Goal: Task Accomplishment & Management: Use online tool/utility

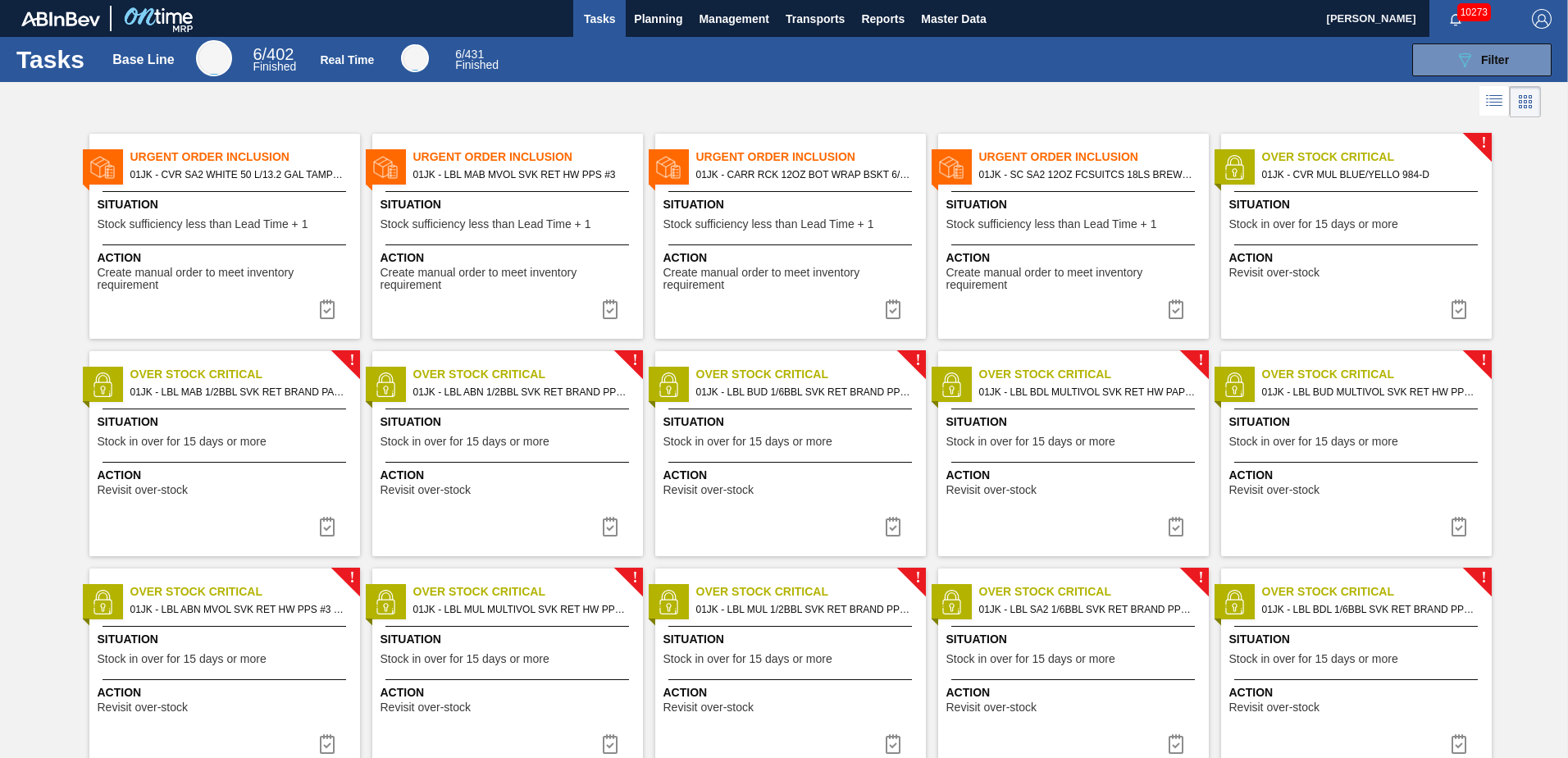
click at [220, 249] on div "Action Create manual order to meet inventory requirement" at bounding box center [225, 269] width 270 height 48
checkbox input "true"
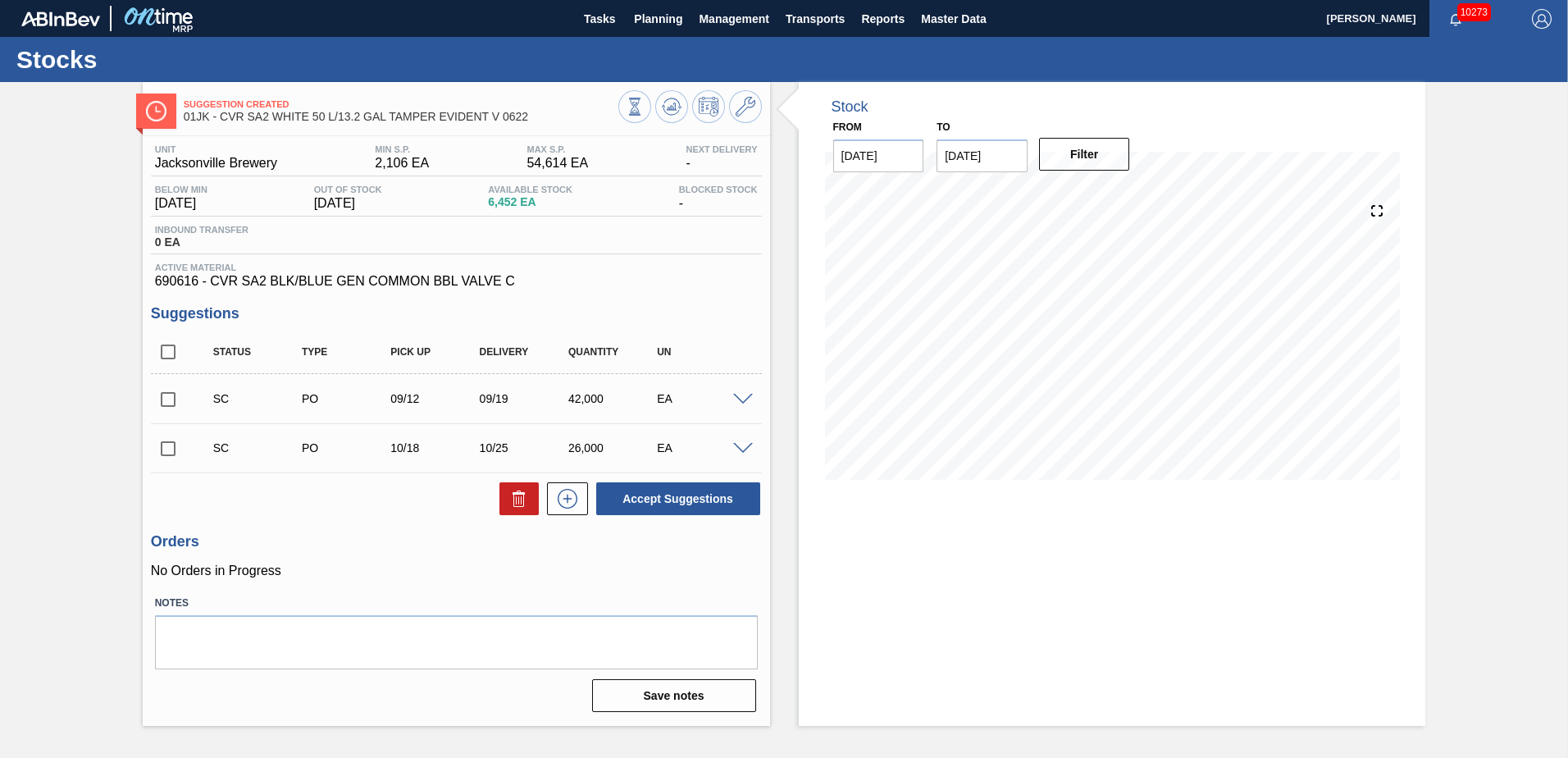
click at [170, 400] on input "checkbox" at bounding box center [168, 399] width 34 height 34
click at [665, 505] on button "Accept Suggestions" at bounding box center [678, 499] width 164 height 32
checkbox input "false"
drag, startPoint x: 157, startPoint y: 401, endPoint x: 173, endPoint y: 399, distance: 16.1
click at [157, 401] on input "checkbox" at bounding box center [168, 399] width 34 height 34
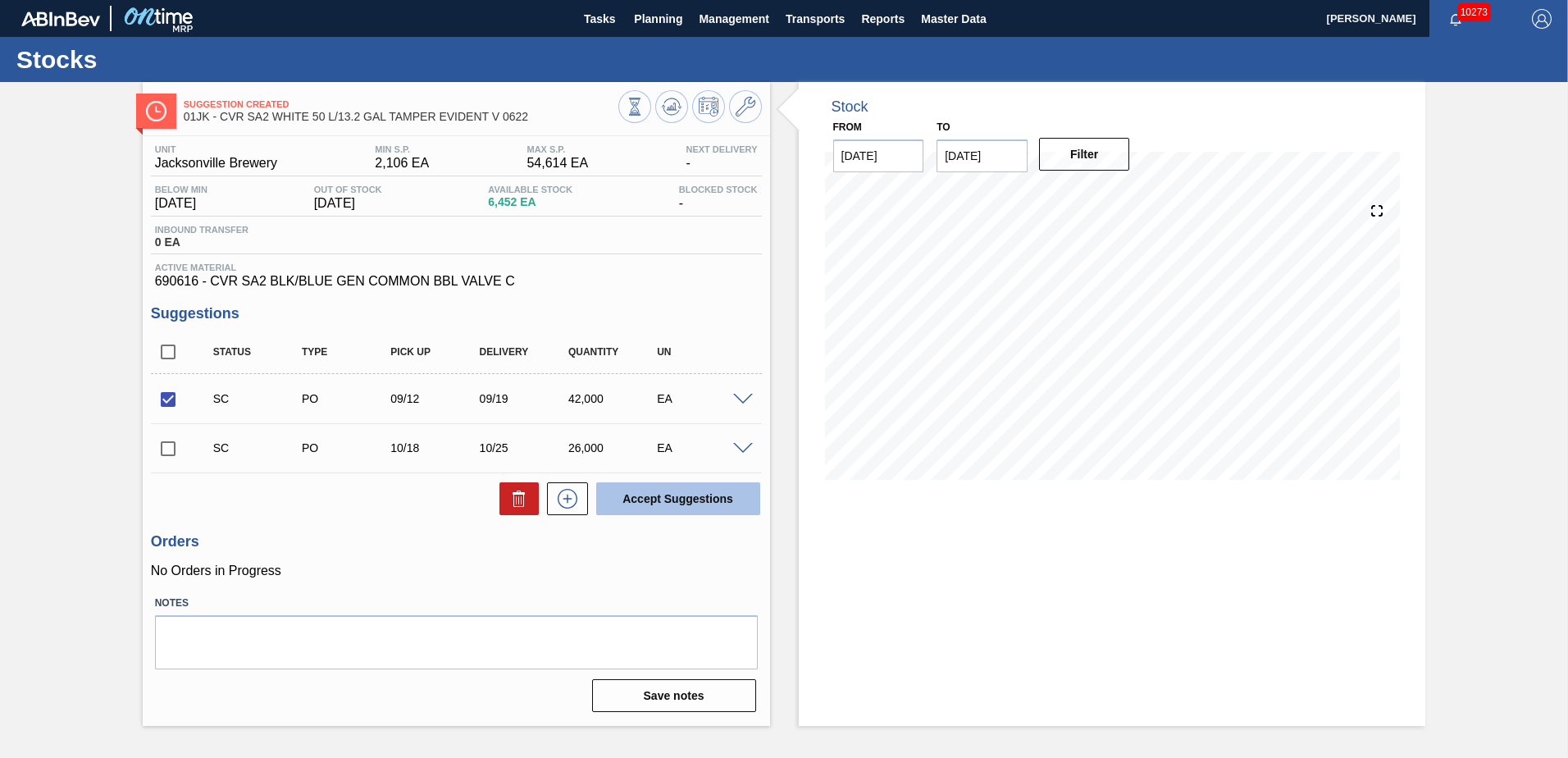
click at [683, 495] on button "Accept Suggestions" at bounding box center [678, 499] width 164 height 32
checkbox input "false"
click at [736, 394] on span at bounding box center [743, 399] width 20 height 12
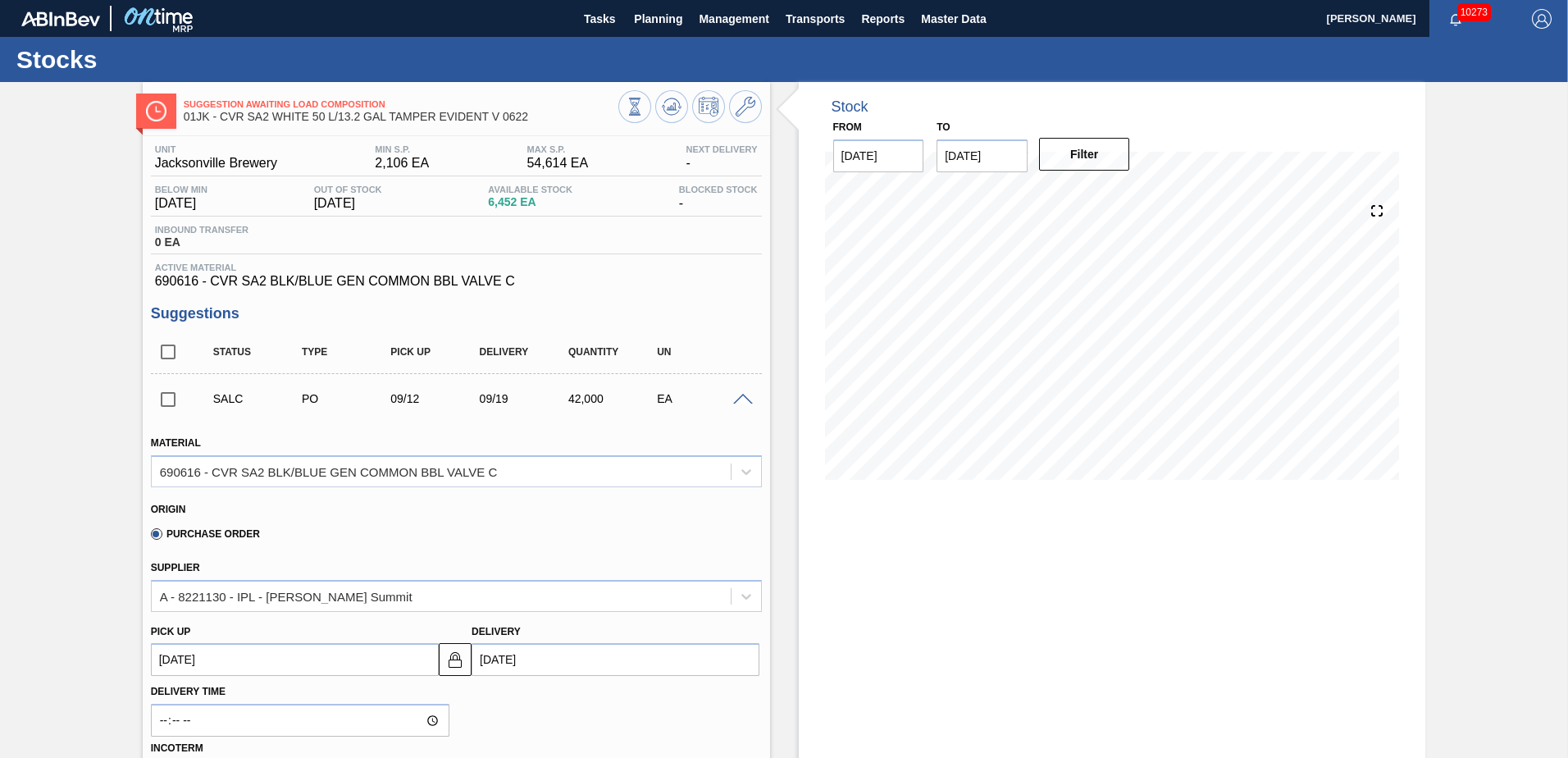
click at [736, 394] on span at bounding box center [743, 399] width 20 height 12
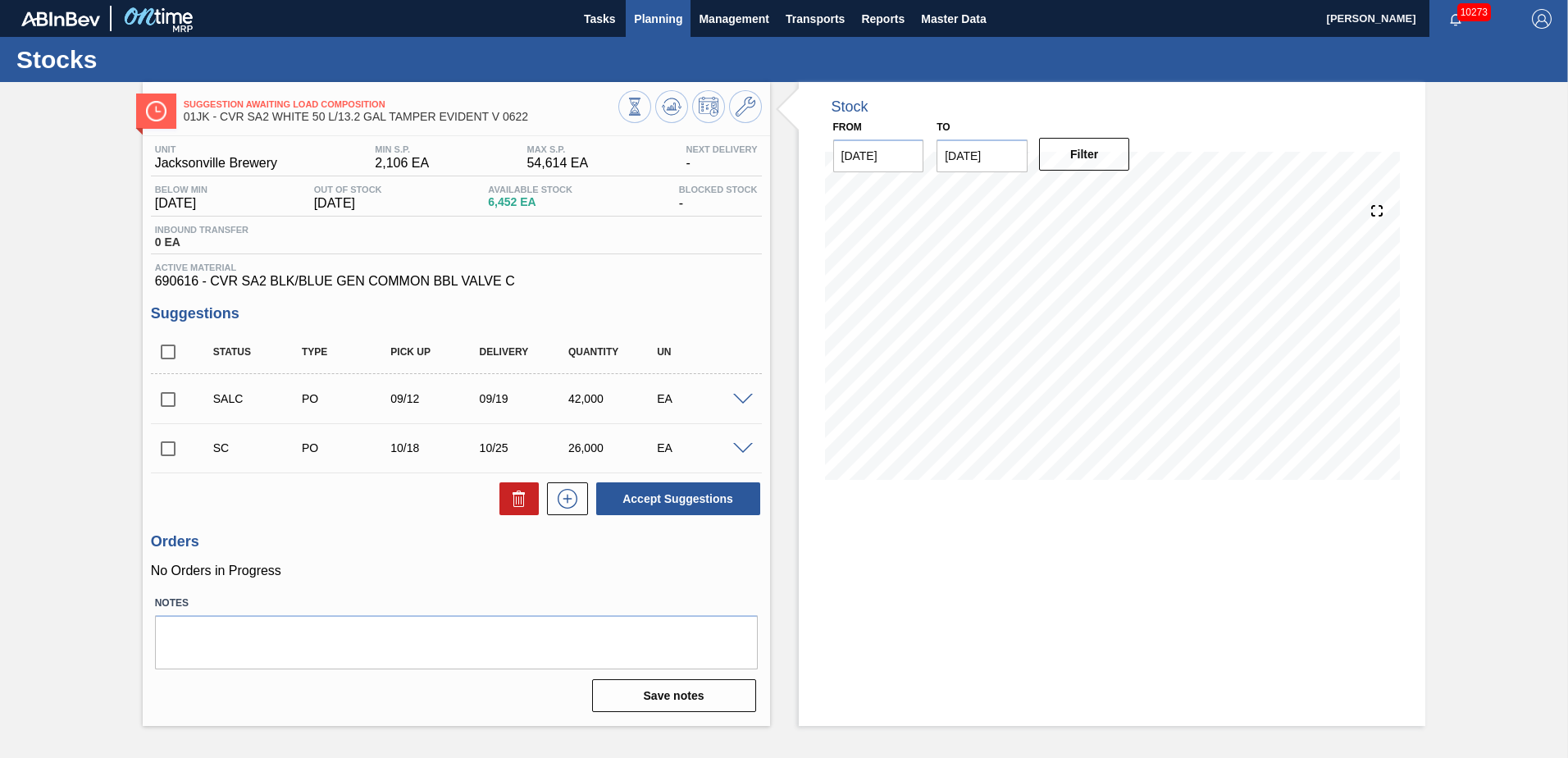
click at [665, 13] on span "Planning" at bounding box center [658, 18] width 49 height 20
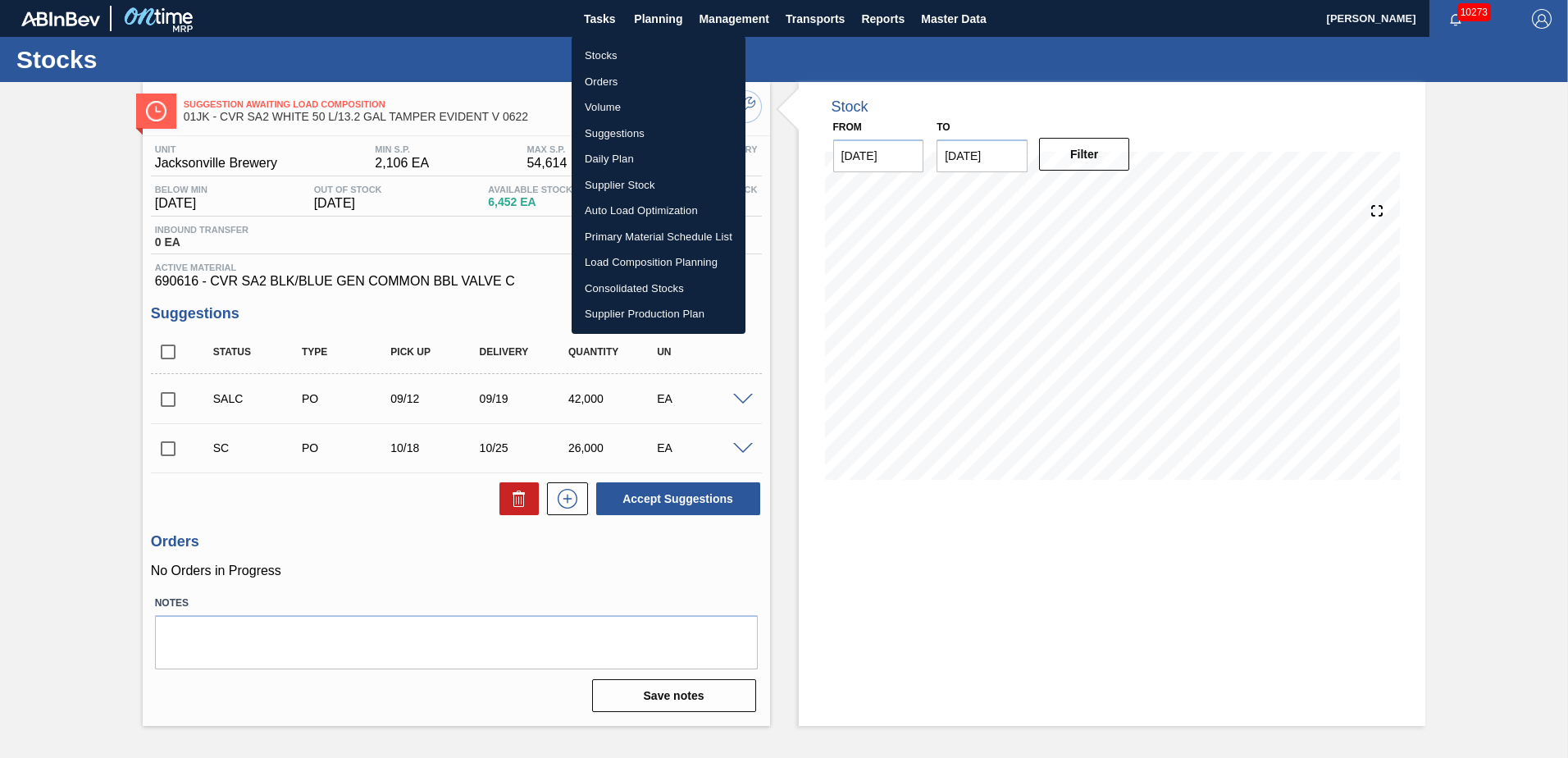
click at [594, 49] on li "Stocks" at bounding box center [658, 56] width 174 height 27
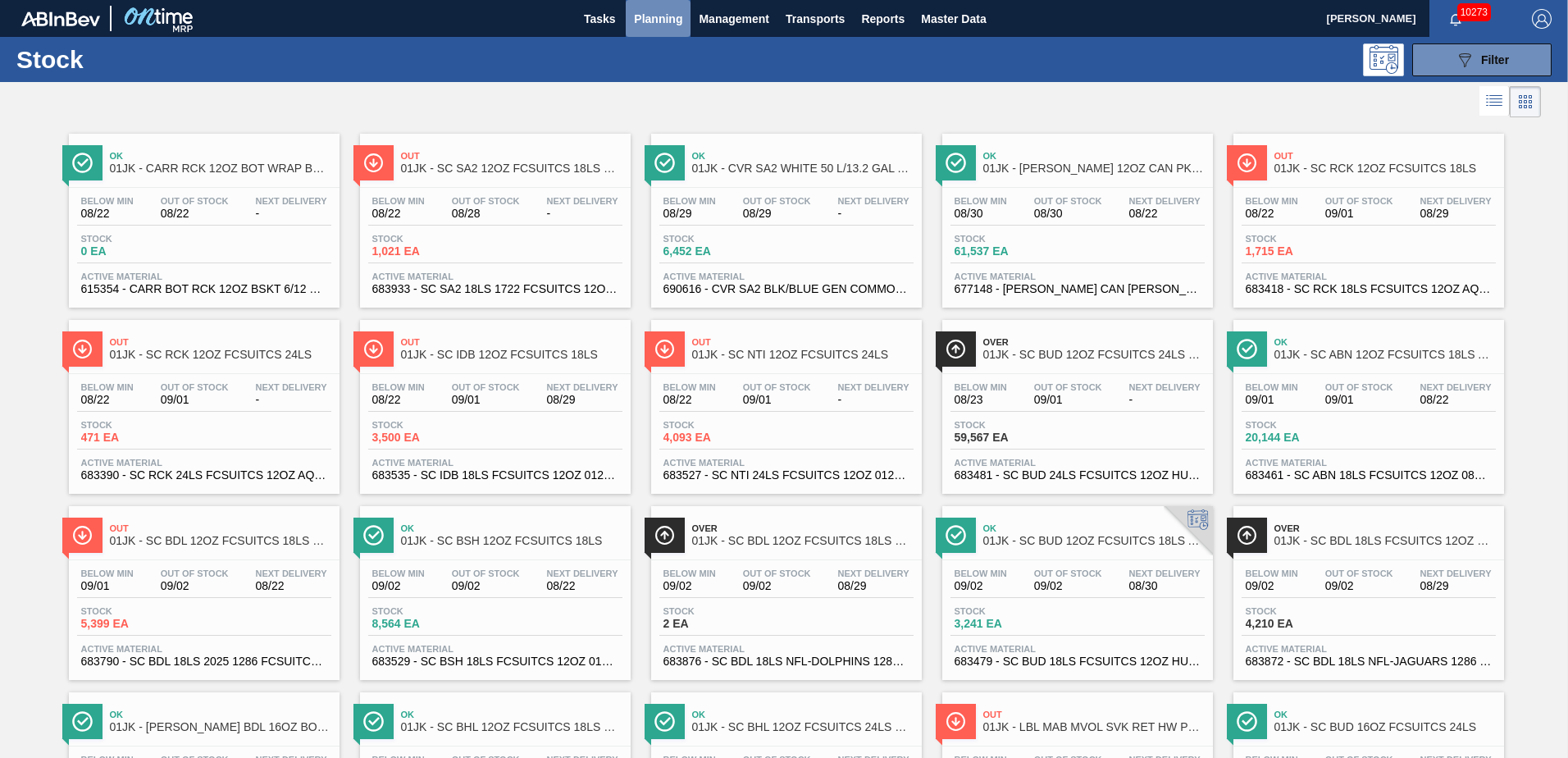
click at [665, 18] on span "Planning" at bounding box center [658, 18] width 49 height 20
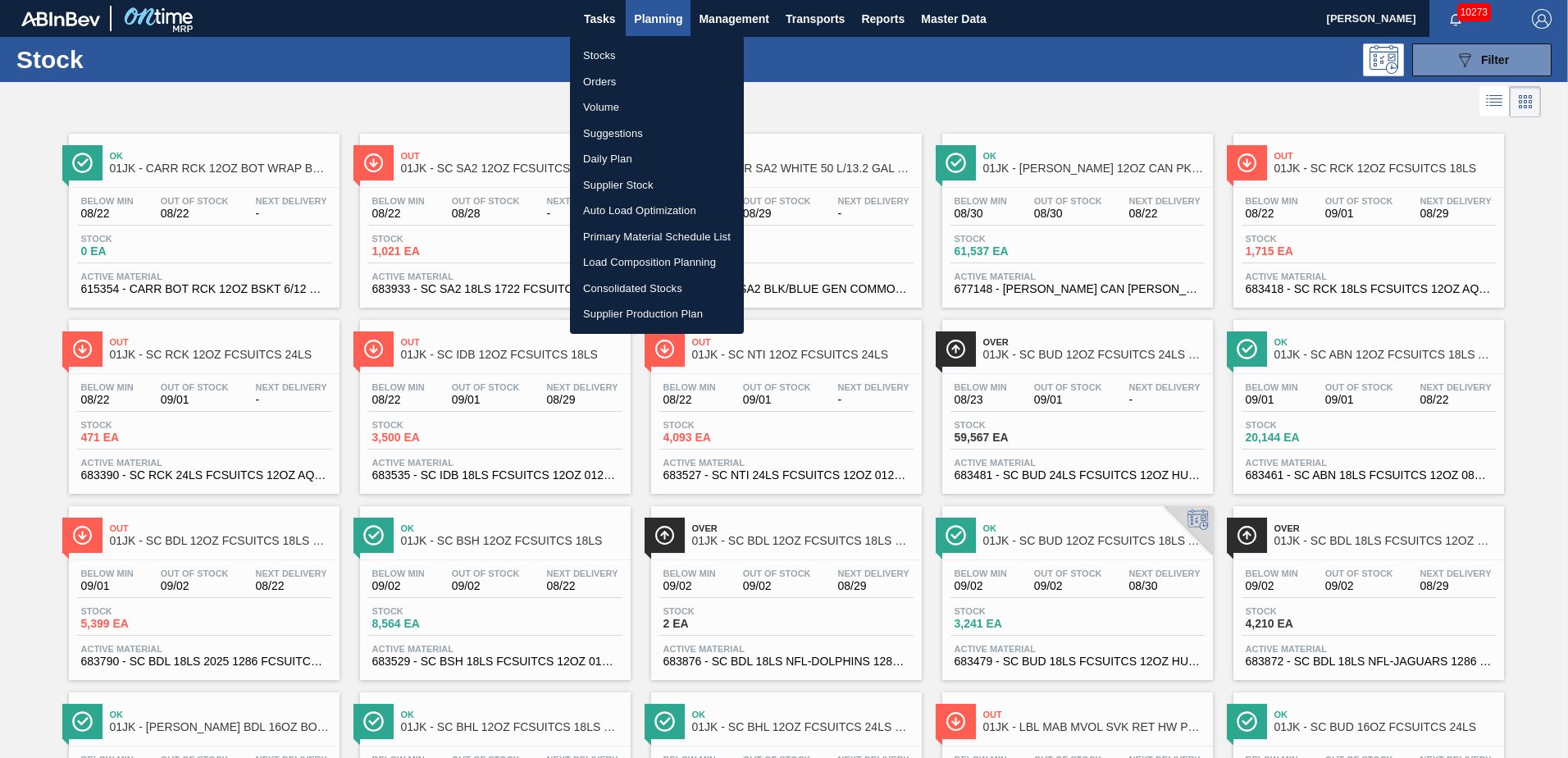
click at [622, 49] on li "Stocks" at bounding box center [657, 56] width 174 height 27
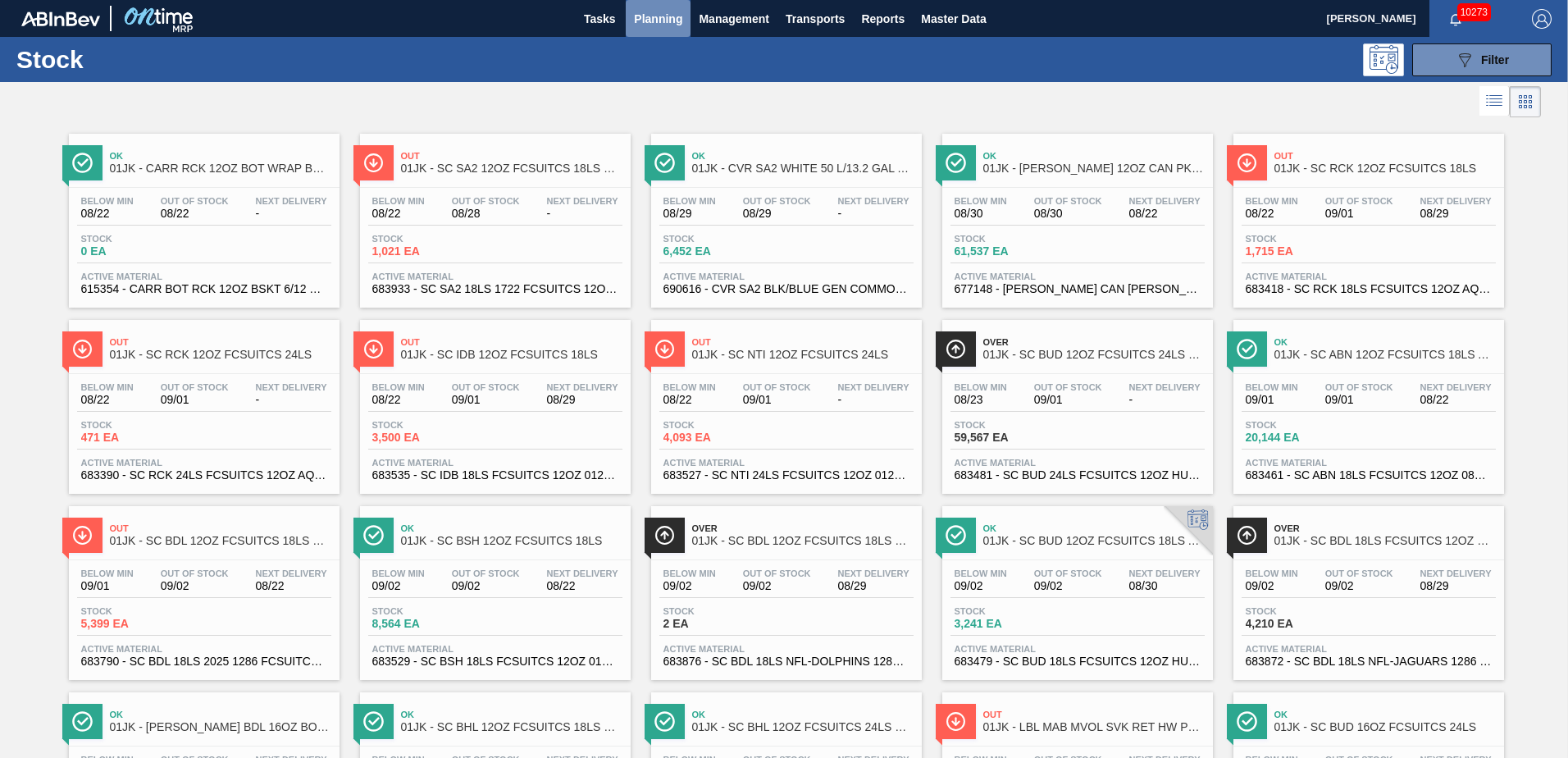
click at [652, 12] on span "Planning" at bounding box center [658, 18] width 49 height 20
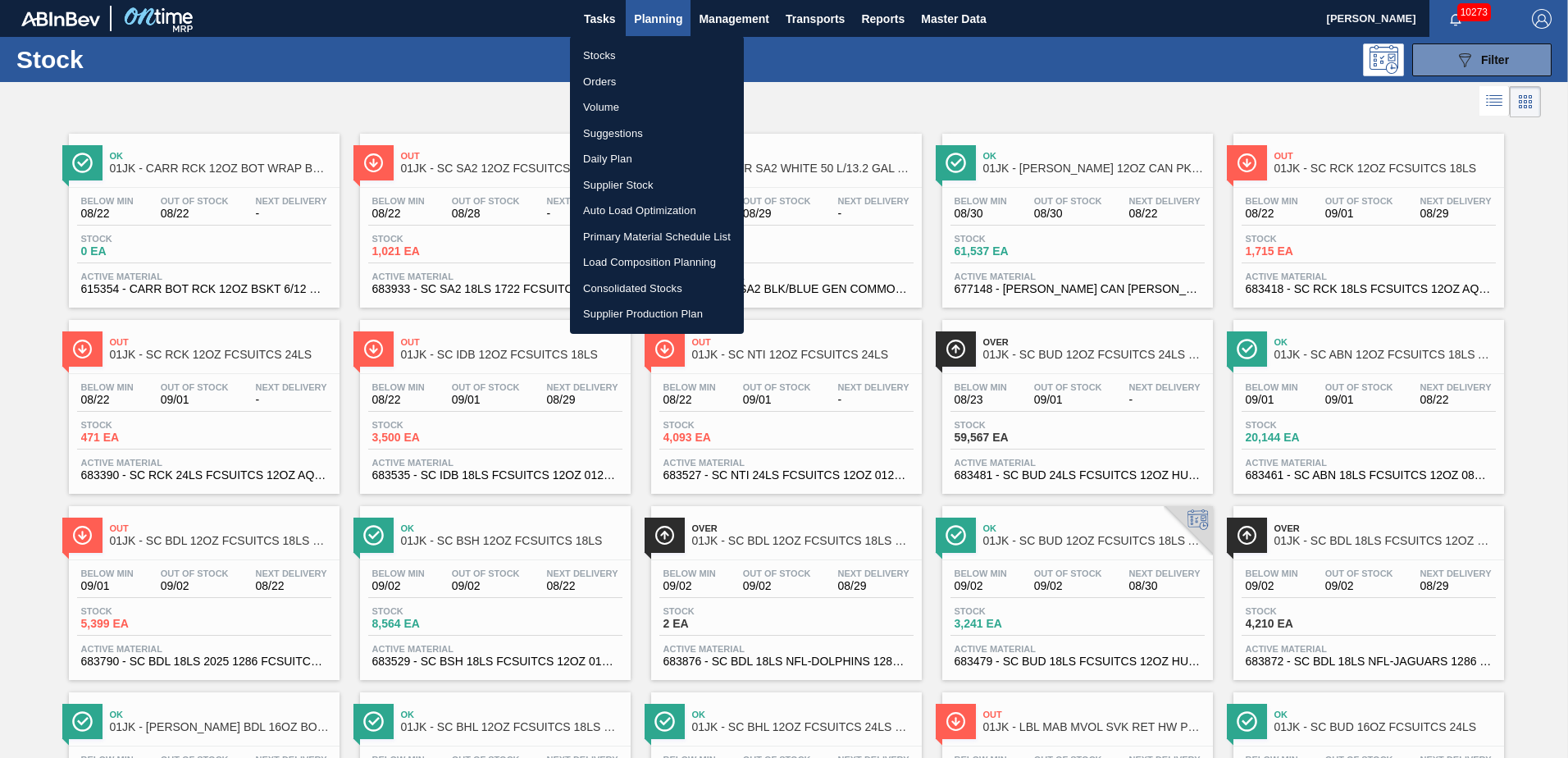
click at [652, 20] on div at bounding box center [784, 379] width 1568 height 758
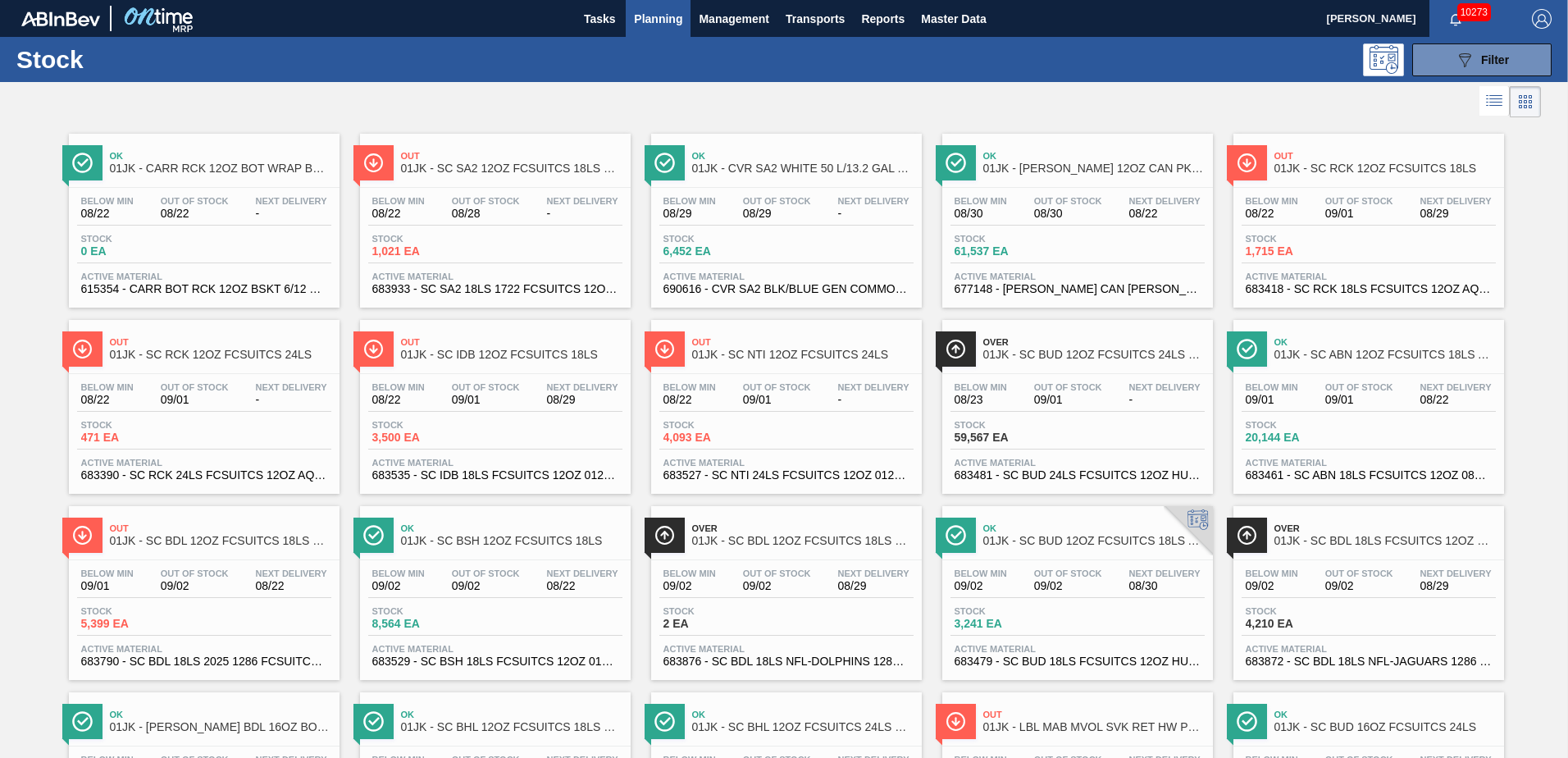
click at [1523, 99] on icon at bounding box center [1525, 101] width 20 height 20
click at [1488, 109] on icon at bounding box center [1494, 101] width 20 height 20
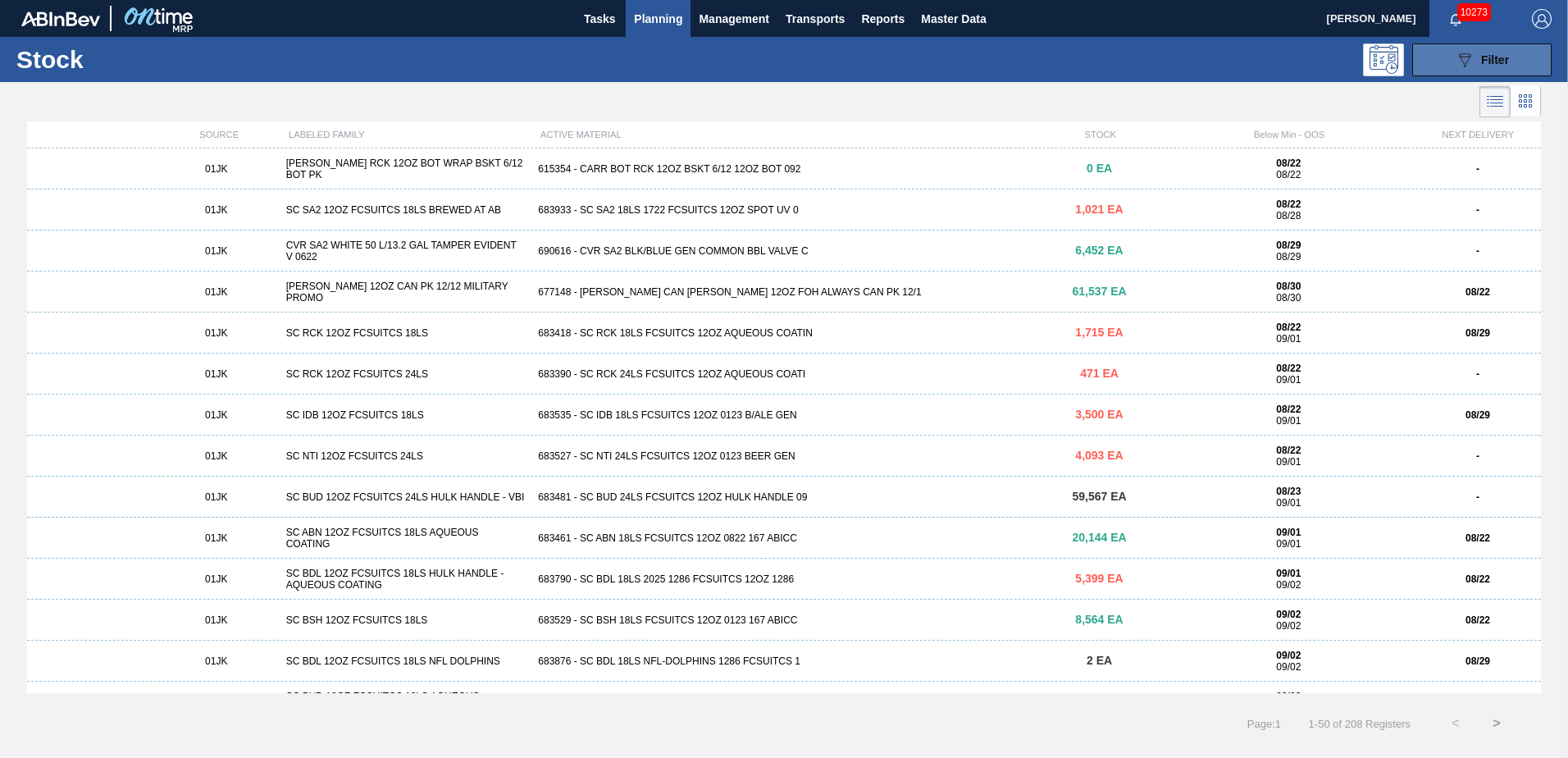
click at [1482, 62] on span "Filter" at bounding box center [1495, 60] width 28 height 13
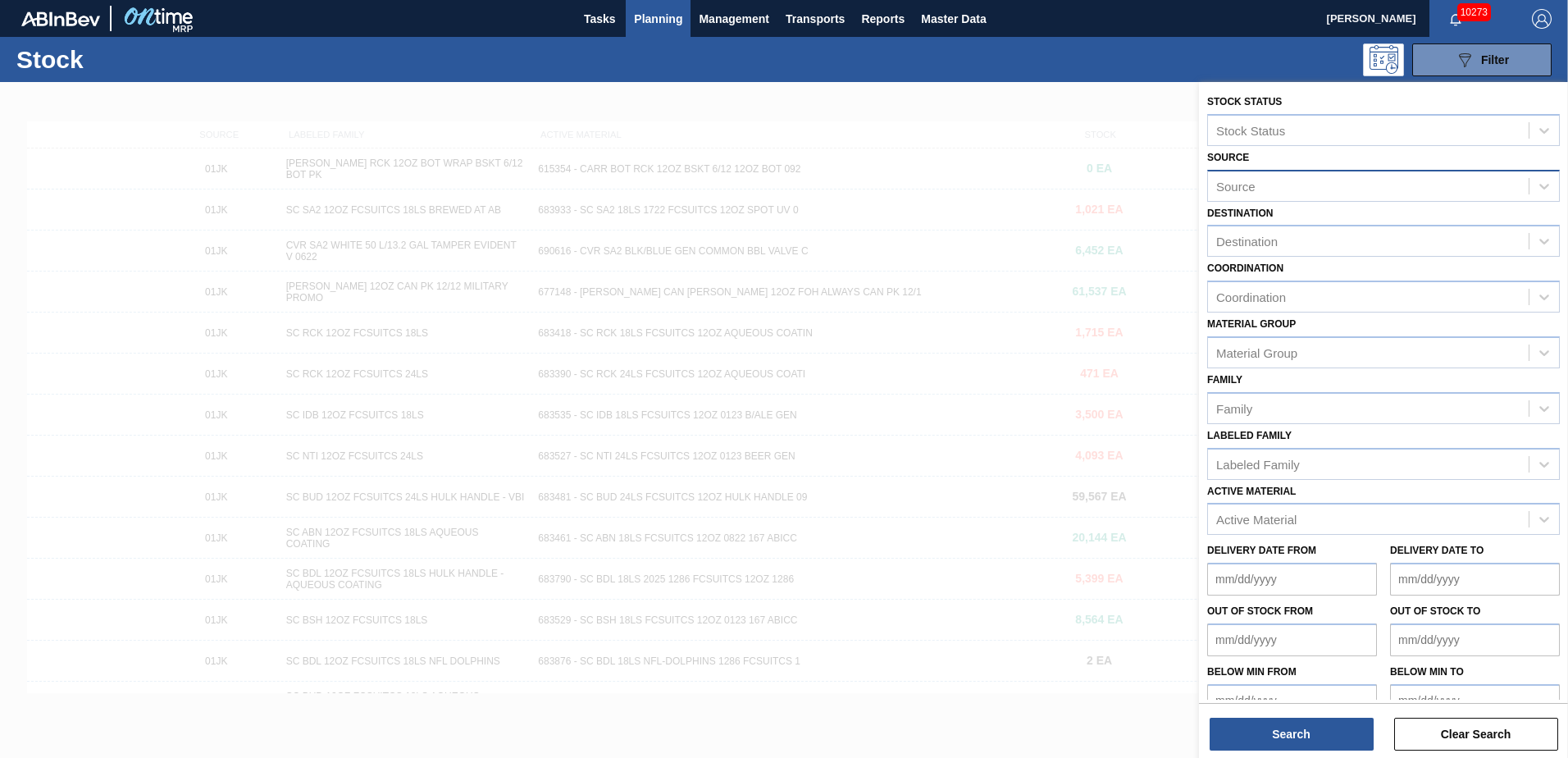
click at [1299, 192] on div "Source" at bounding box center [1368, 186] width 321 height 24
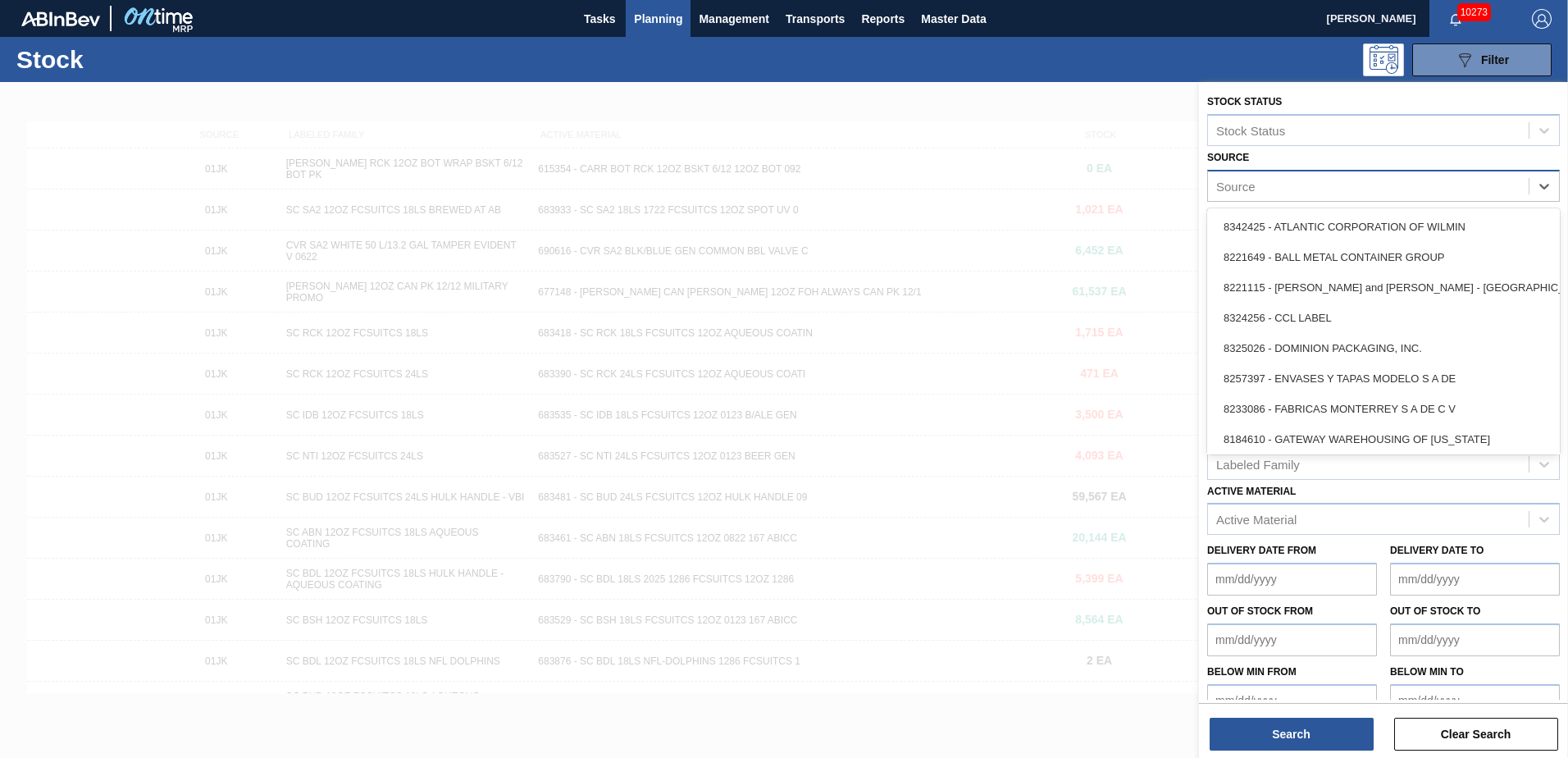
click at [1300, 190] on div "Source" at bounding box center [1368, 186] width 321 height 24
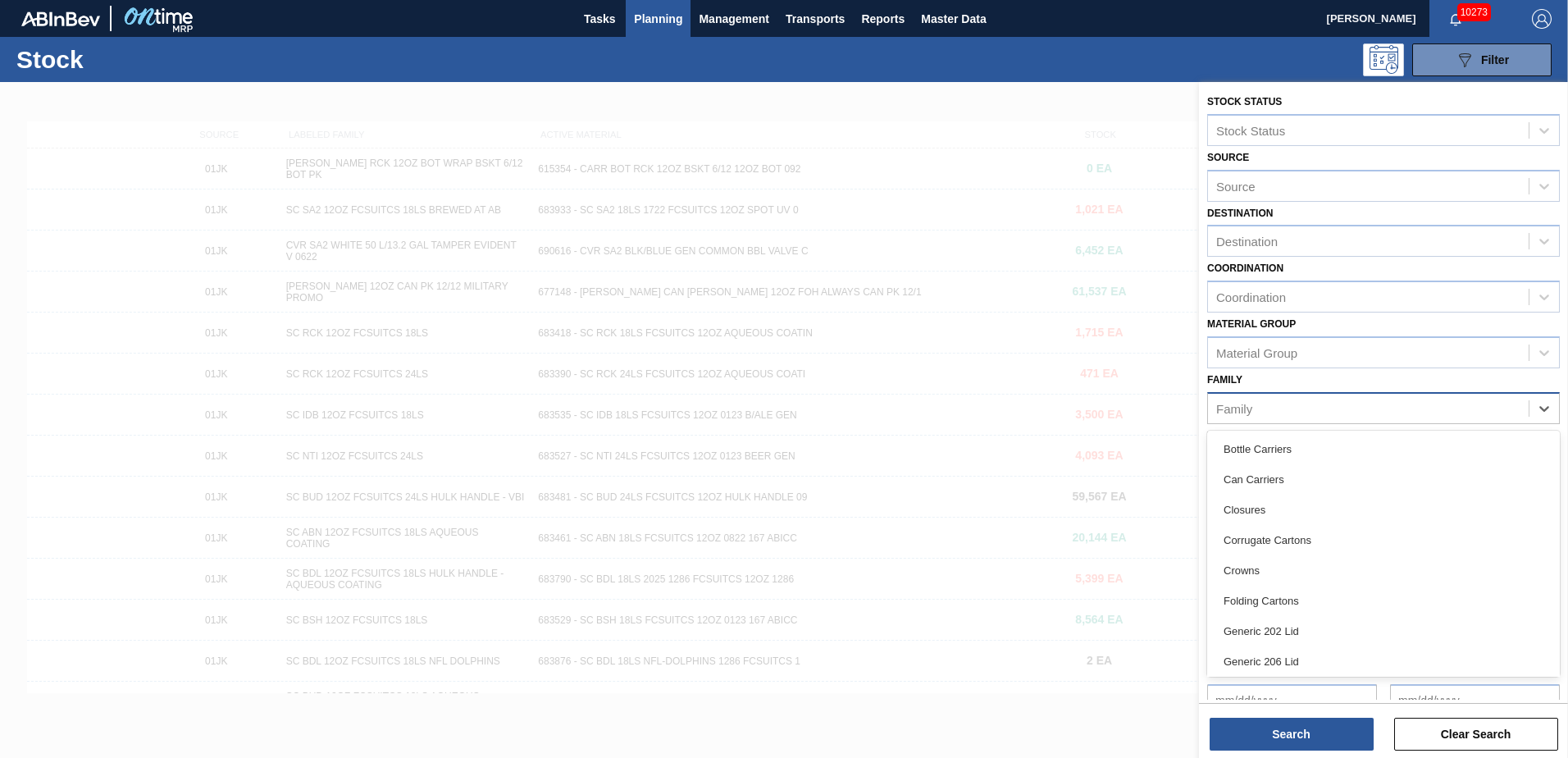
click at [1328, 406] on div "Family" at bounding box center [1368, 408] width 321 height 24
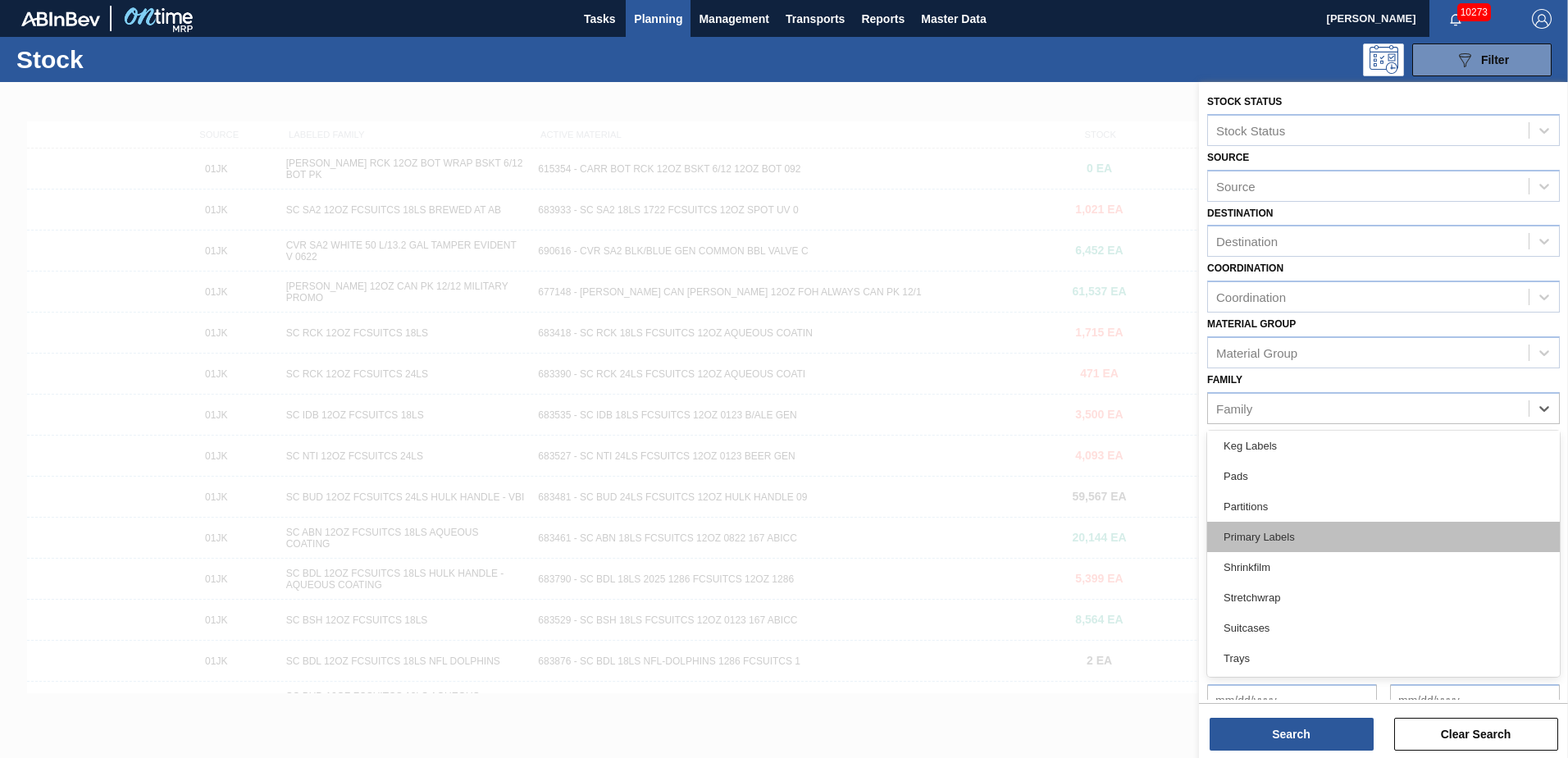
scroll to position [225, 0]
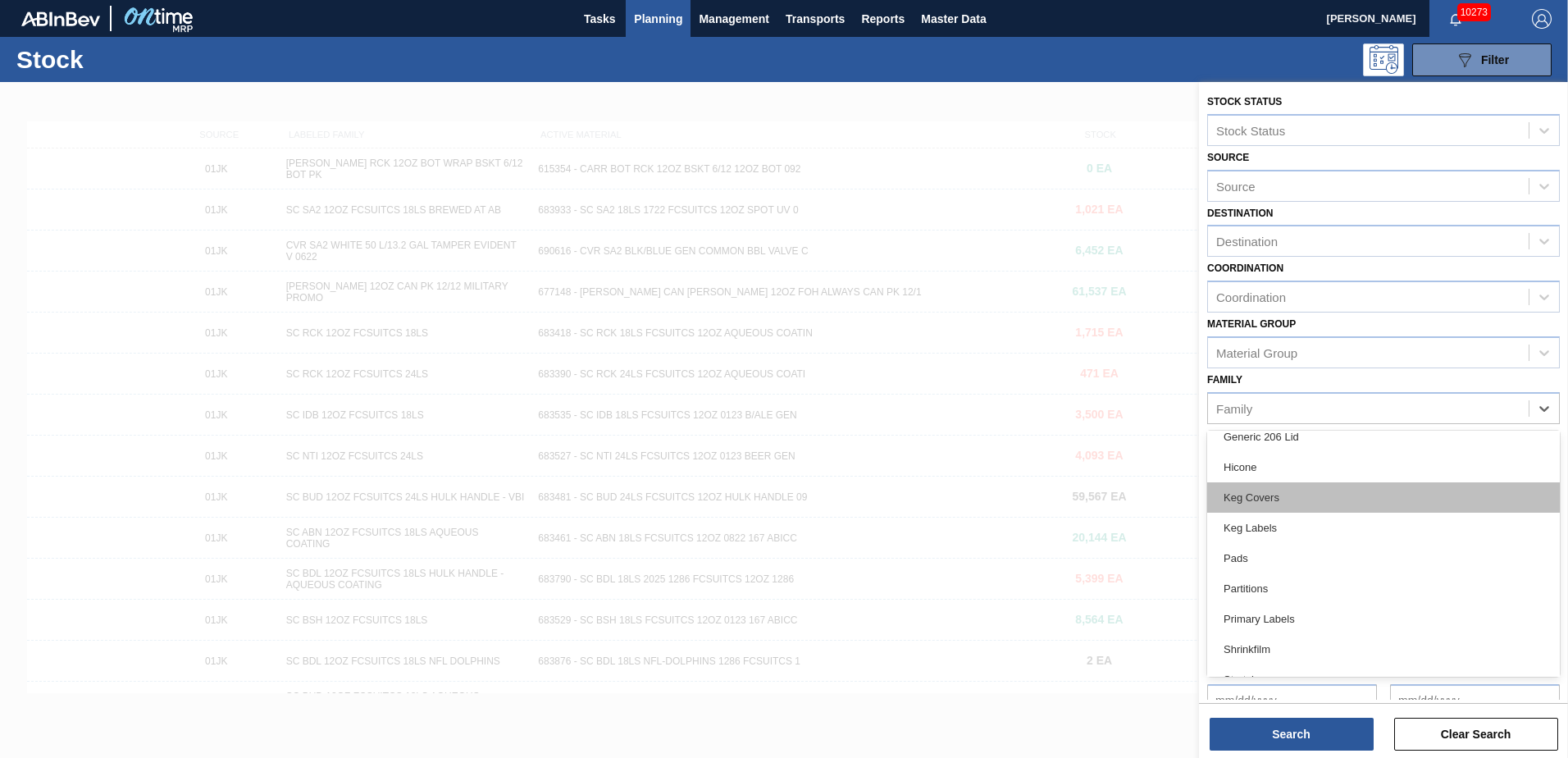
click at [1309, 493] on div "Keg Covers" at bounding box center [1383, 498] width 352 height 30
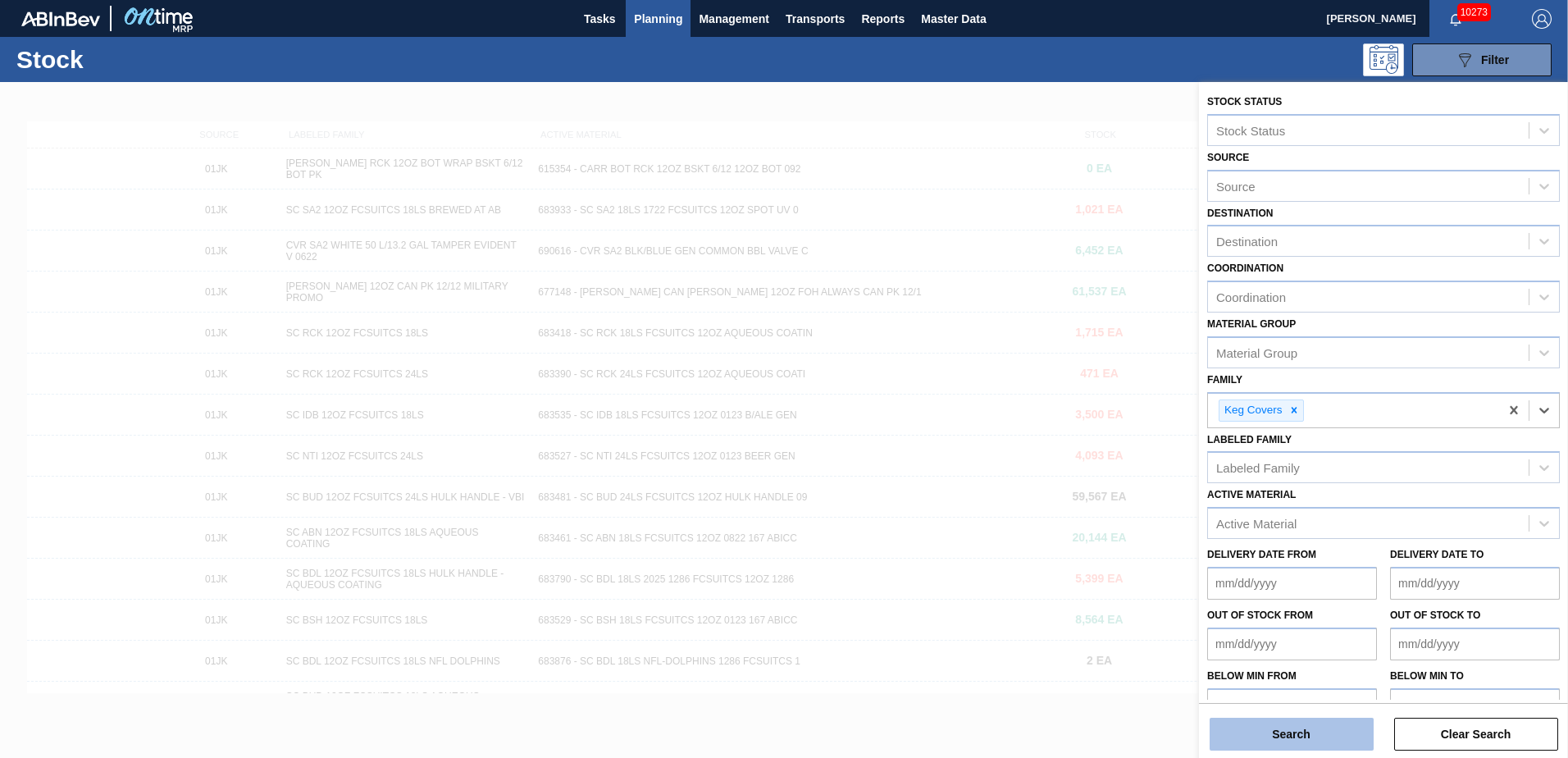
click at [1291, 737] on button "Search" at bounding box center [1292, 734] width 164 height 32
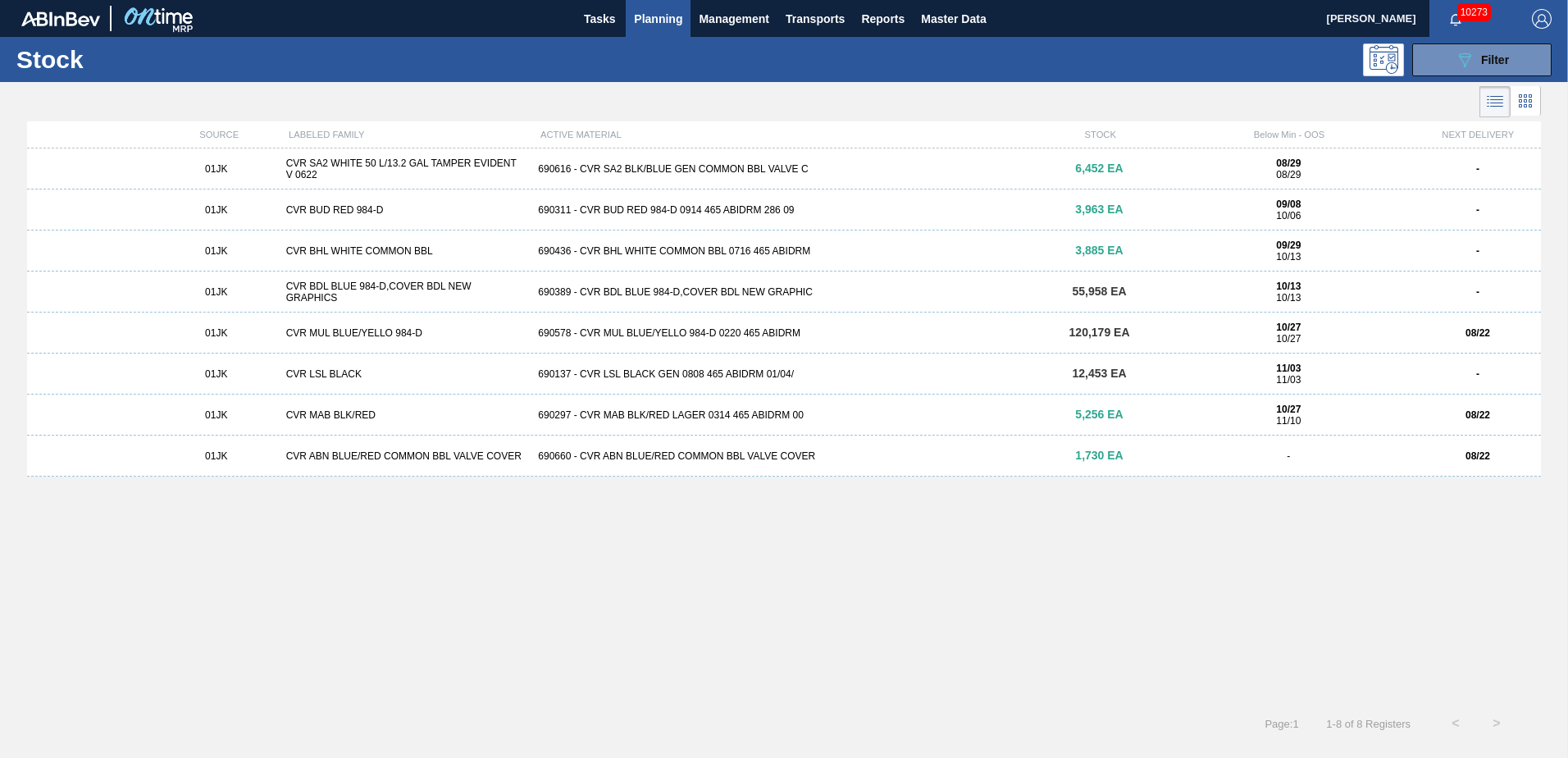
click at [944, 216] on div "01JK CVR BUD RED 984-D 690311 - CVR BUD RED 984-D 0914 465 ABIDRM 286 09 3,963 …" at bounding box center [784, 209] width 1514 height 41
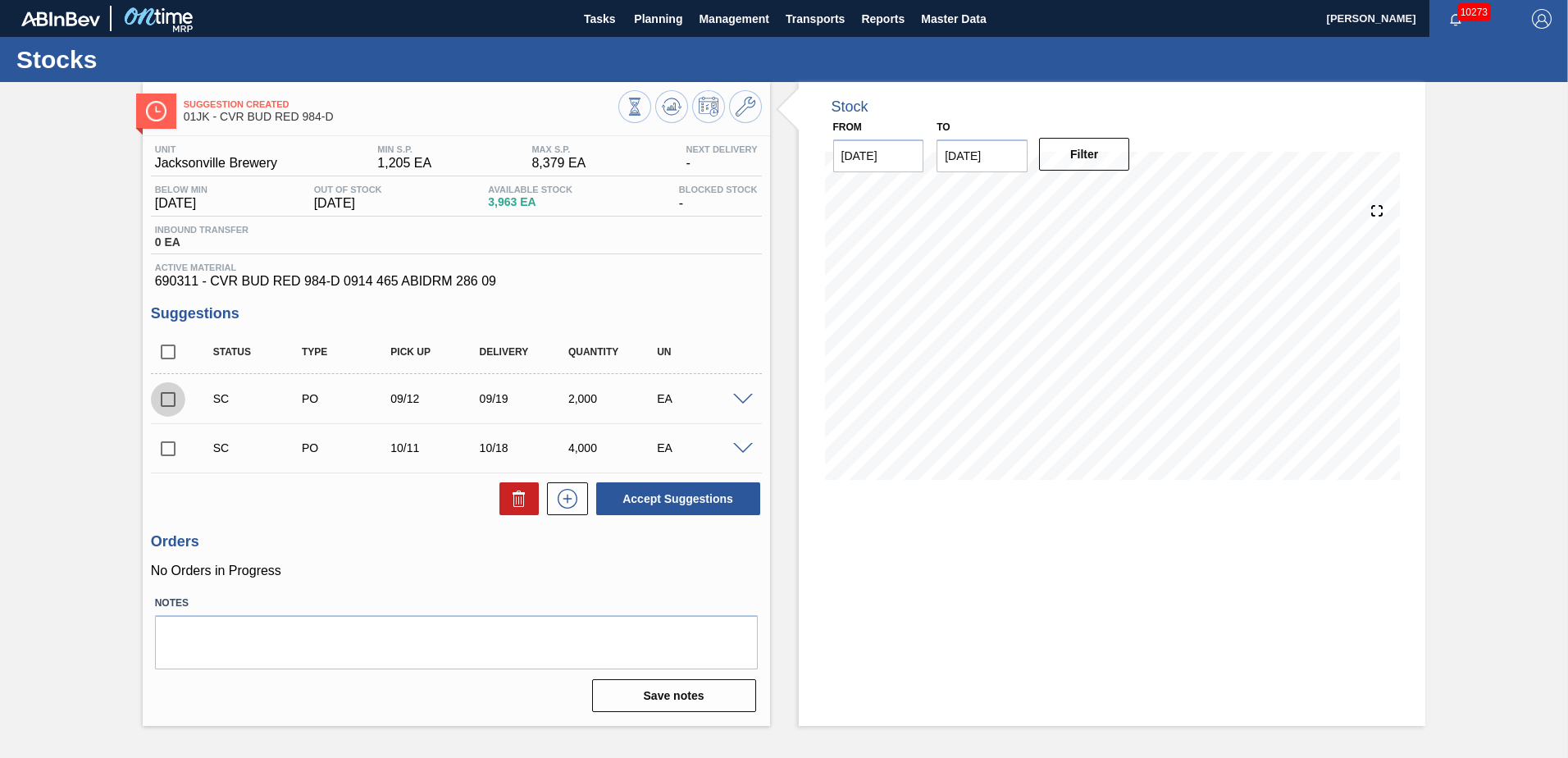
click at [170, 393] on input "checkbox" at bounding box center [168, 399] width 34 height 34
checkbox input "true"
click at [169, 452] on input "checkbox" at bounding box center [168, 449] width 34 height 34
checkbox input "true"
click at [653, 499] on button "Accept Suggestions" at bounding box center [678, 499] width 164 height 32
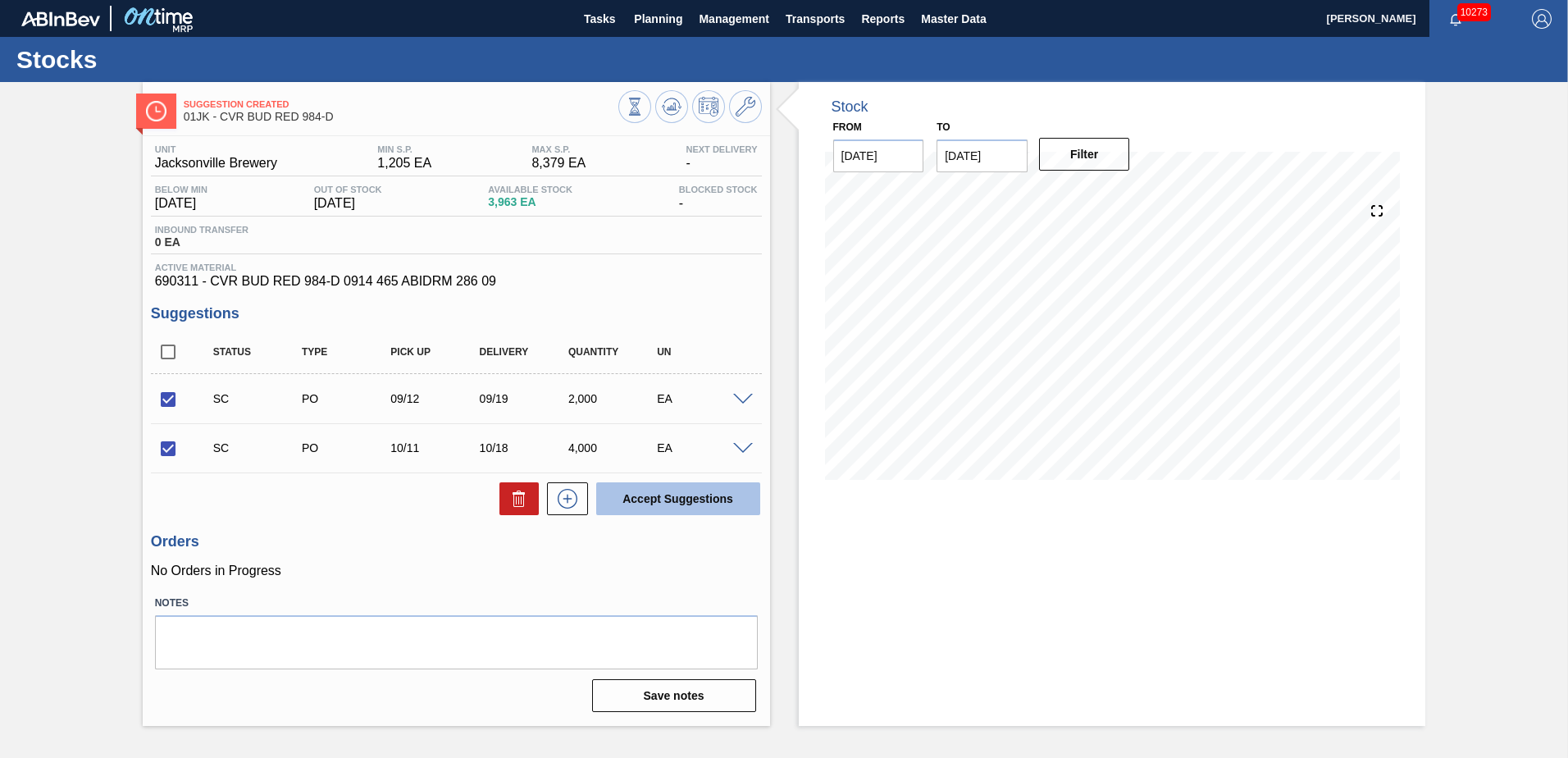
checkbox input "false"
drag, startPoint x: 684, startPoint y: 24, endPoint x: 669, endPoint y: 44, distance: 25.0
click at [684, 24] on button "Planning" at bounding box center [658, 18] width 65 height 37
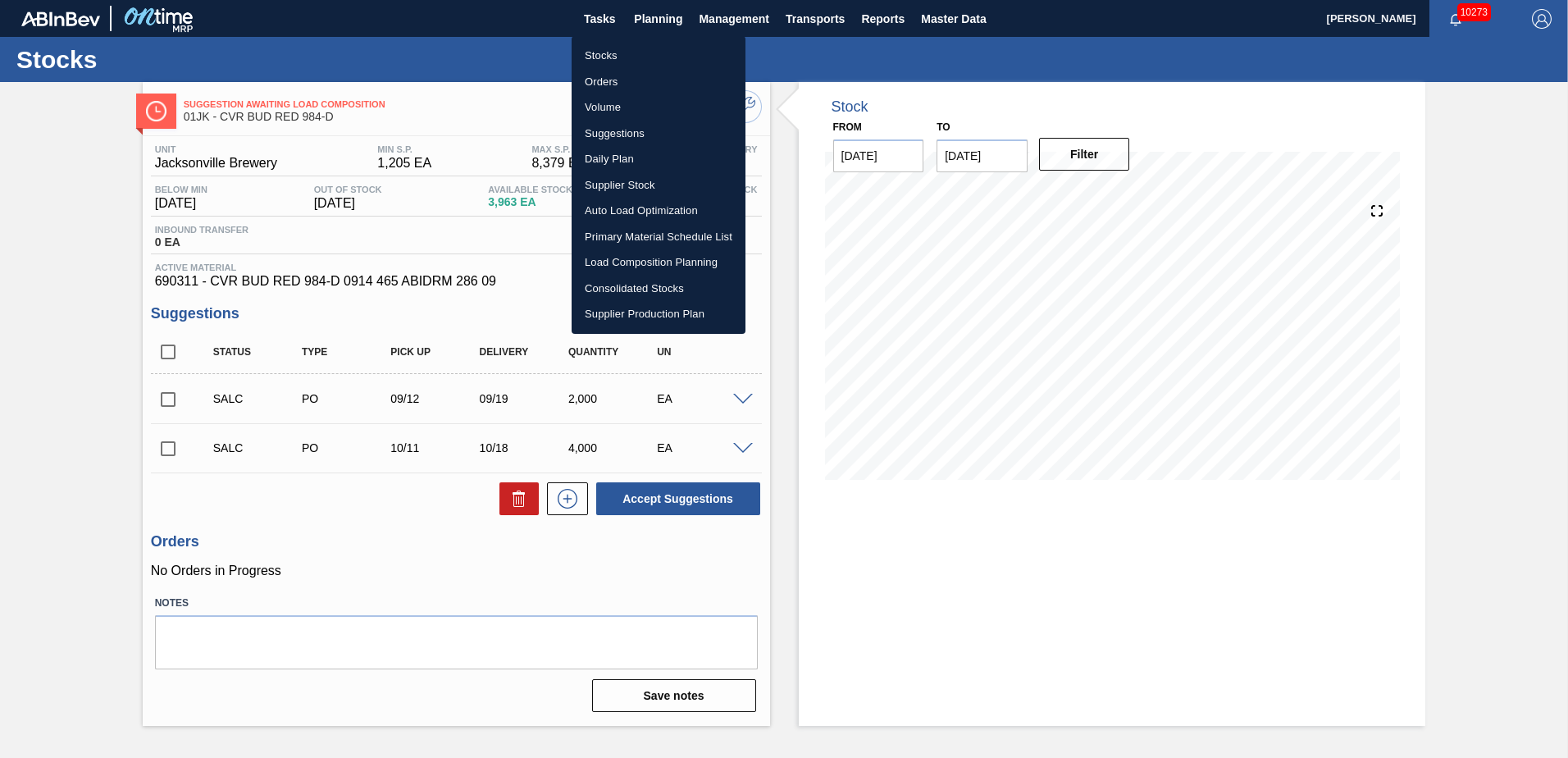
click at [651, 54] on li "Stocks" at bounding box center [658, 56] width 174 height 27
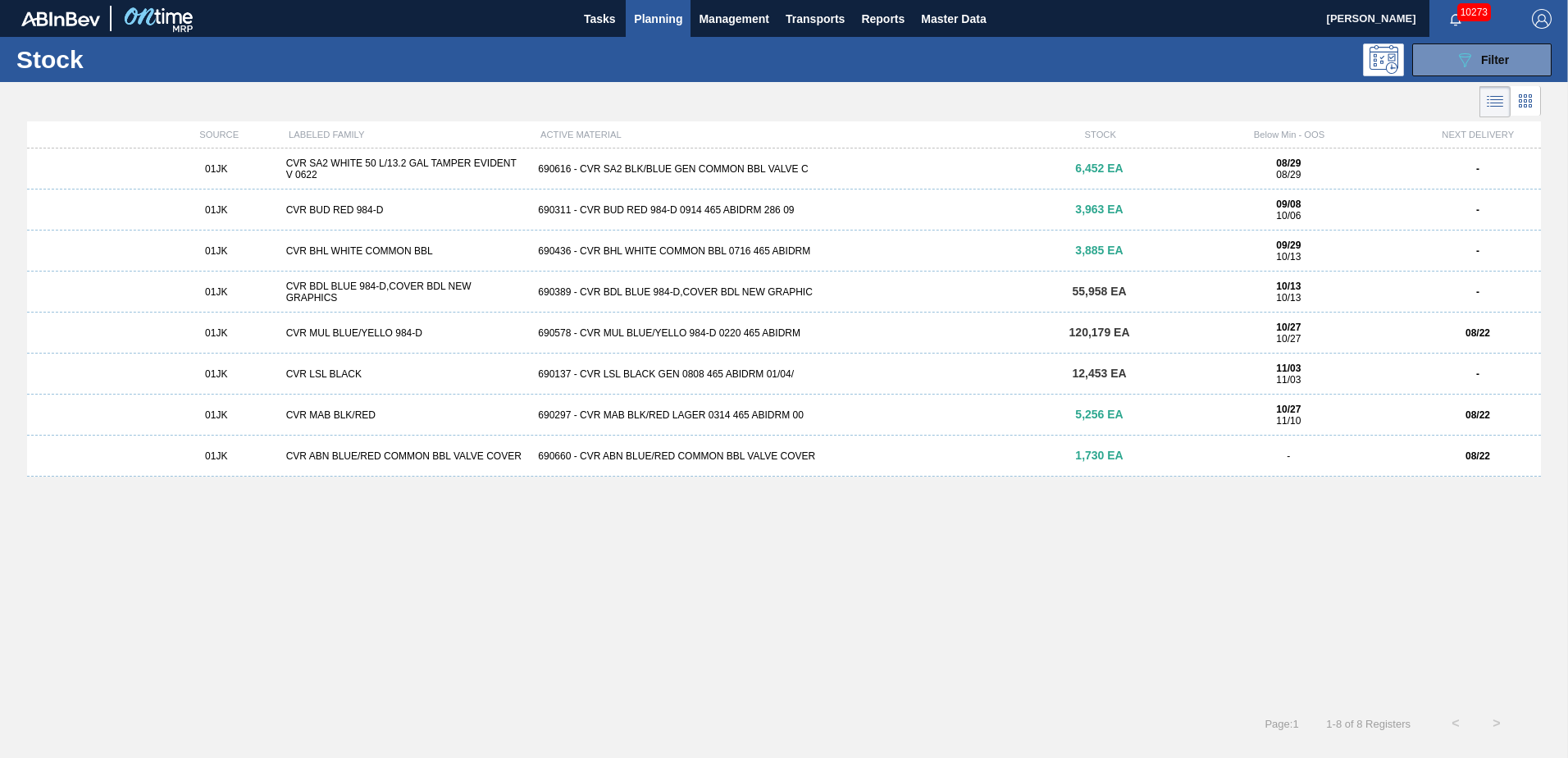
click at [471, 208] on div "CVR BUD RED 984-D" at bounding box center [406, 209] width 252 height 11
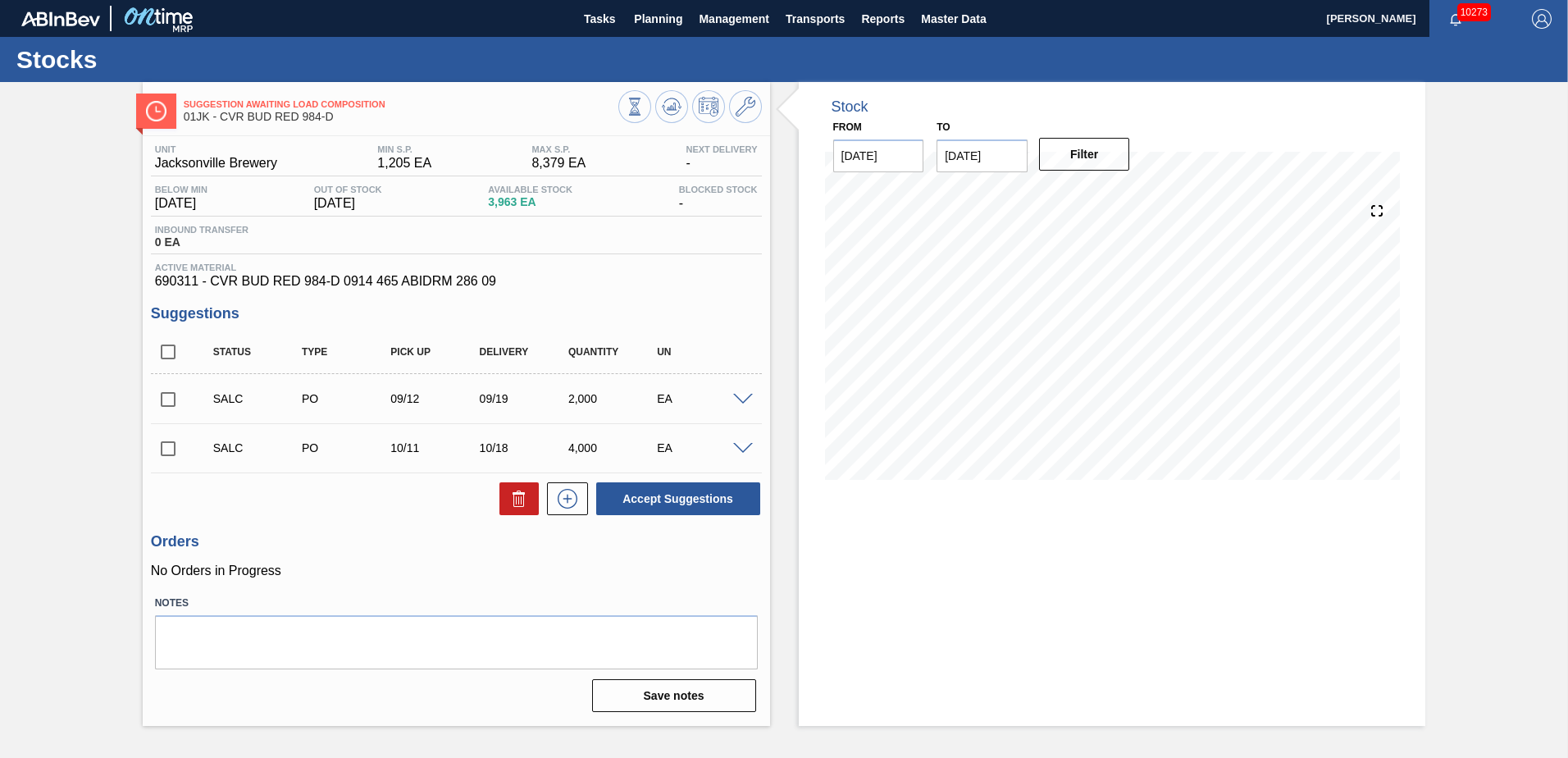
click at [171, 402] on input "checkbox" at bounding box center [168, 399] width 34 height 34
checkbox input "true"
click at [171, 459] on input "checkbox" at bounding box center [168, 449] width 34 height 34
checkbox input "true"
click at [724, 492] on button "Accept Suggestions" at bounding box center [678, 499] width 164 height 32
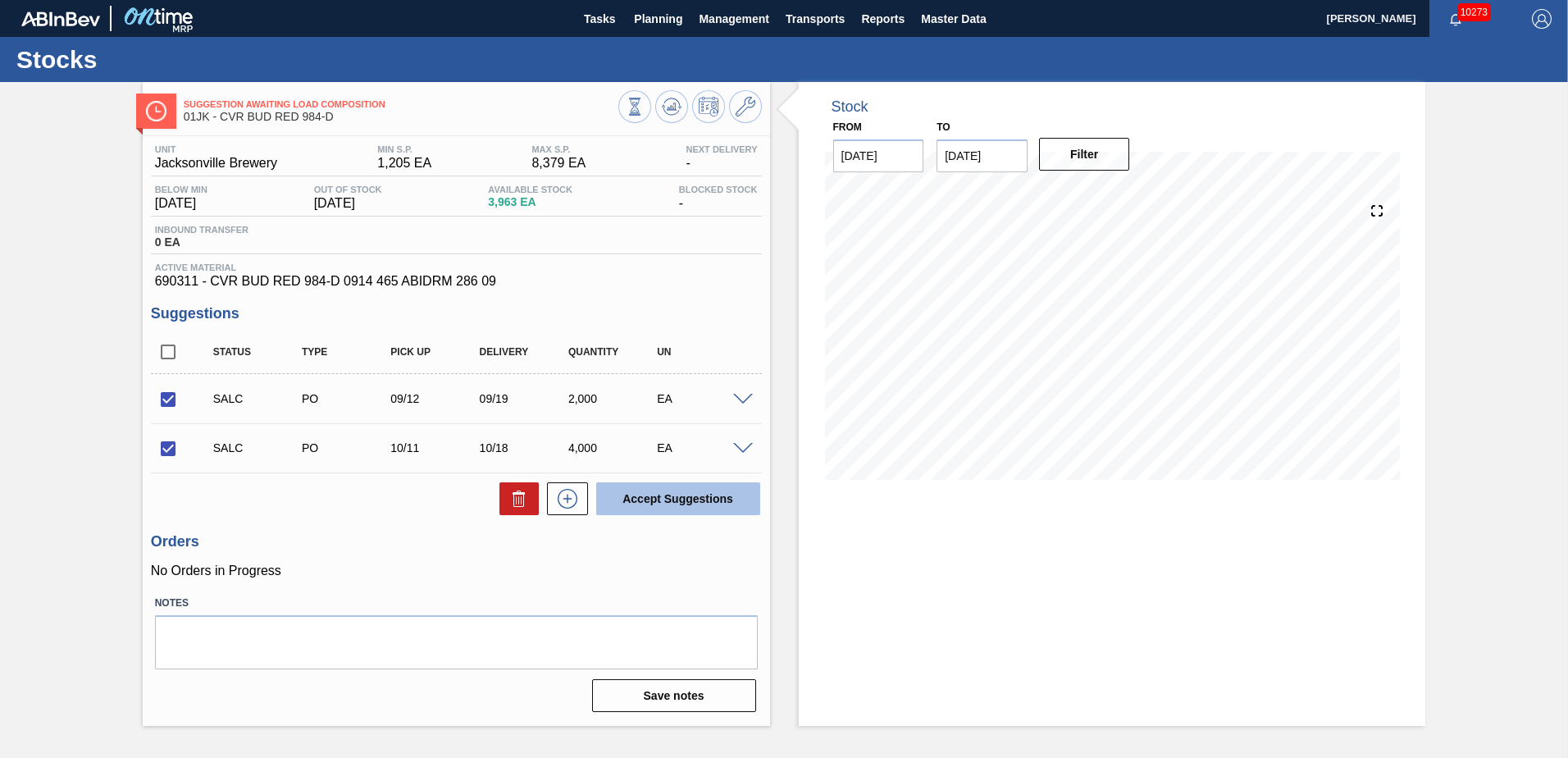
checkbox input "false"
click at [668, 30] on button "Planning" at bounding box center [658, 18] width 65 height 37
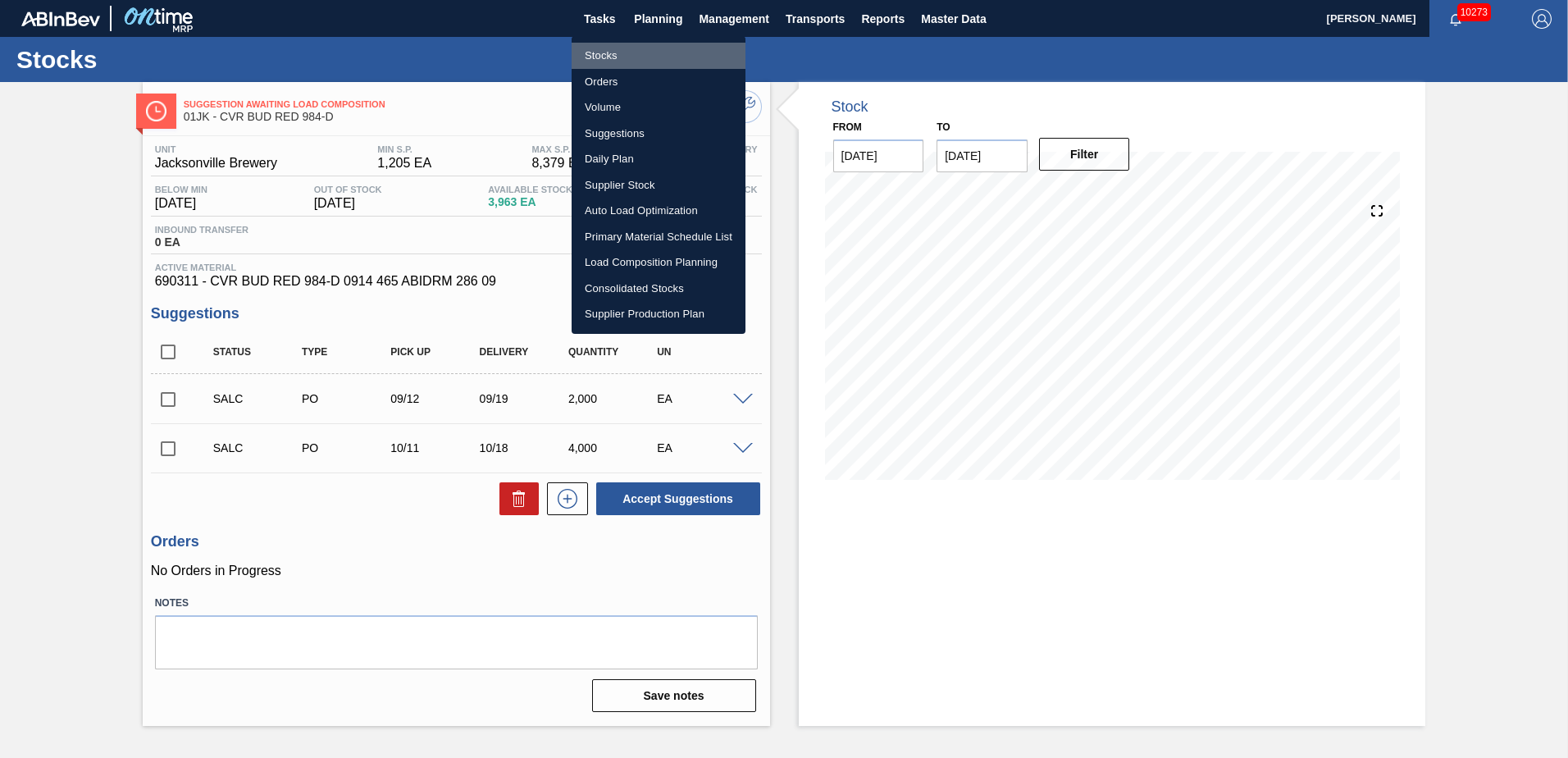
click at [611, 60] on li "Stocks" at bounding box center [658, 56] width 174 height 27
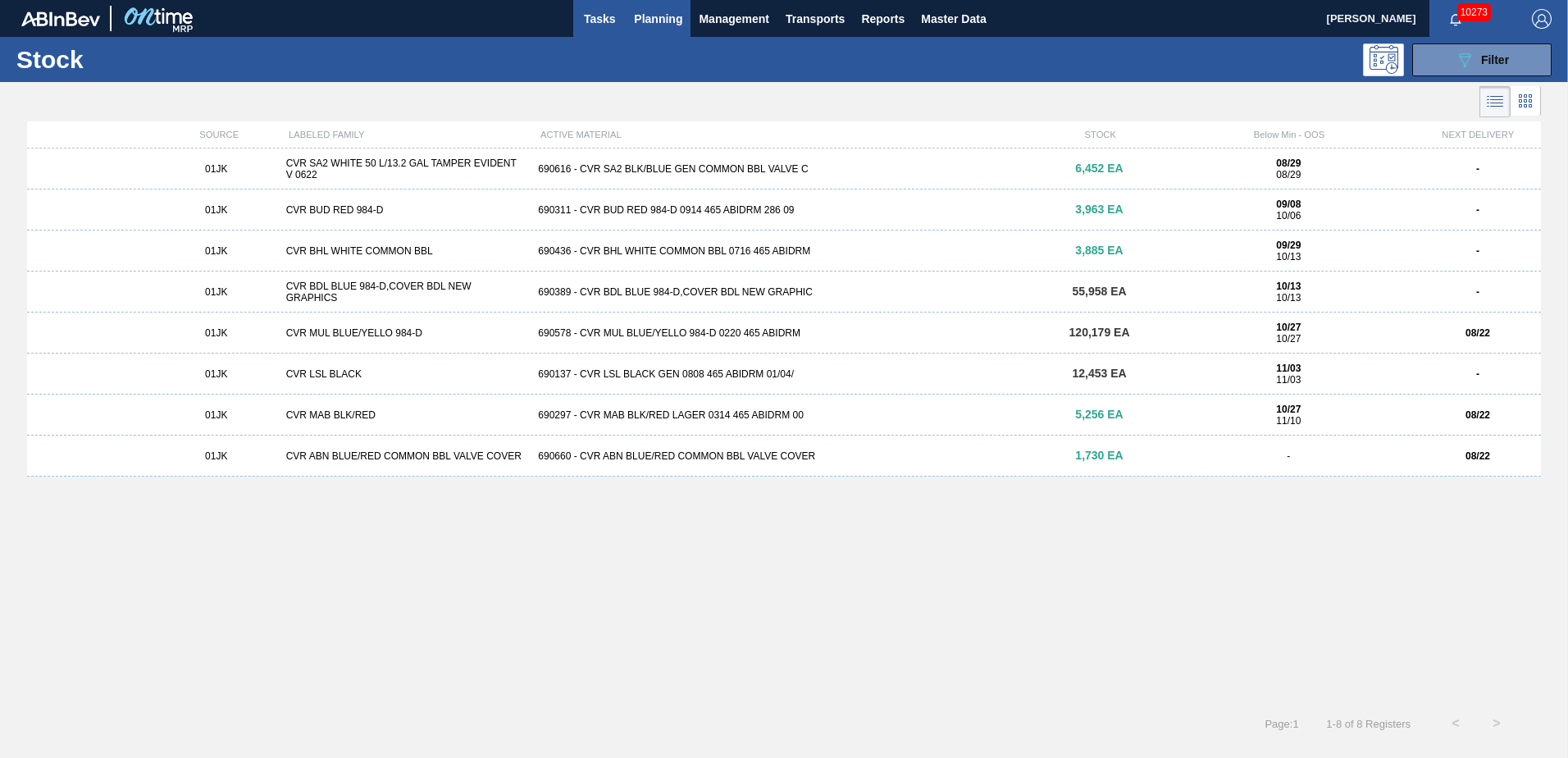
click at [601, 30] on button "Tasks" at bounding box center [599, 18] width 52 height 37
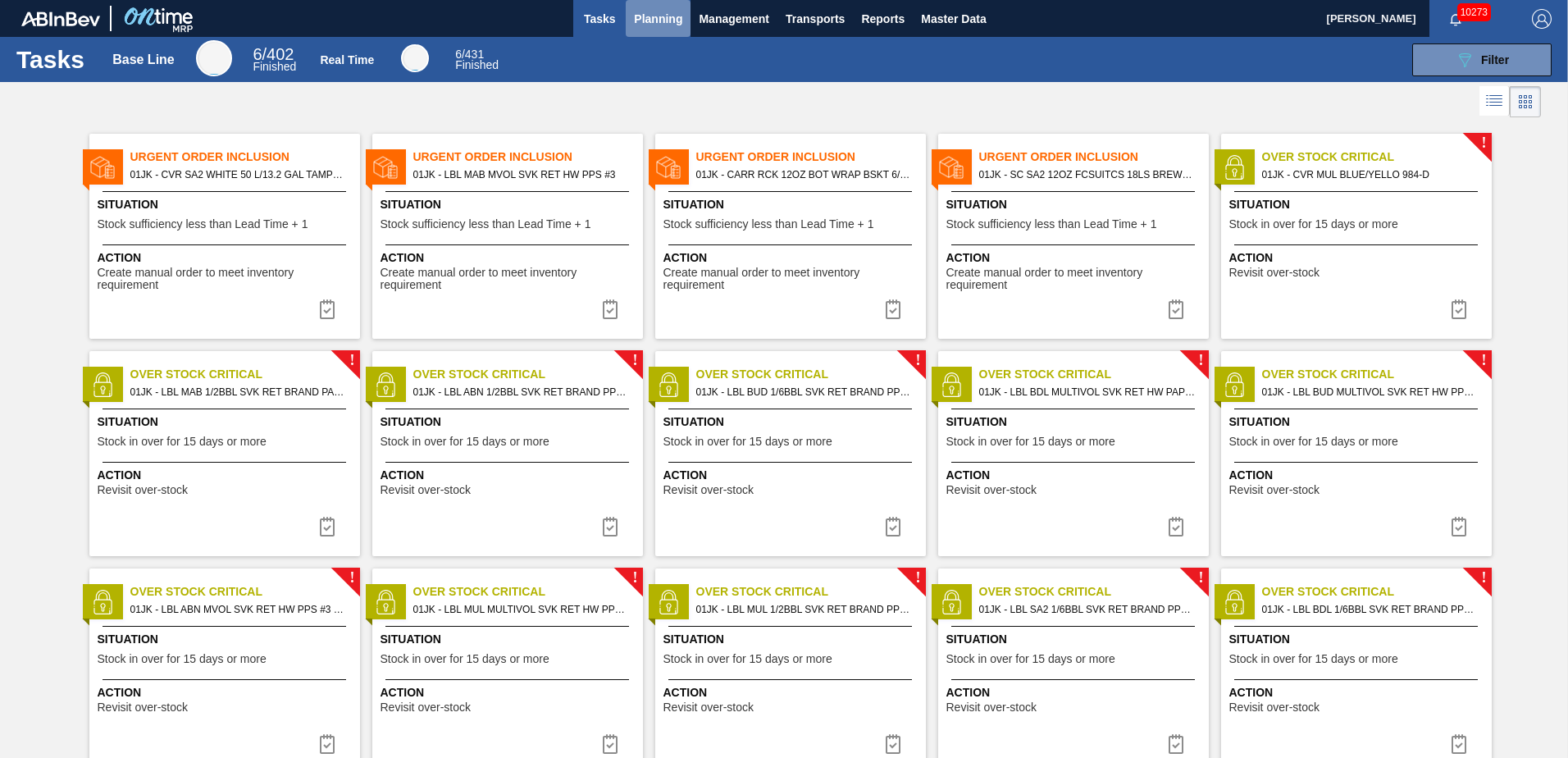
click at [672, 26] on span "Planning" at bounding box center [658, 18] width 49 height 20
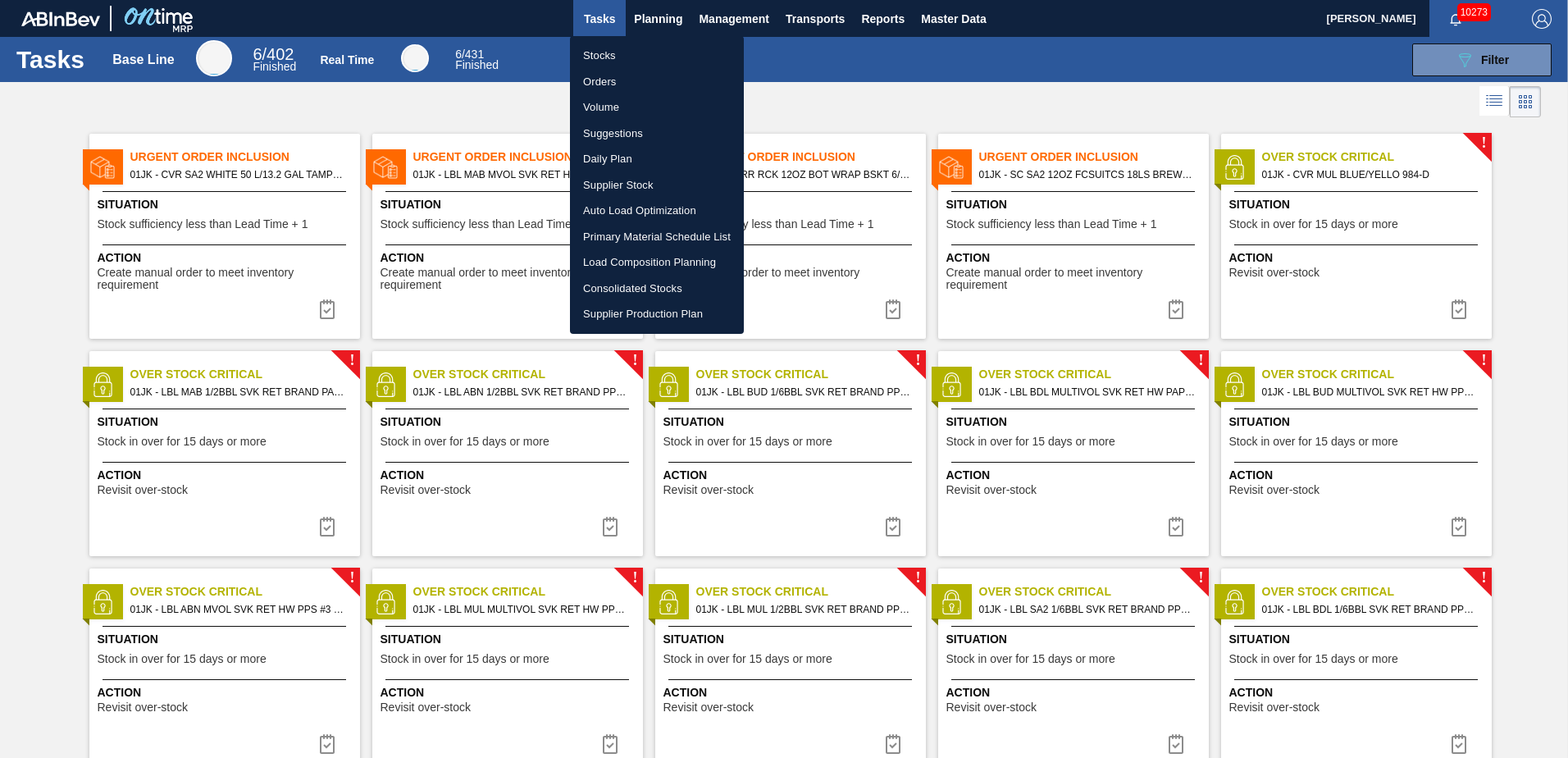
click at [651, 265] on li "Load Composition Planning" at bounding box center [657, 263] width 174 height 27
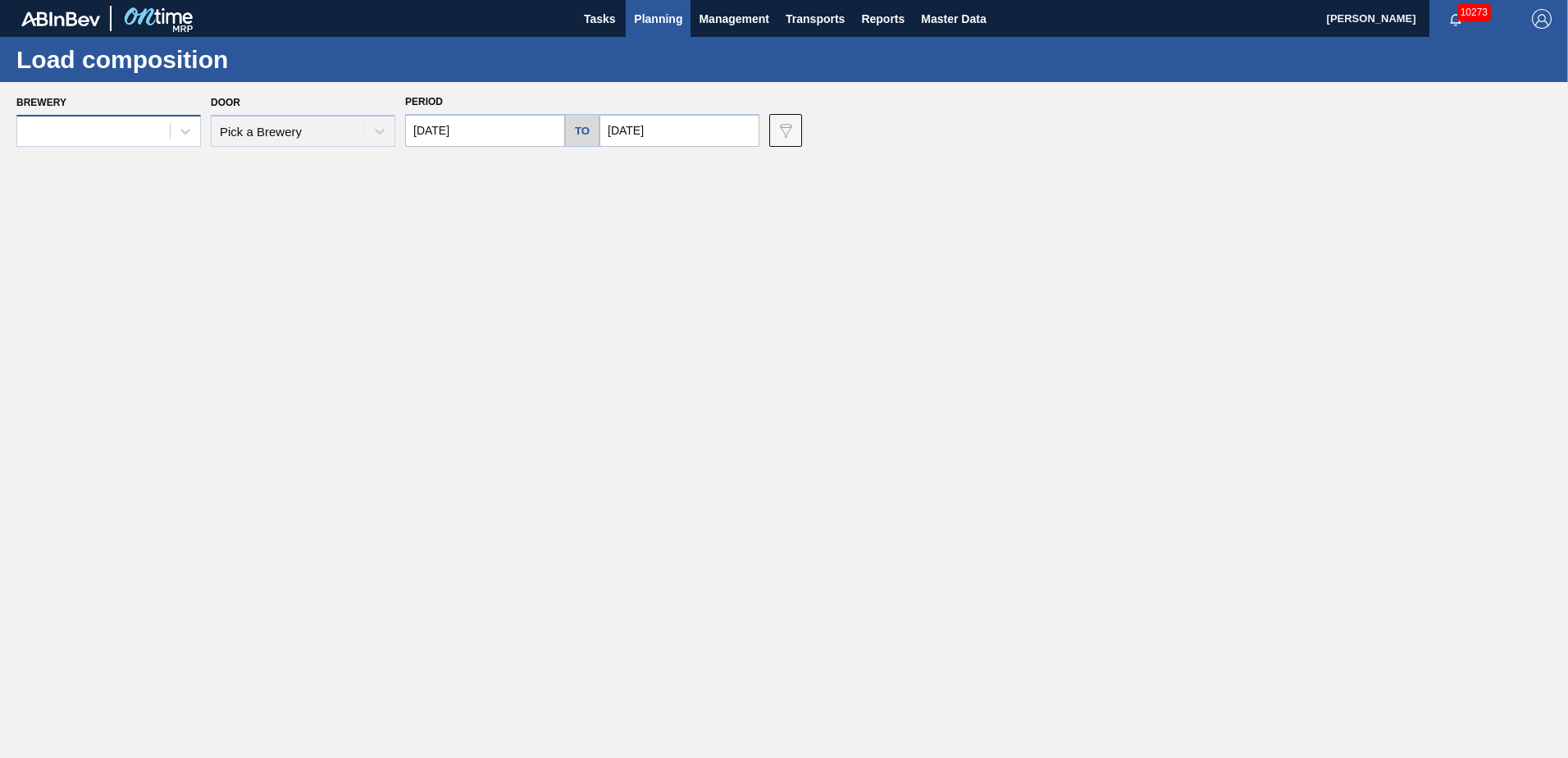
click at [91, 126] on div at bounding box center [93, 131] width 152 height 24
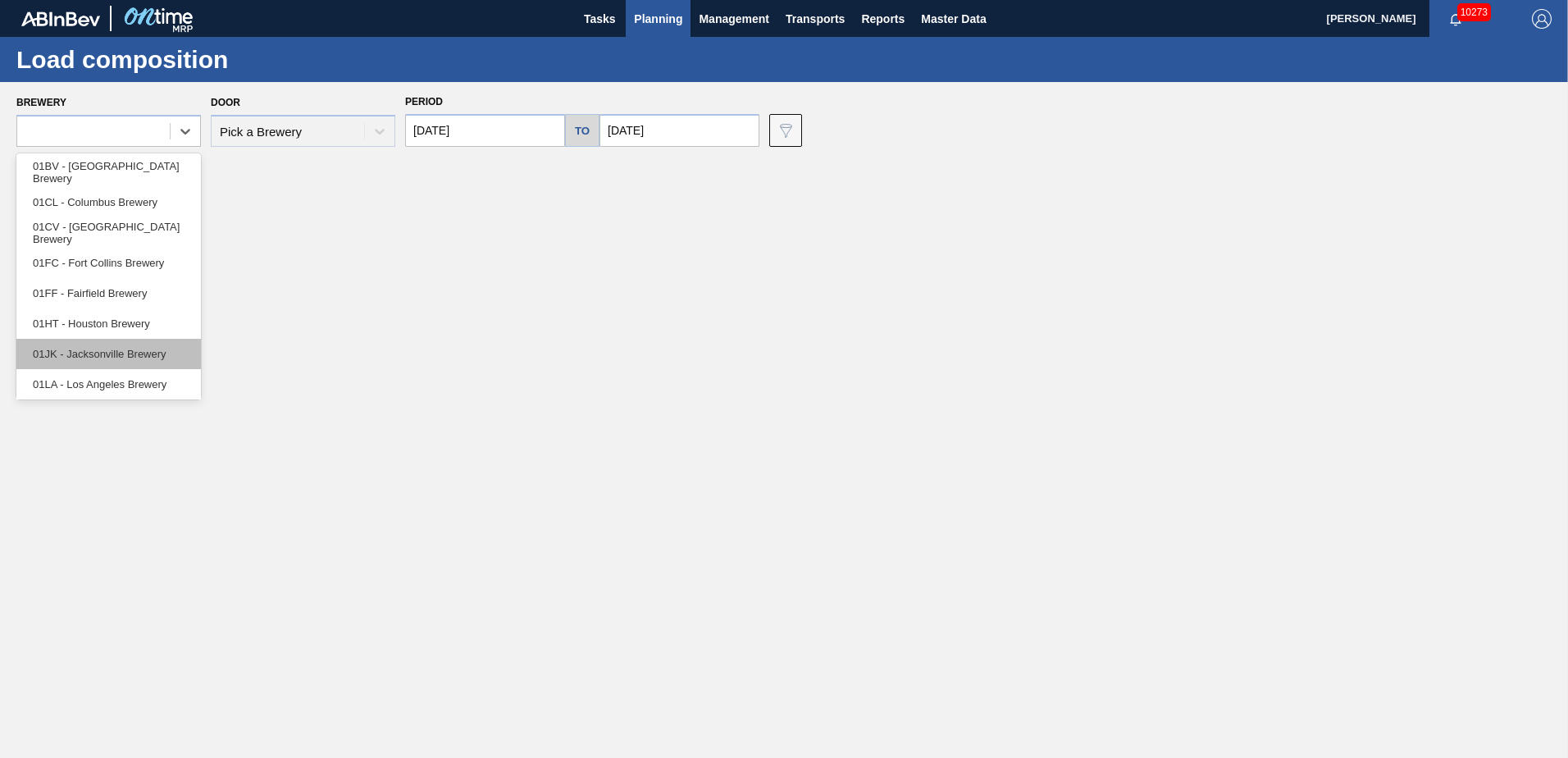
click at [93, 349] on div "01JK - Jacksonville Brewery" at bounding box center [109, 354] width 185 height 30
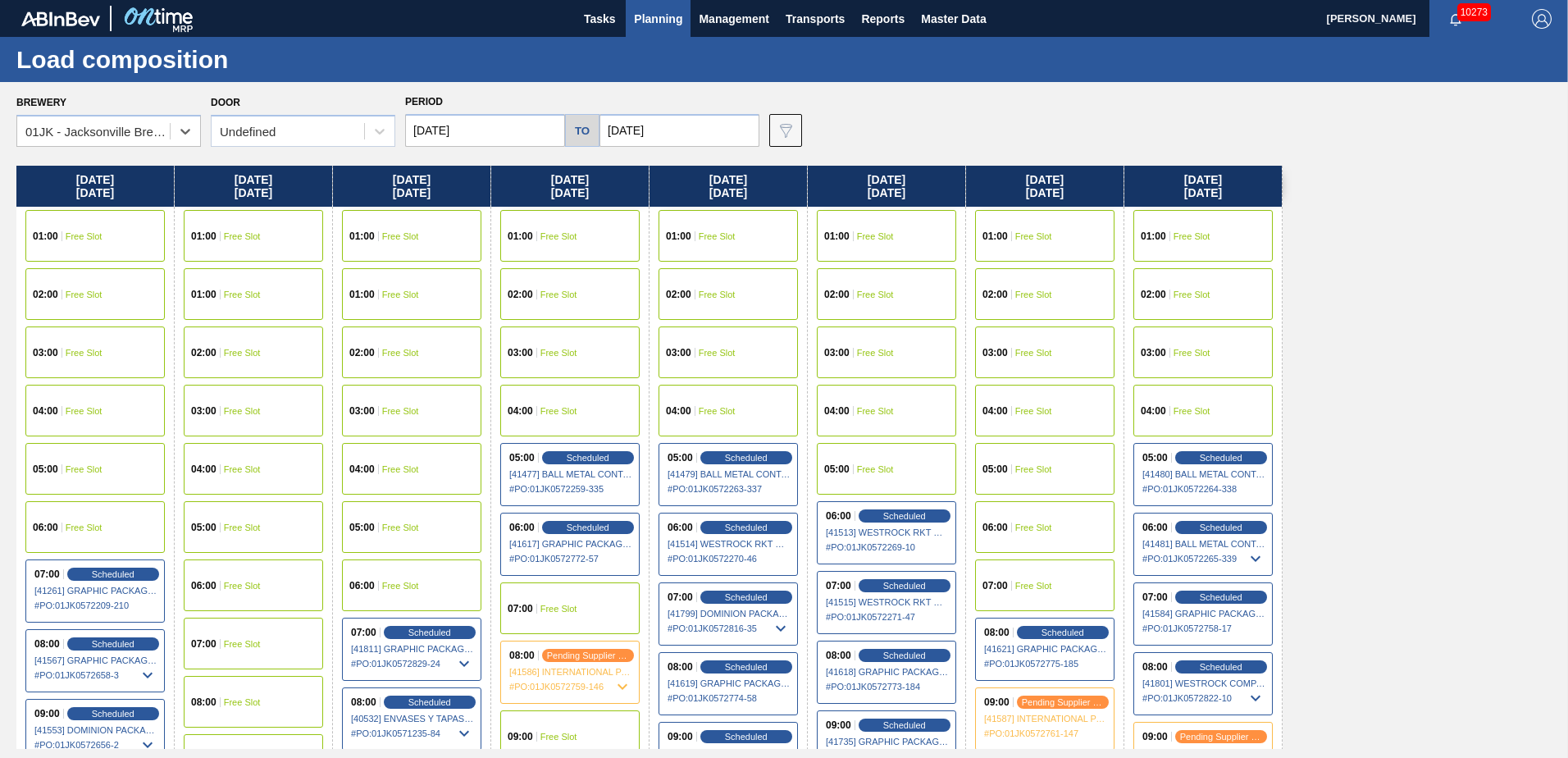
click at [515, 136] on input "[DATE]" at bounding box center [486, 130] width 160 height 32
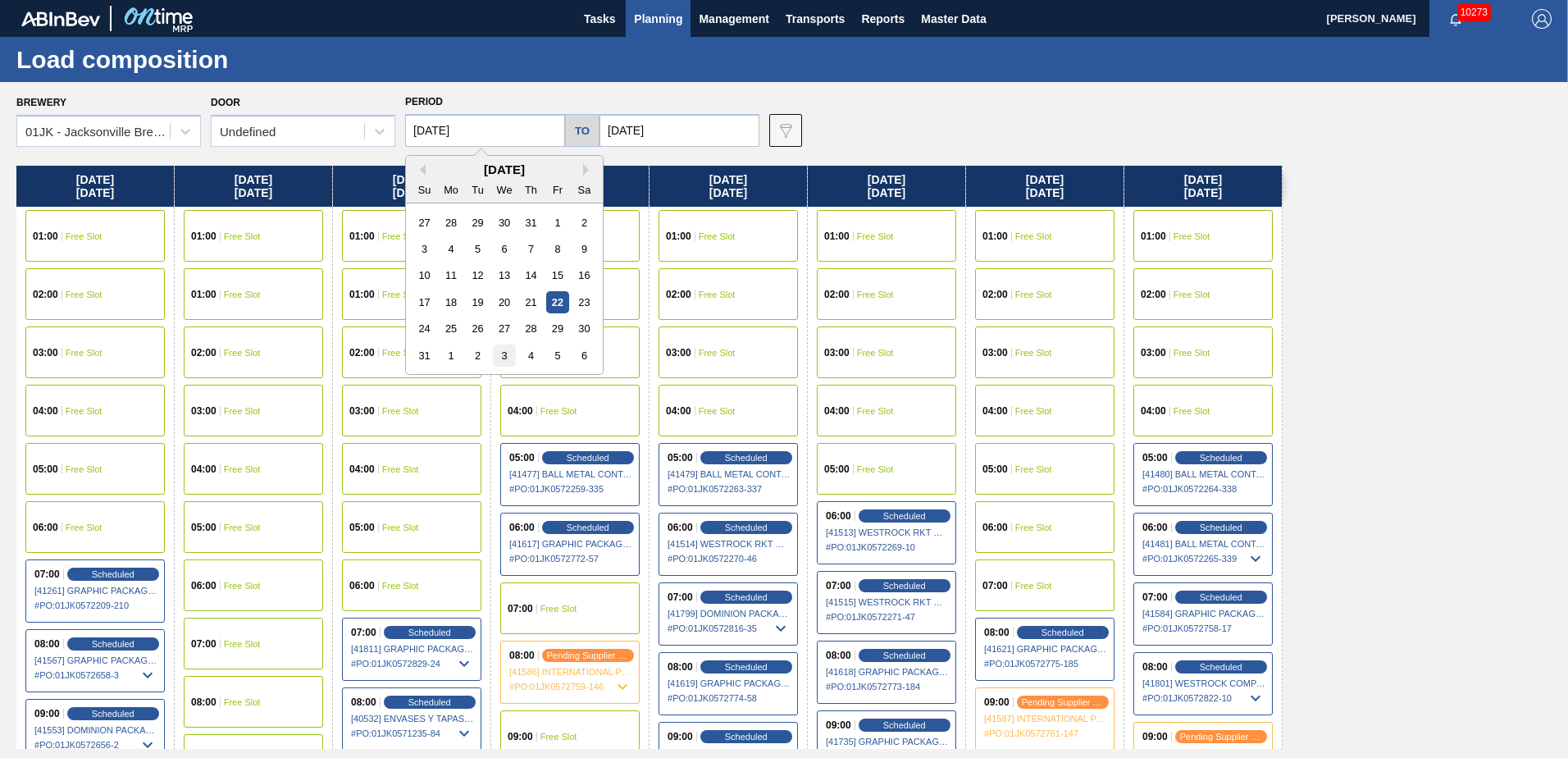
click at [503, 360] on div "3" at bounding box center [504, 355] width 22 height 22
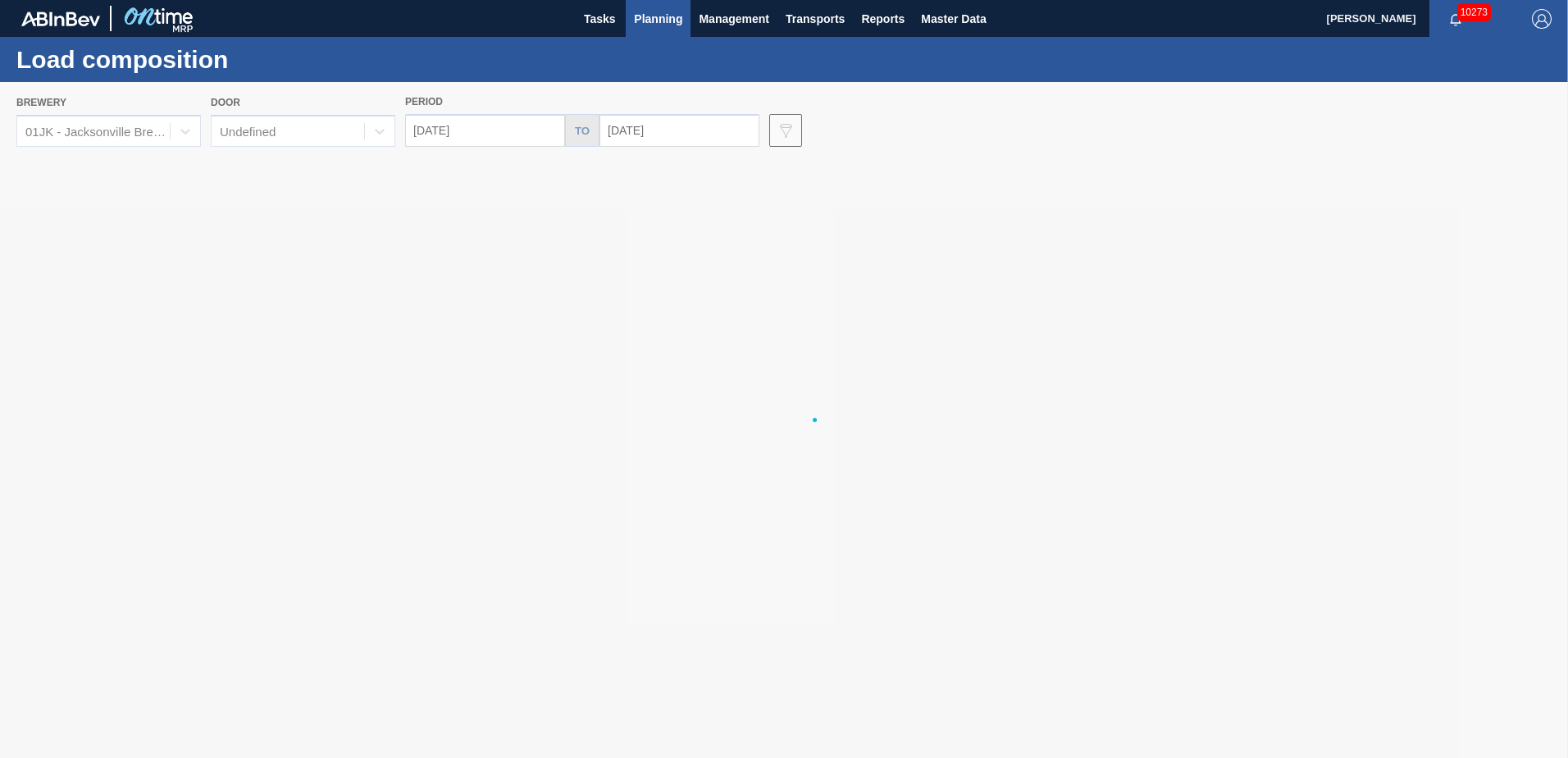
type input "[DATE]"
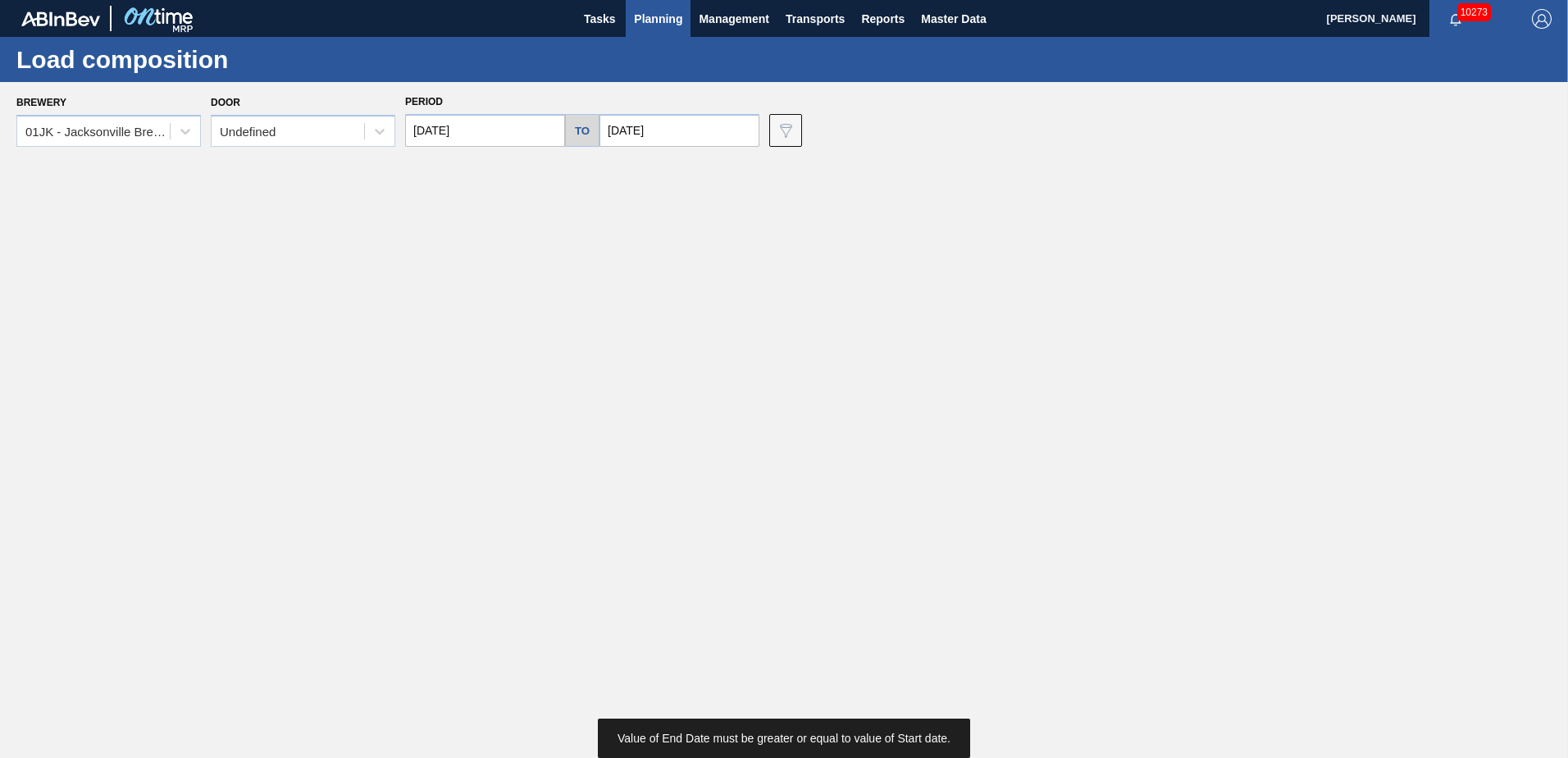
click at [673, 126] on input "[DATE]" at bounding box center [680, 130] width 160 height 32
click at [697, 358] on div "3" at bounding box center [698, 355] width 22 height 22
type input "[DATE]"
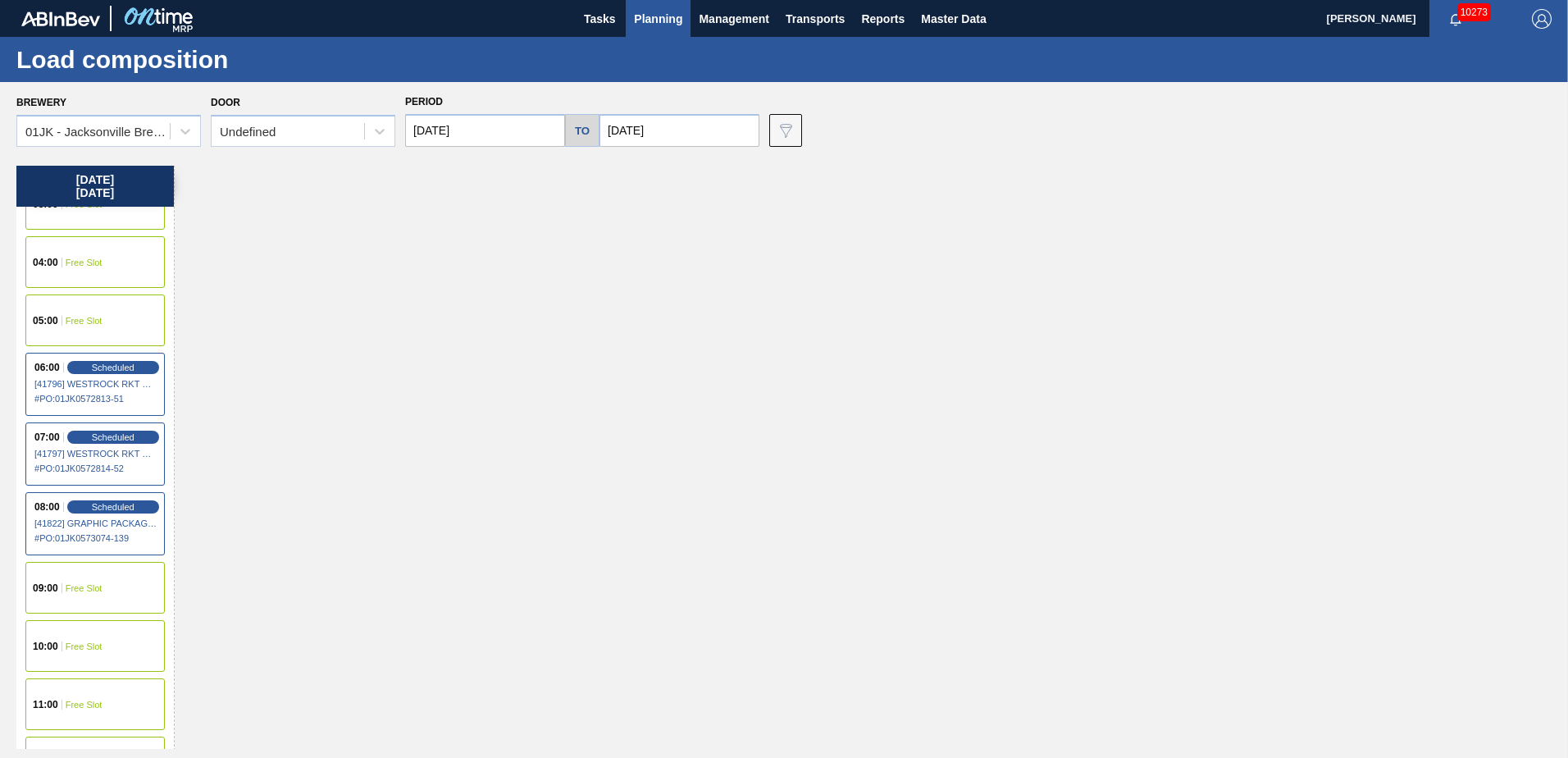
scroll to position [164, 0]
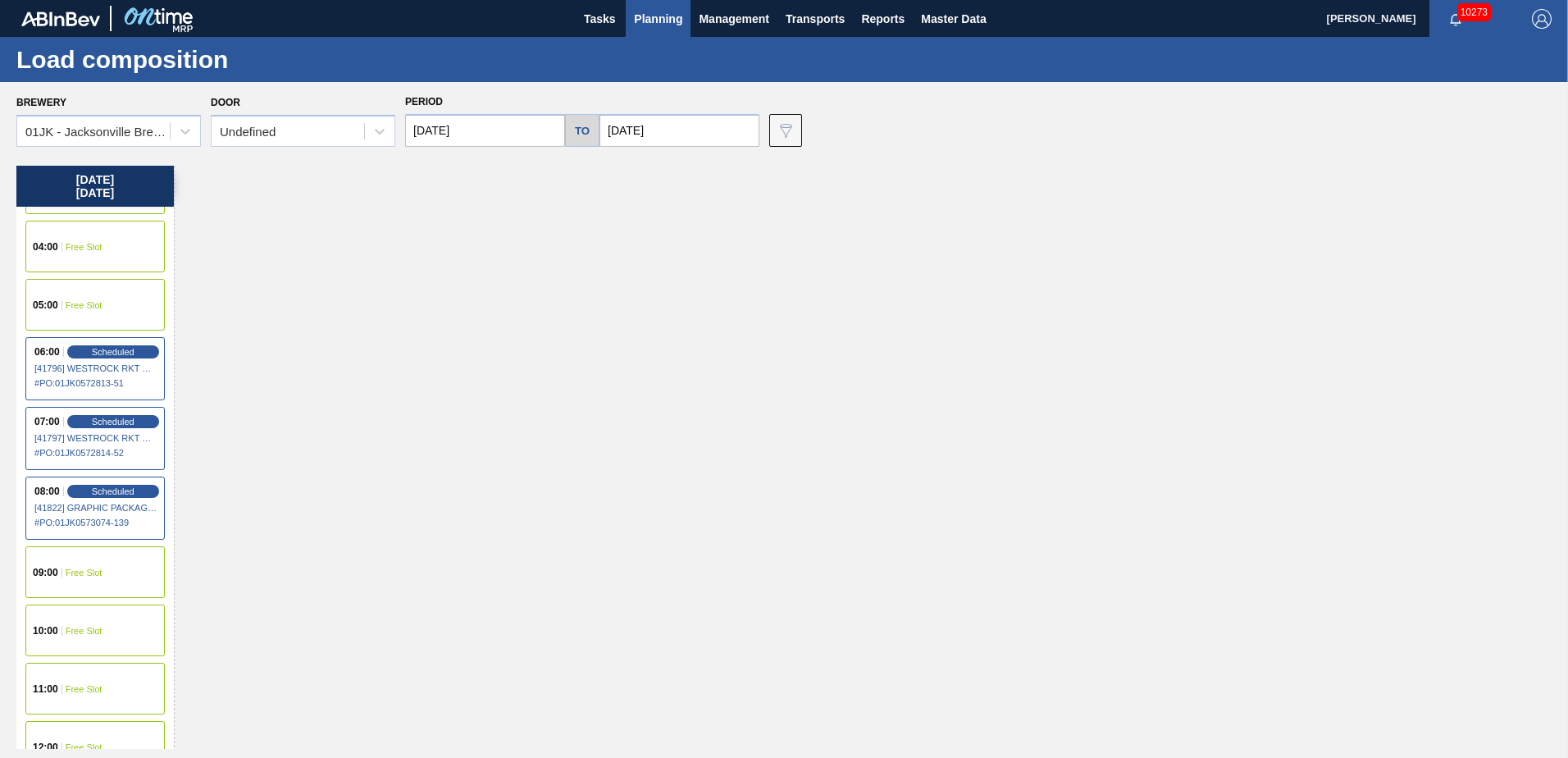
click at [109, 301] on div "05:00 Free Slot" at bounding box center [95, 305] width 139 height 51
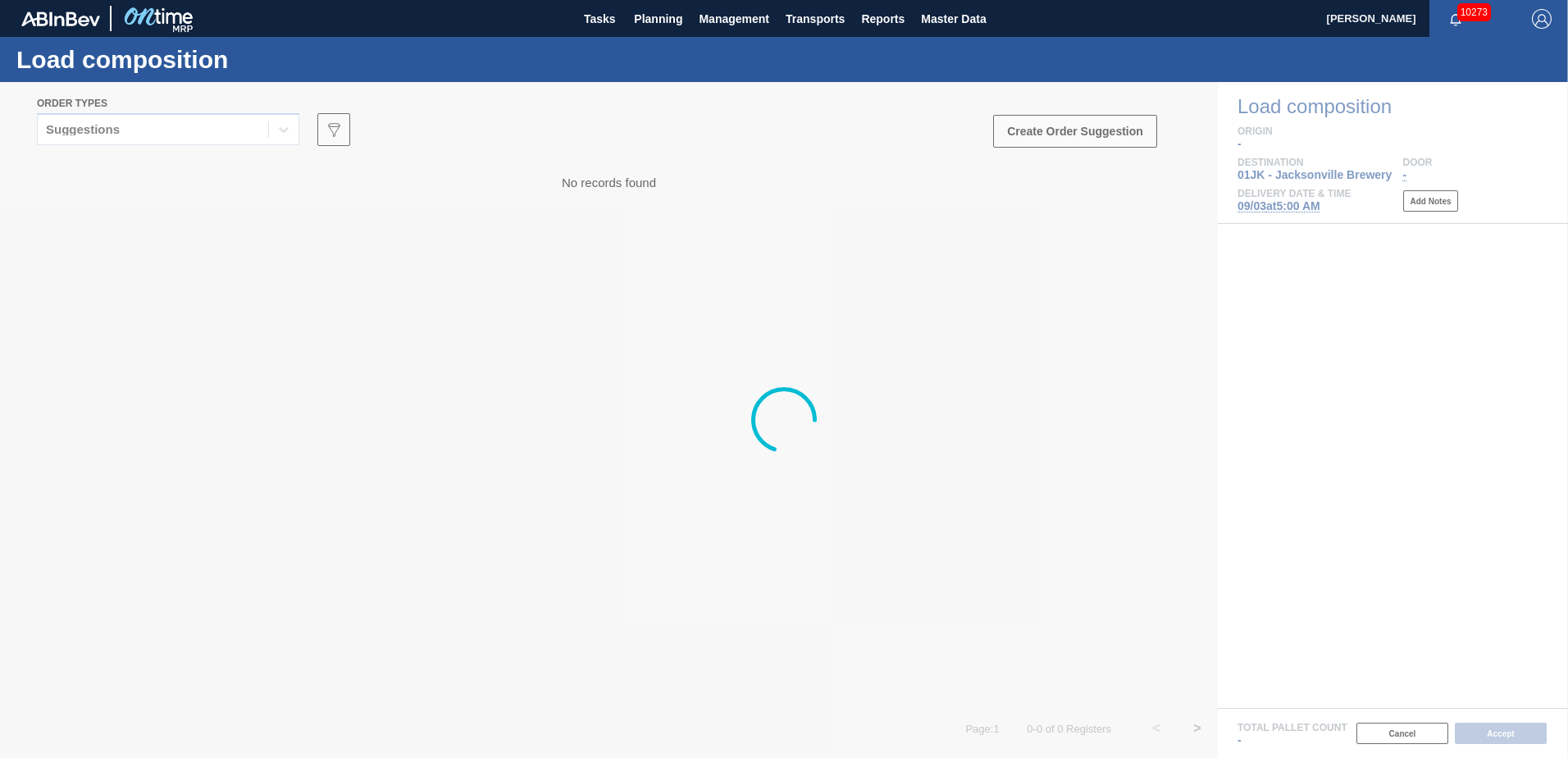
drag, startPoint x: 216, startPoint y: 122, endPoint x: 210, endPoint y: 132, distance: 11.7
click at [216, 122] on div at bounding box center [784, 420] width 1568 height 676
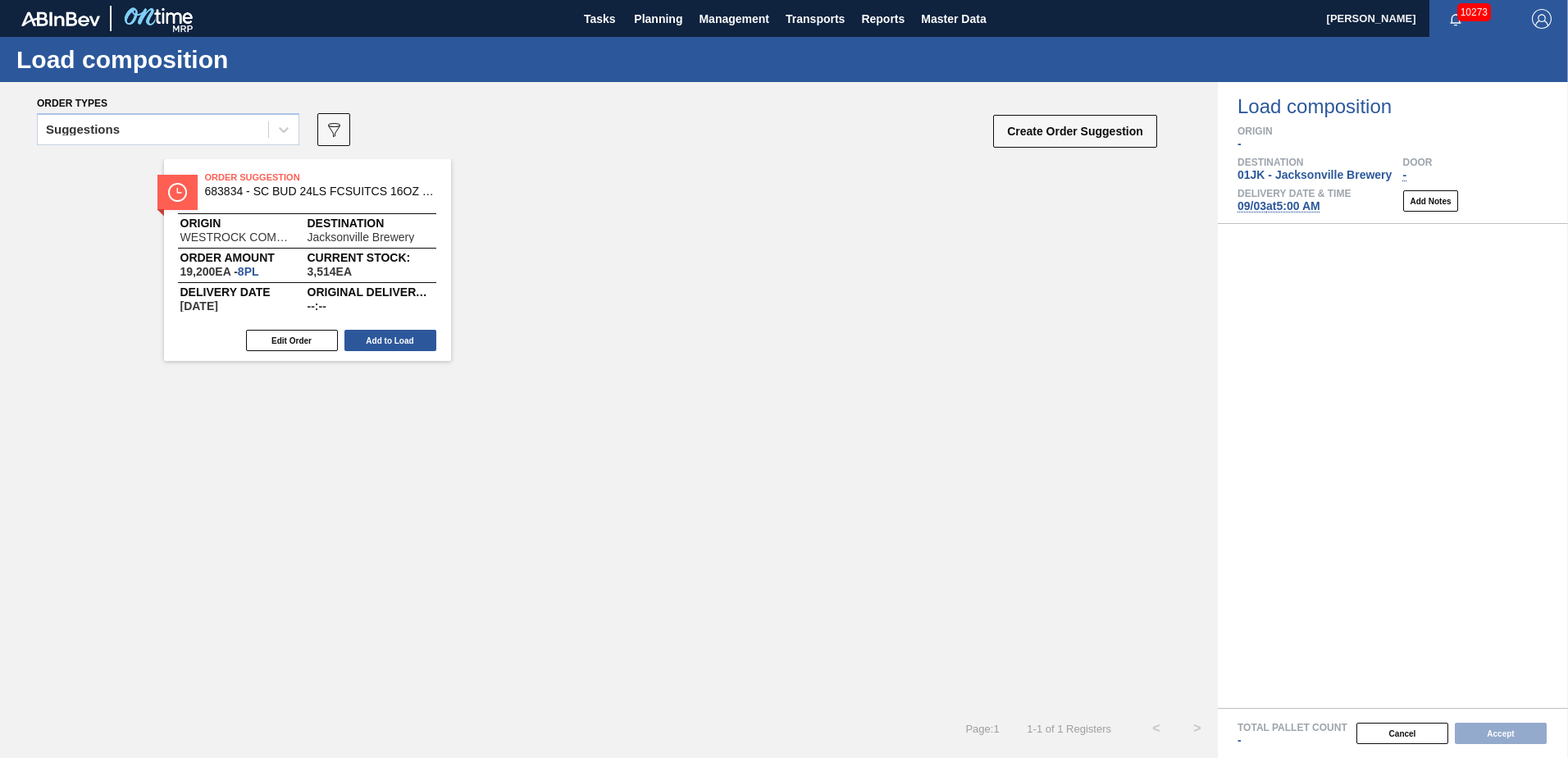
drag, startPoint x: 219, startPoint y: 134, endPoint x: 223, endPoint y: 147, distance: 13.6
click at [222, 135] on div "Suggestions" at bounding box center [153, 130] width 230 height 24
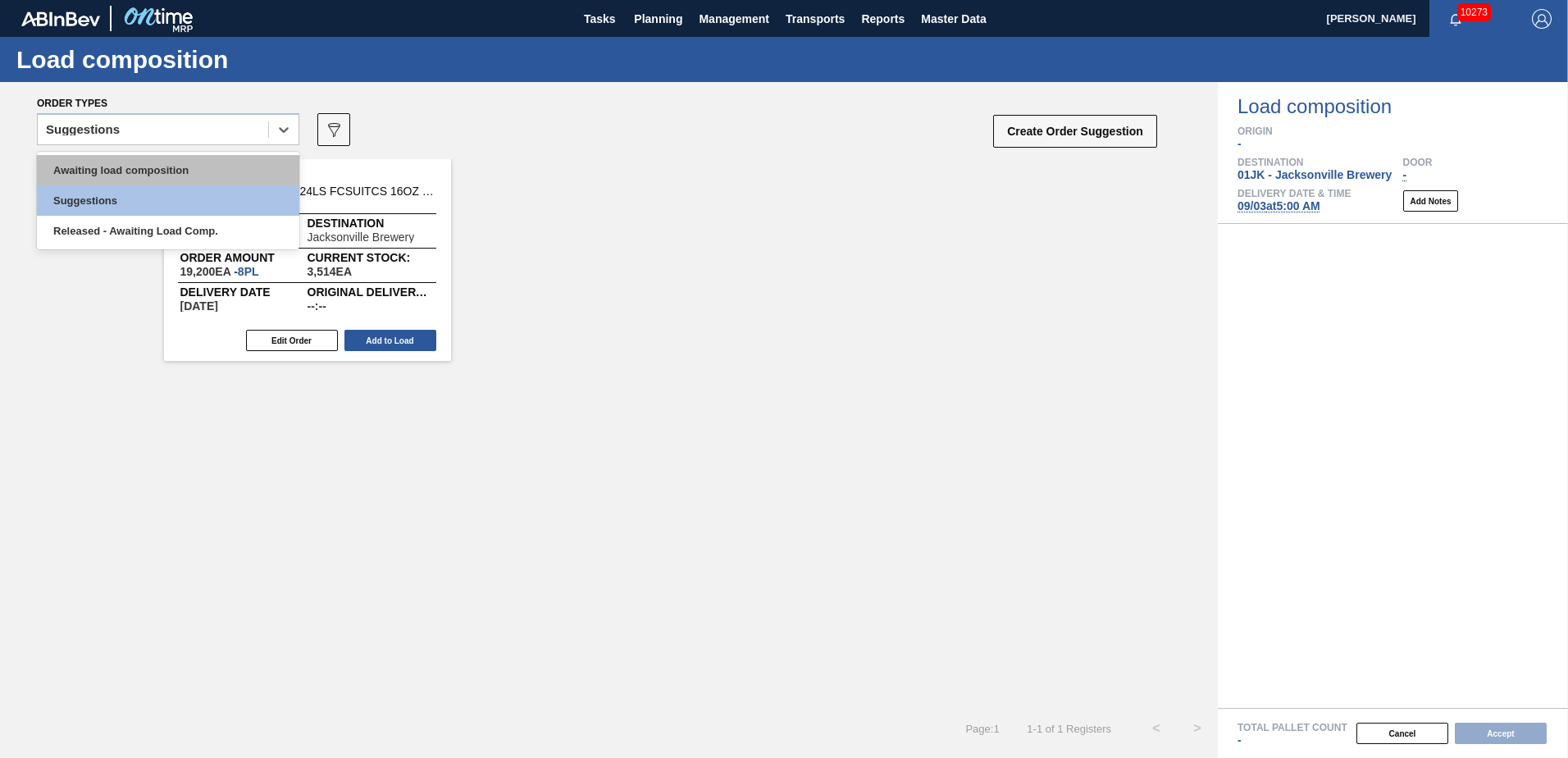
click at [222, 168] on div "Awaiting load composition" at bounding box center [169, 170] width 263 height 30
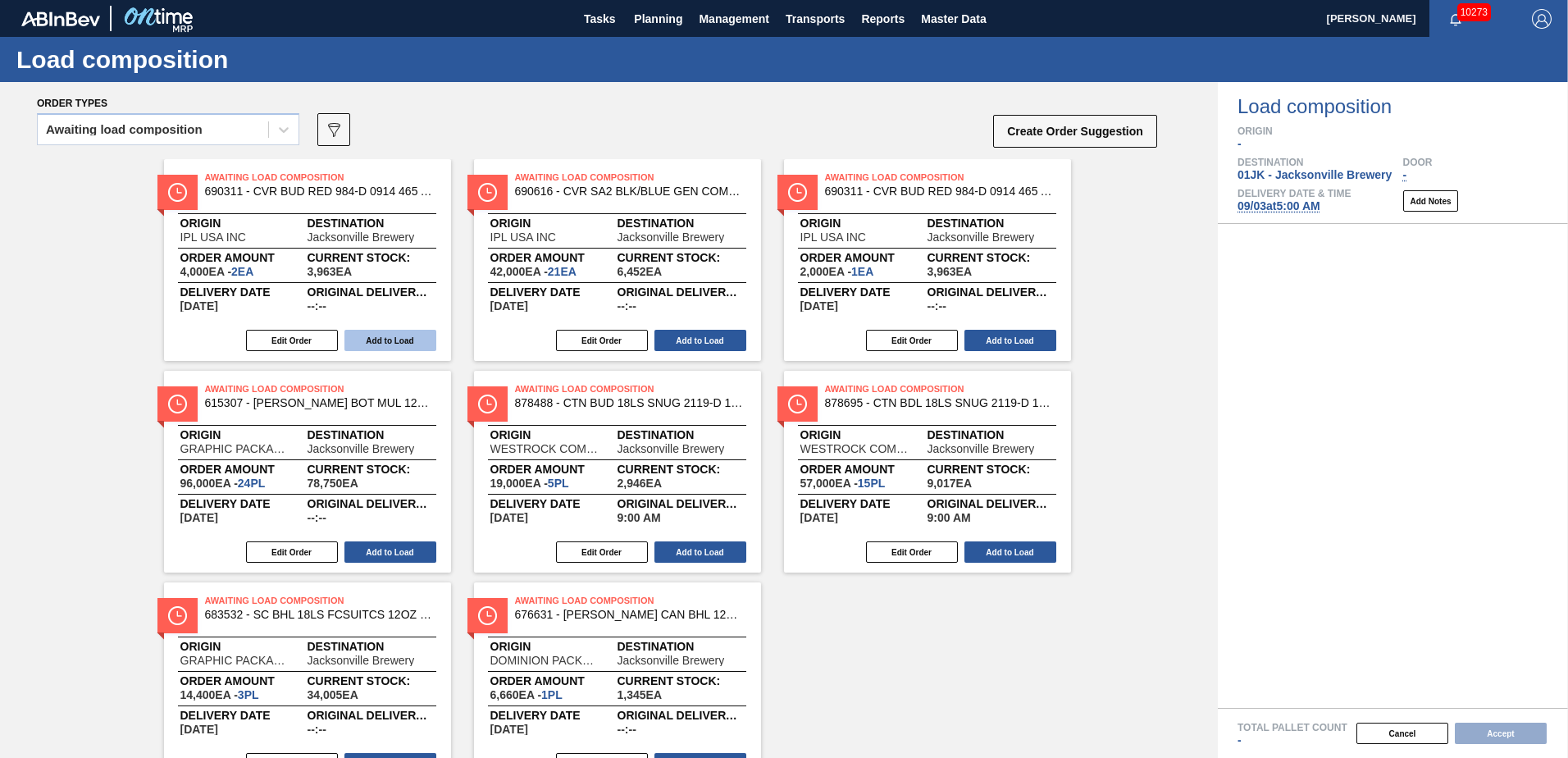
click at [396, 342] on button "Add to Load" at bounding box center [390, 340] width 91 height 21
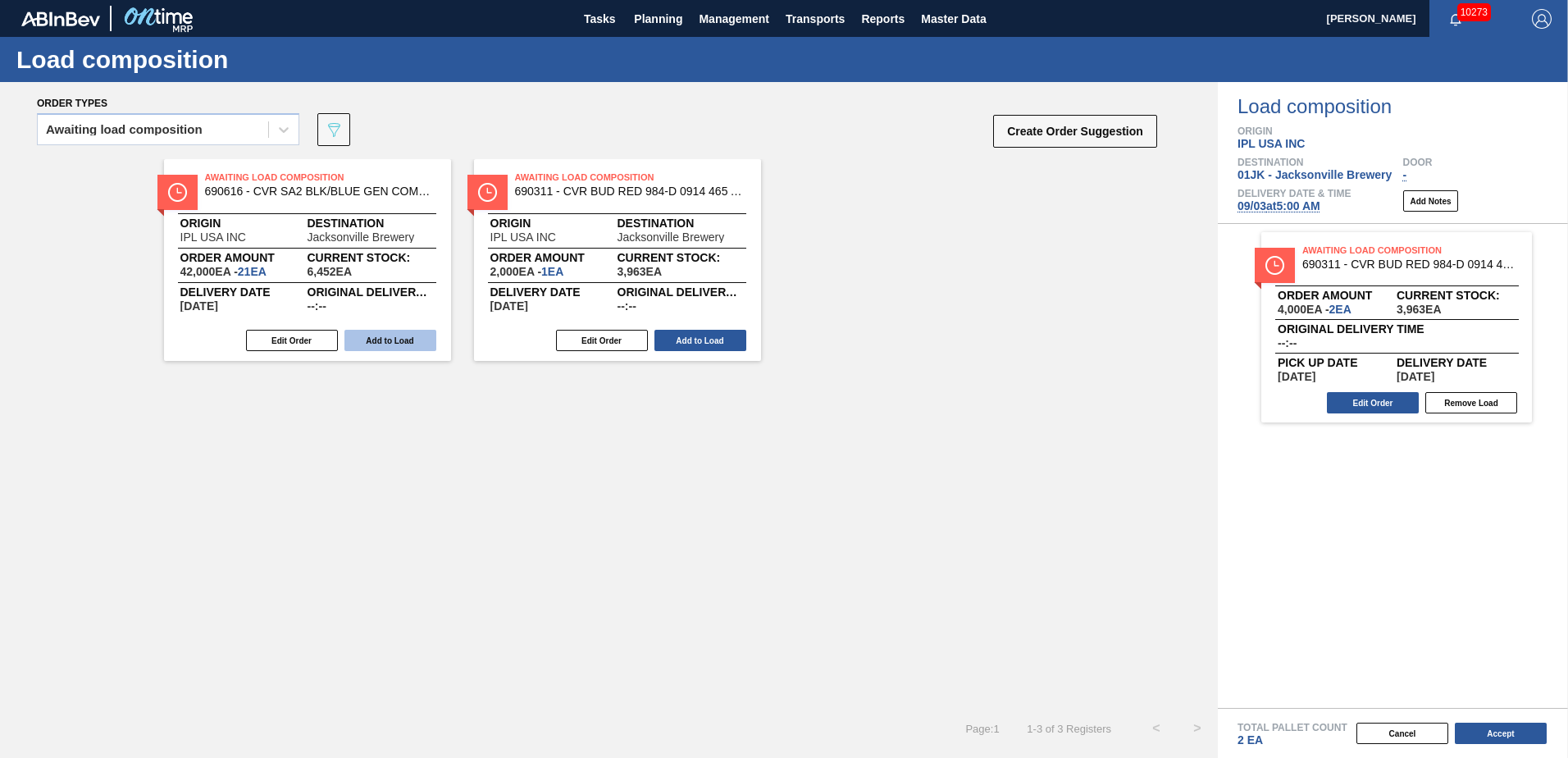
click at [411, 334] on button "Add to Load" at bounding box center [390, 340] width 91 height 21
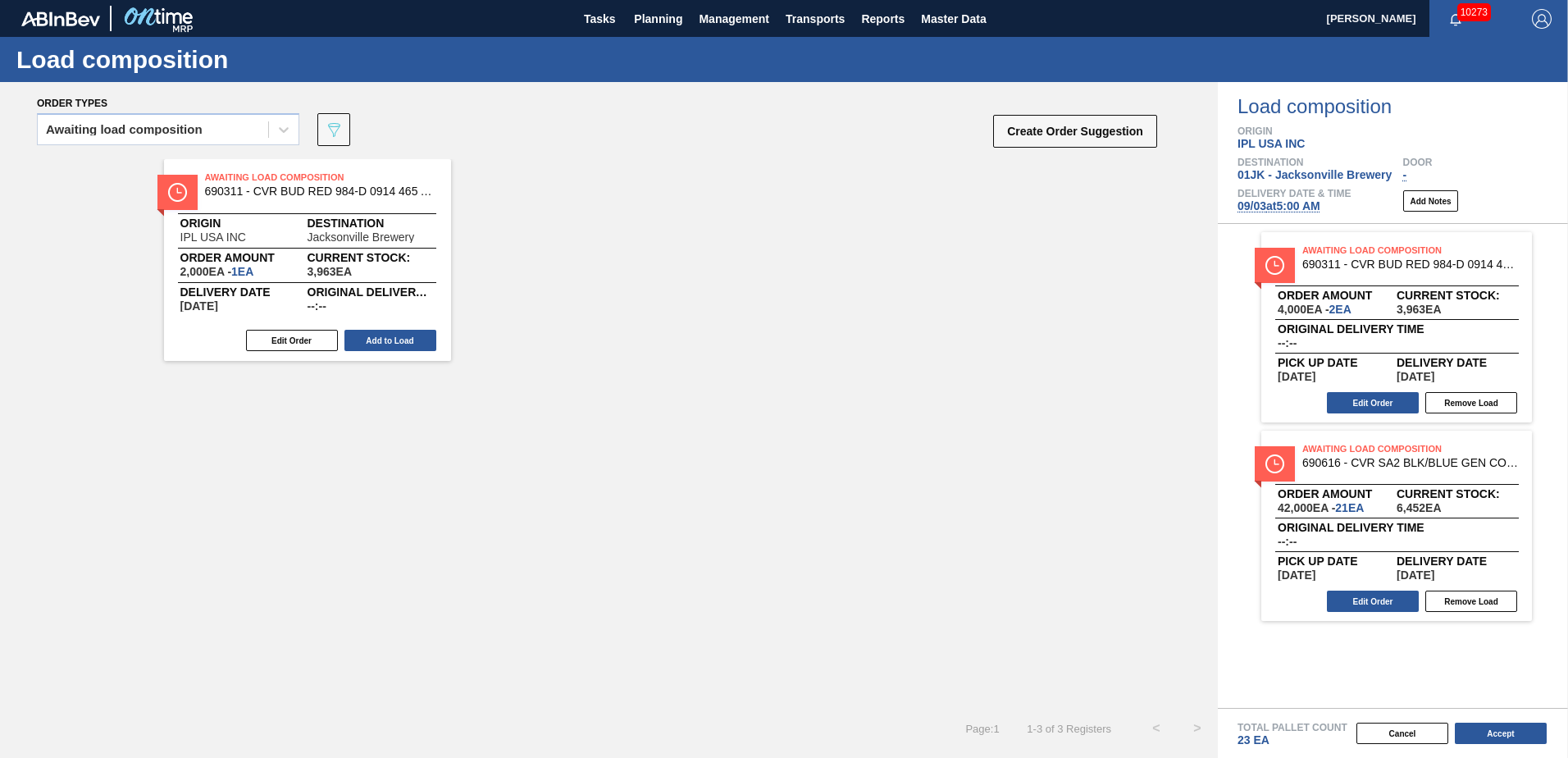
click at [411, 334] on button "Add to Load" at bounding box center [390, 340] width 91 height 21
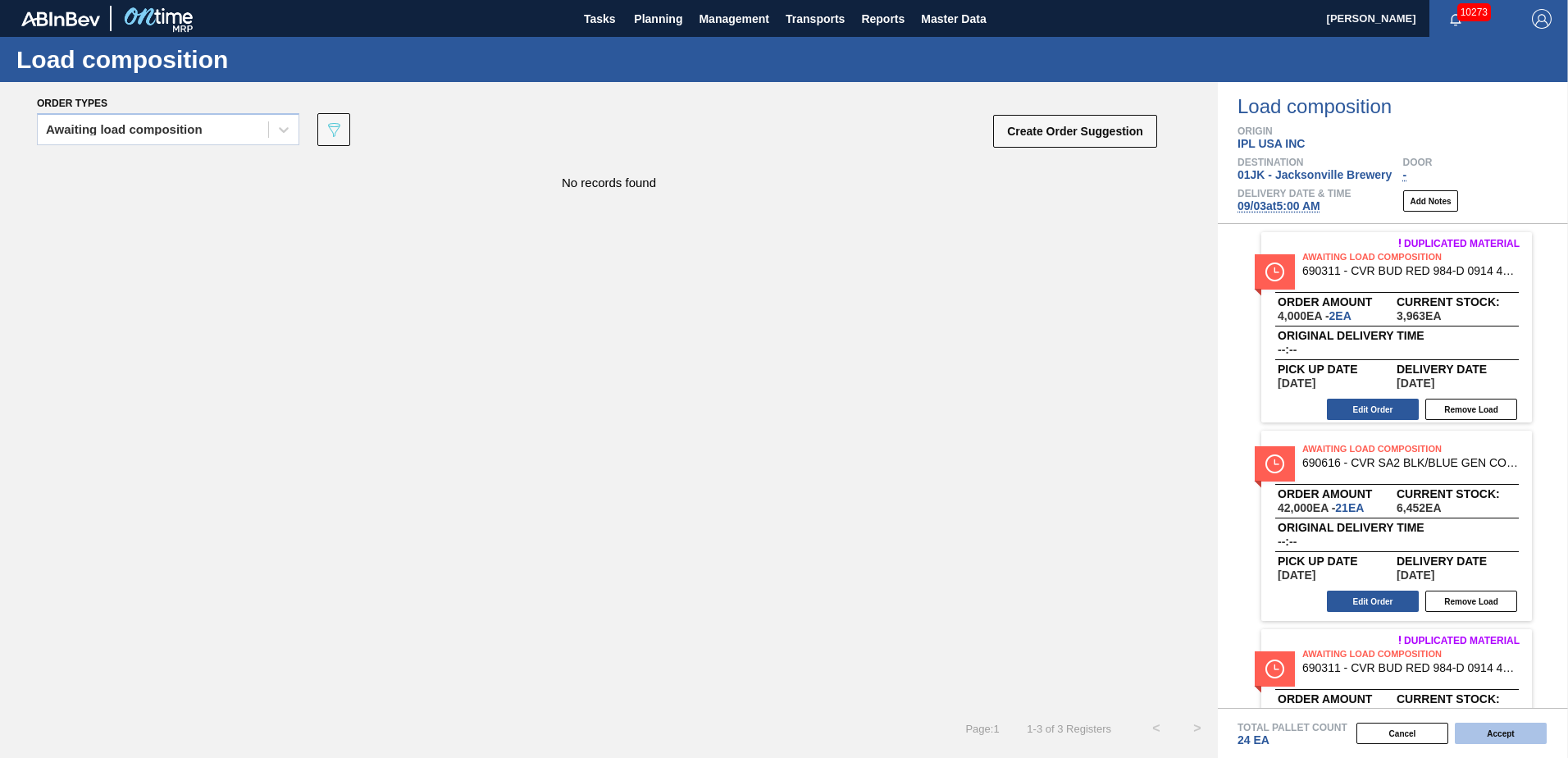
click at [1501, 736] on button "Accept" at bounding box center [1500, 733] width 91 height 21
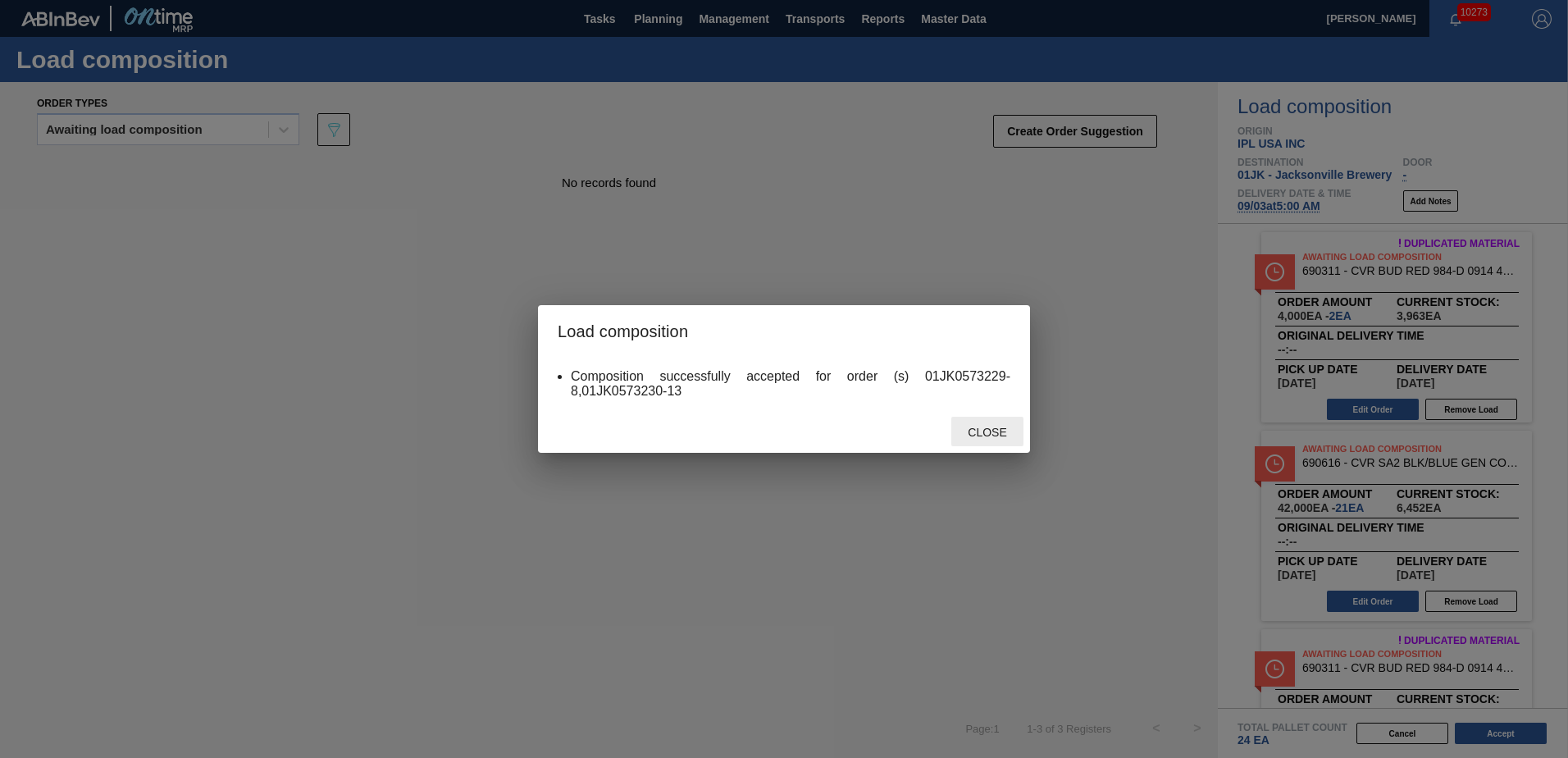
click at [991, 420] on div "Close" at bounding box center [987, 432] width 72 height 30
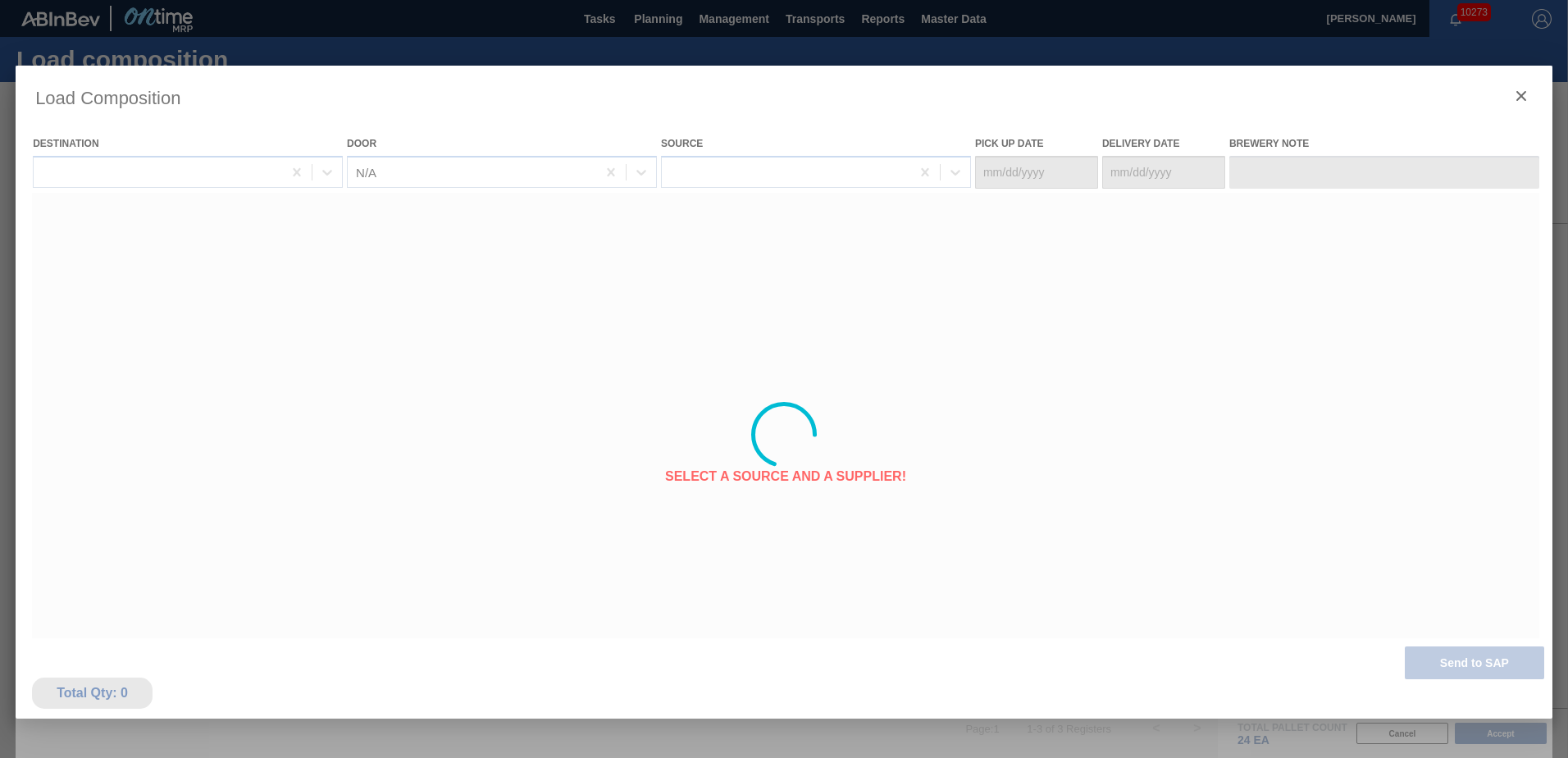
type Date "[DATE]"
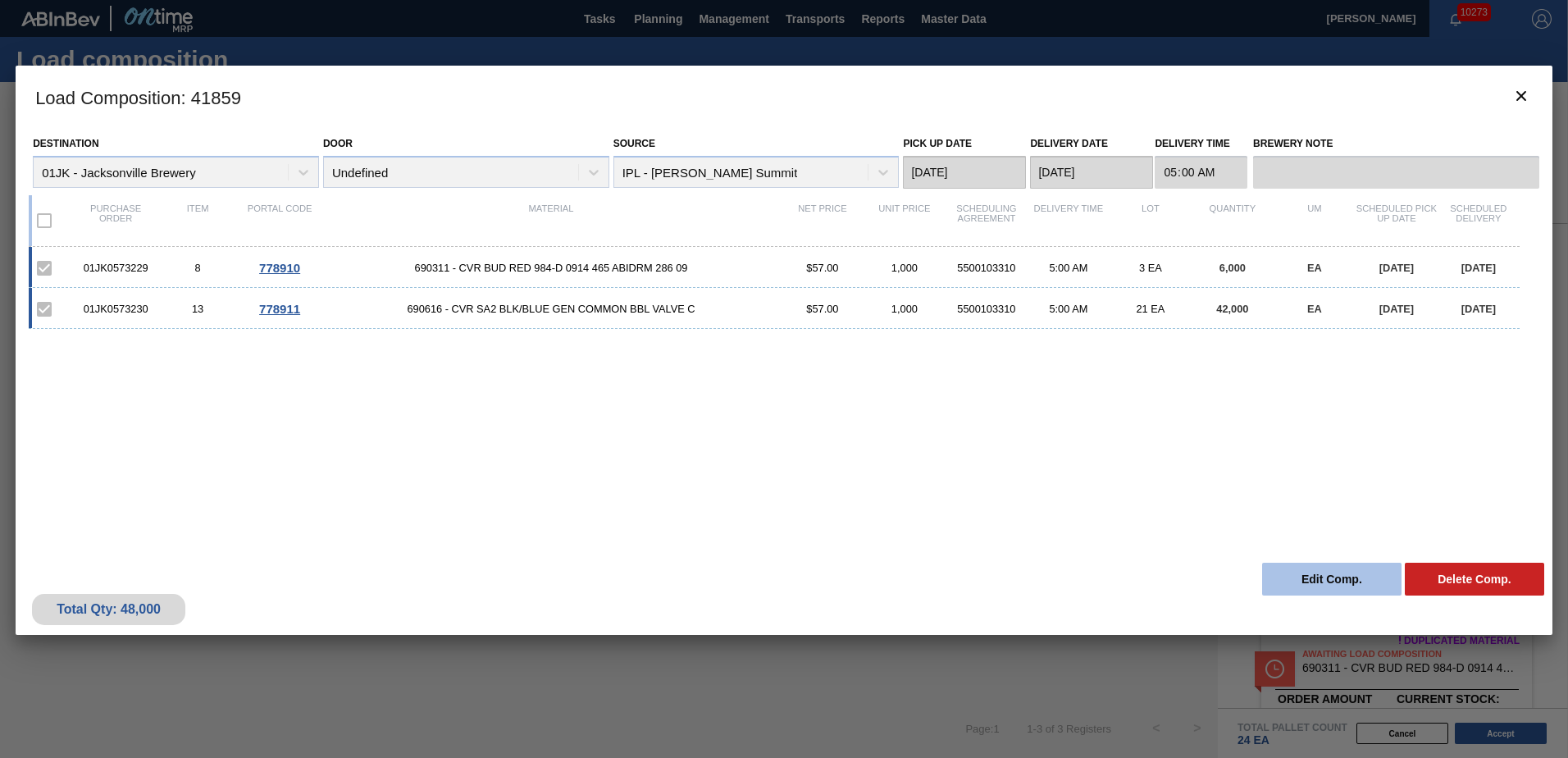
click at [1327, 577] on button "Edit Comp." at bounding box center [1332, 579] width 139 height 32
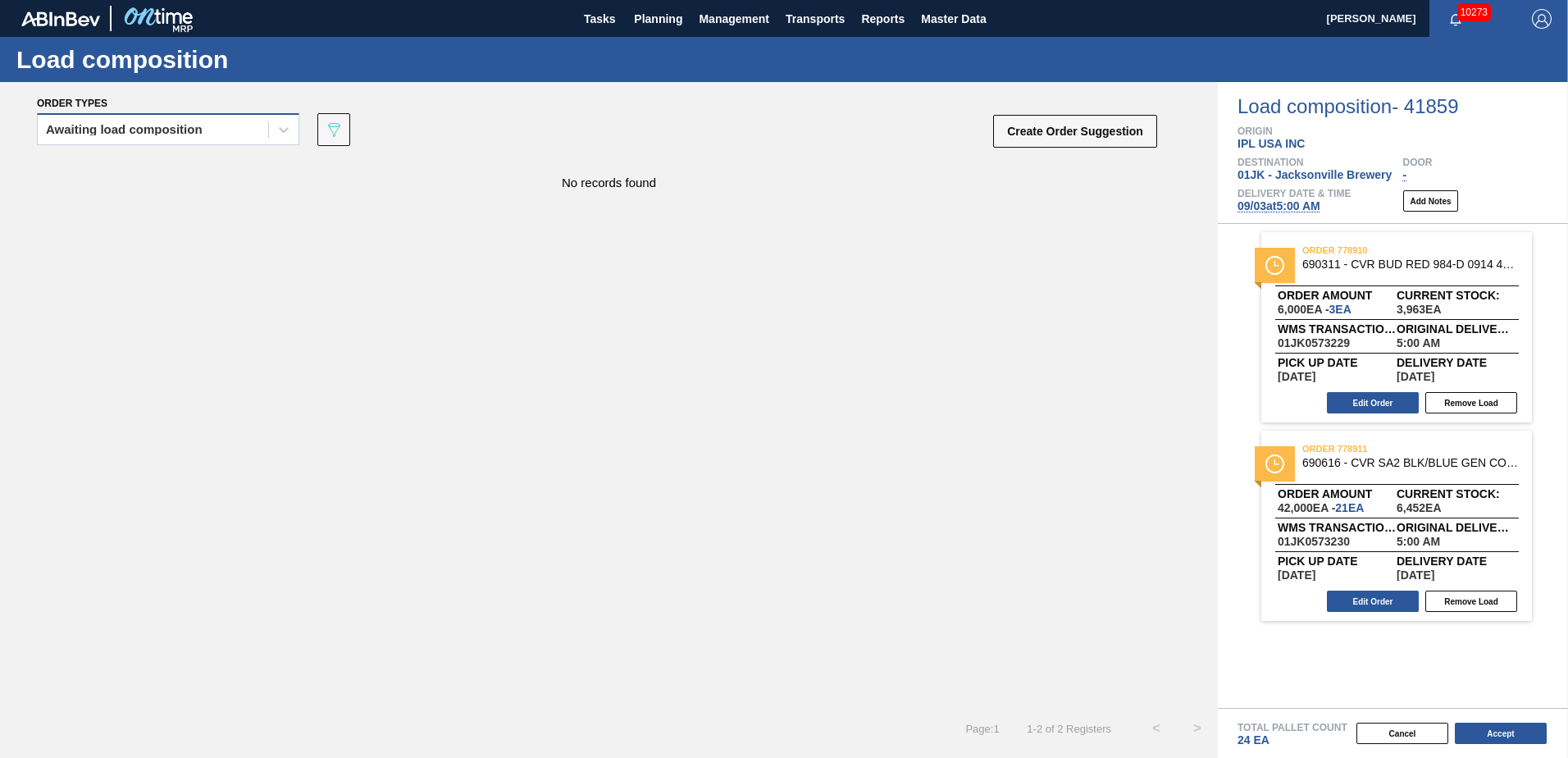
click at [180, 133] on div "Awaiting load composition" at bounding box center [124, 130] width 157 height 11
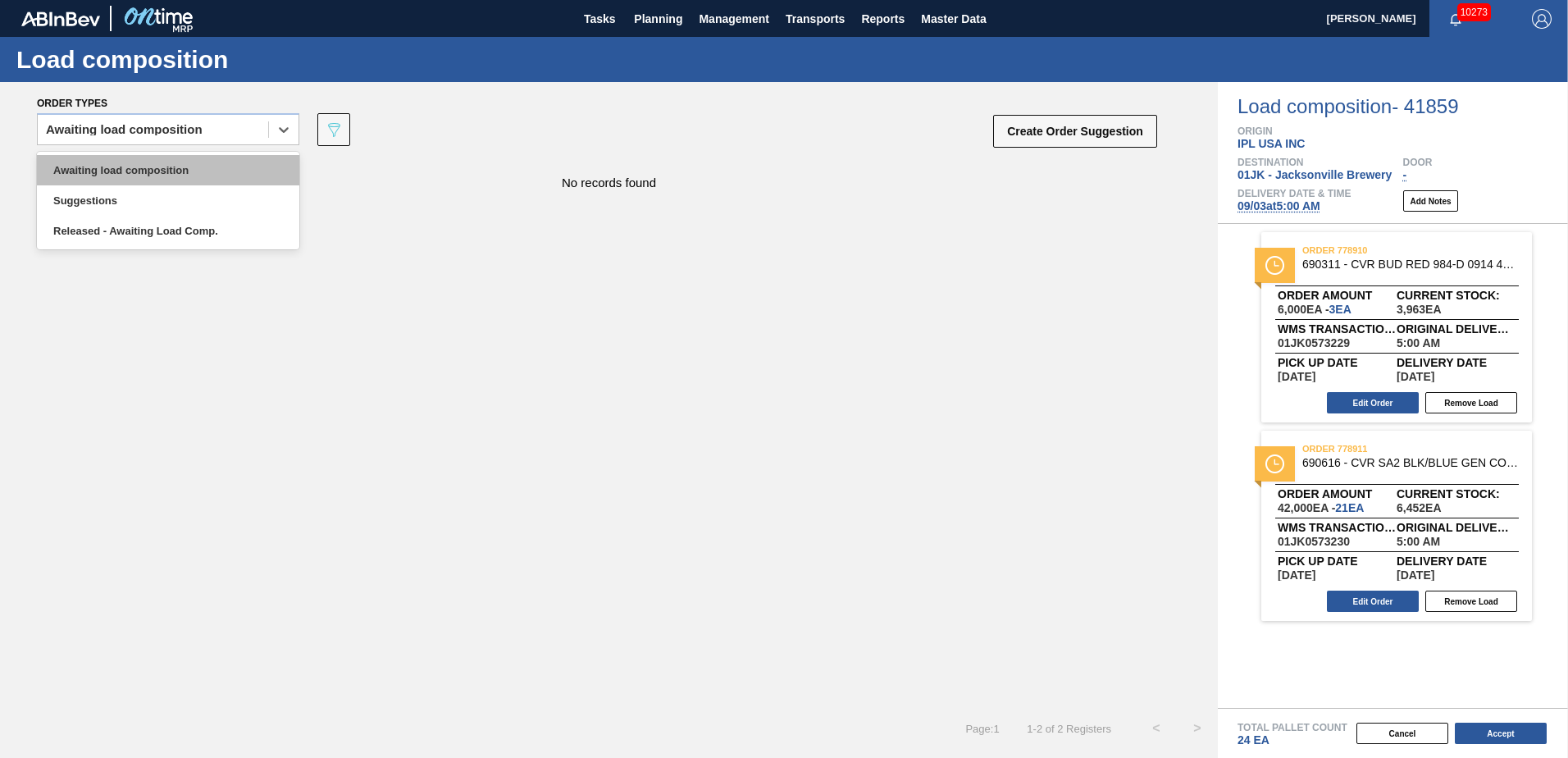
click at [171, 177] on div "Awaiting load composition" at bounding box center [169, 170] width 263 height 30
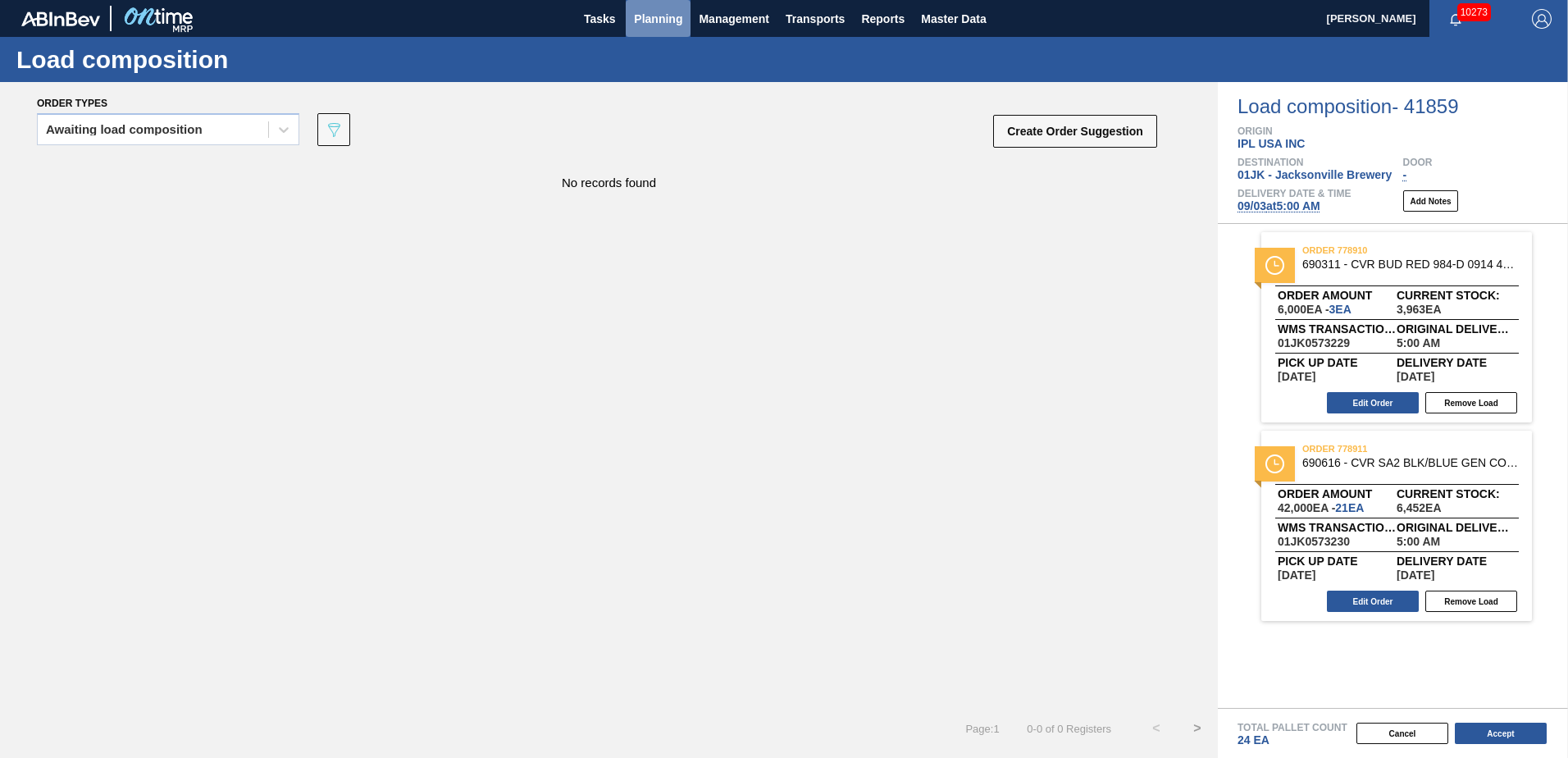
click at [670, 13] on span "Planning" at bounding box center [658, 18] width 49 height 20
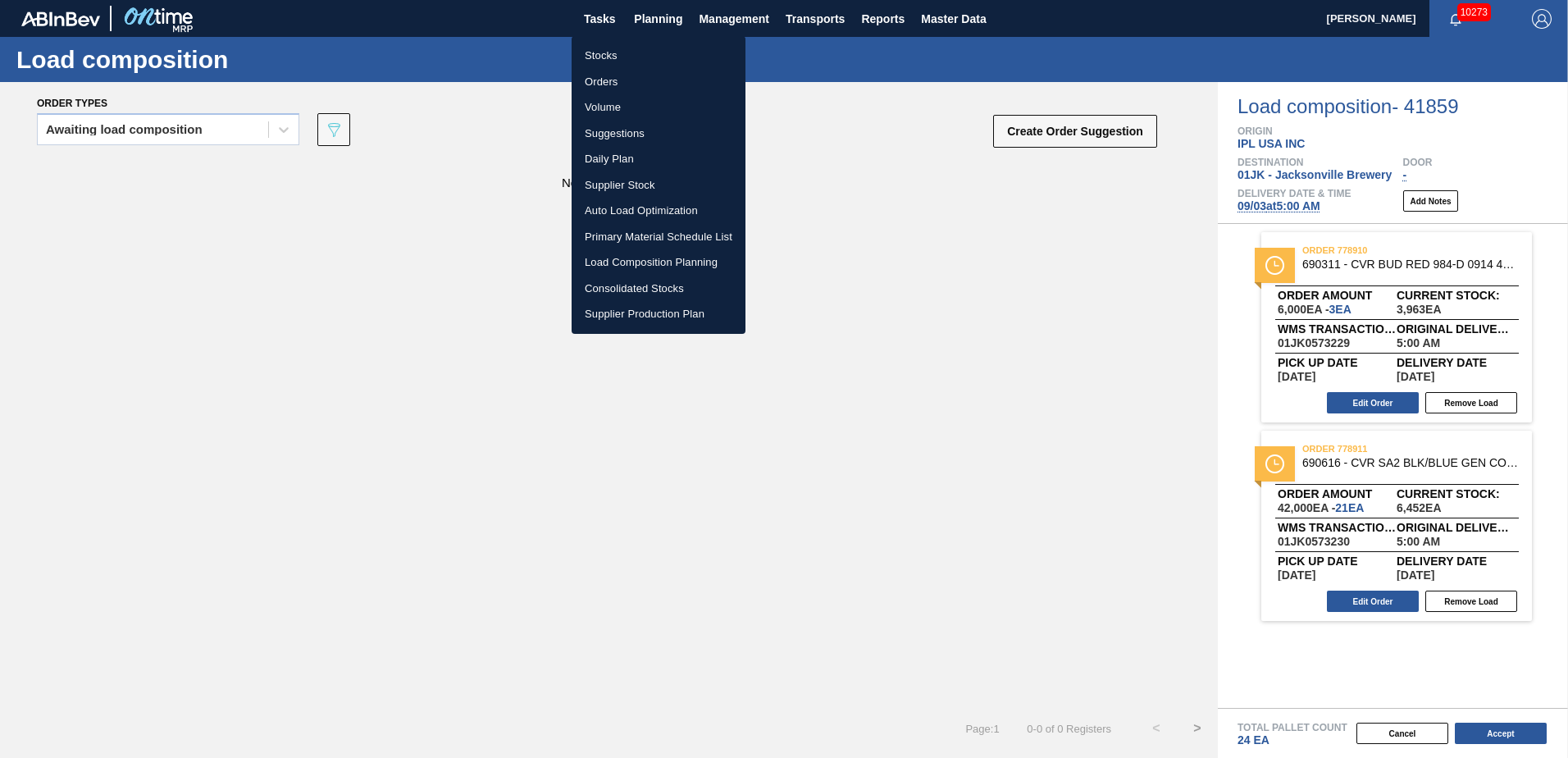
click at [637, 48] on li "Stocks" at bounding box center [658, 56] width 174 height 27
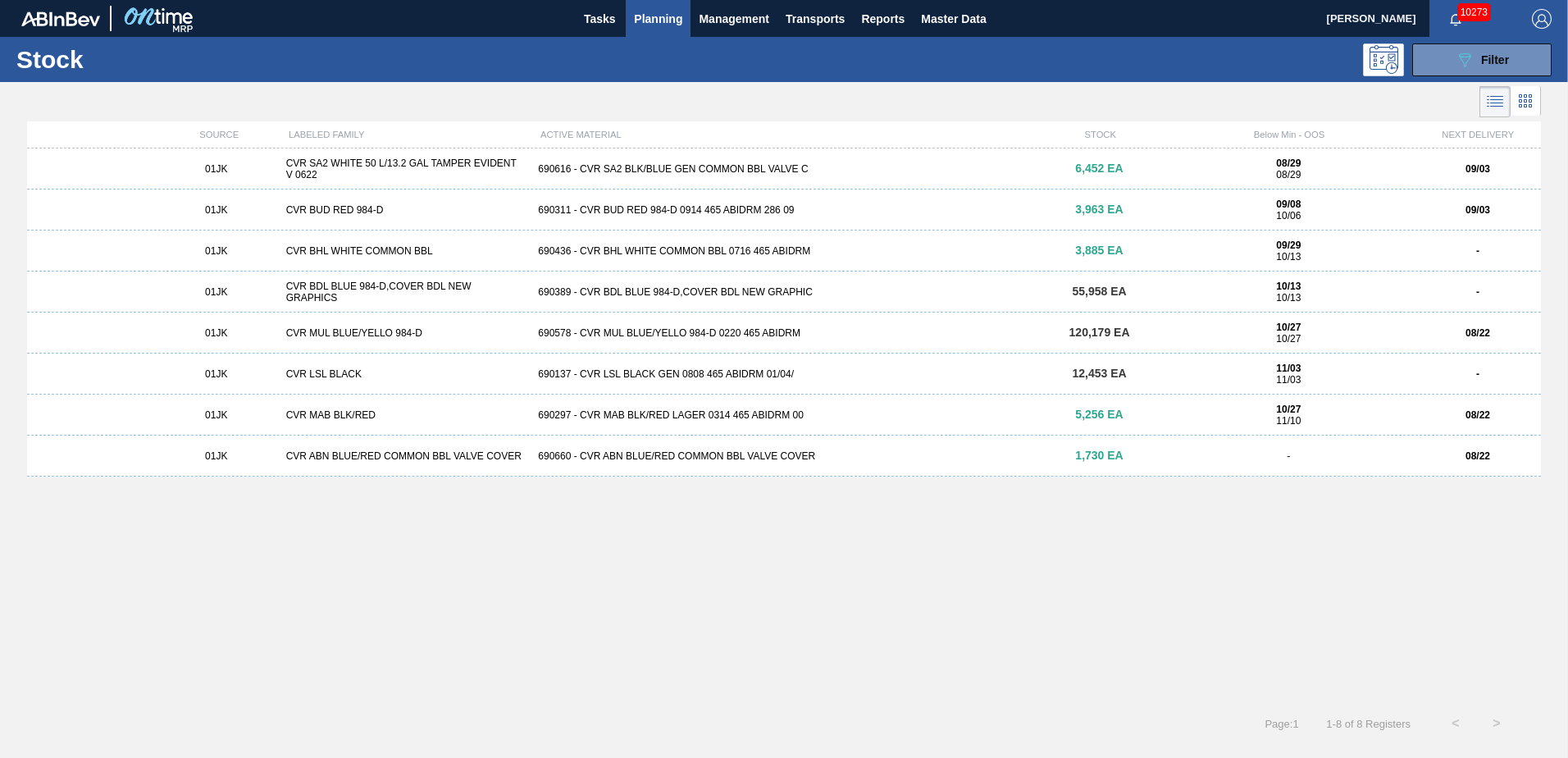
click at [701, 256] on div "690436 - CVR BHL WHITE COMMON BBL 0716 465 ABIDRM" at bounding box center [784, 251] width 505 height 11
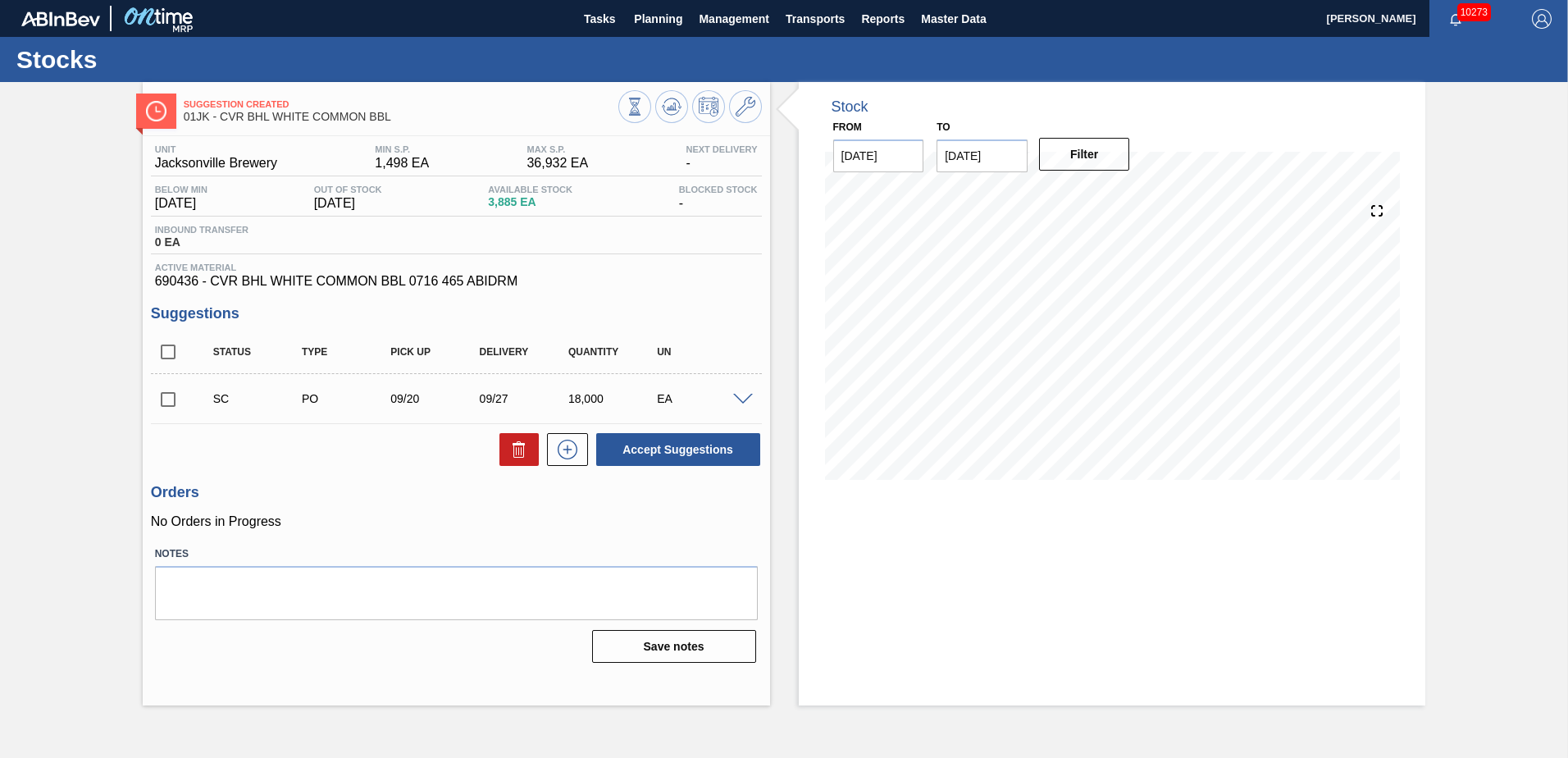
click at [169, 386] on input "checkbox" at bounding box center [168, 399] width 34 height 34
click at [648, 453] on button "Accept Suggestions" at bounding box center [678, 449] width 164 height 32
checkbox input "false"
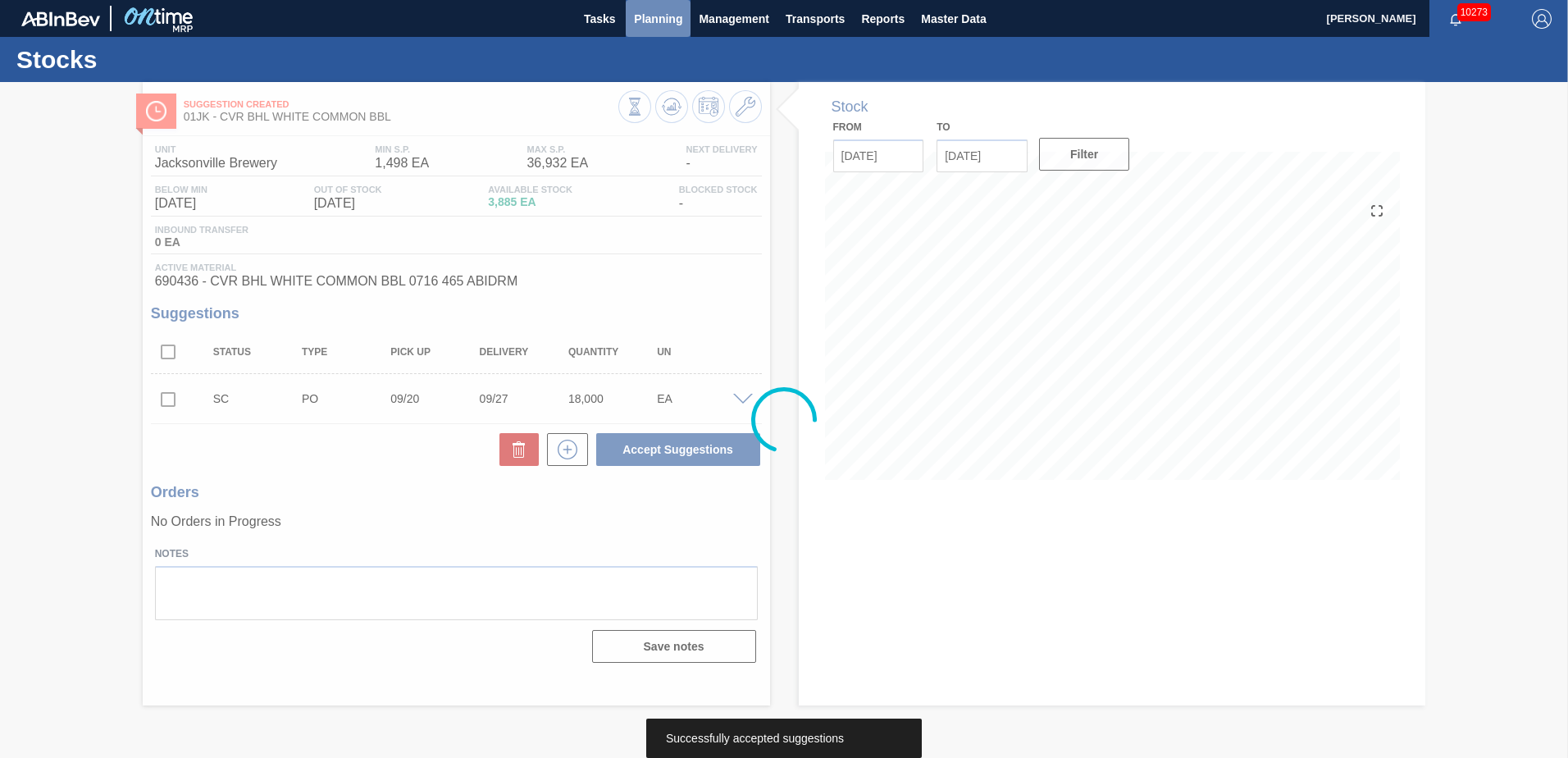
click at [685, 15] on button "Planning" at bounding box center [658, 18] width 65 height 37
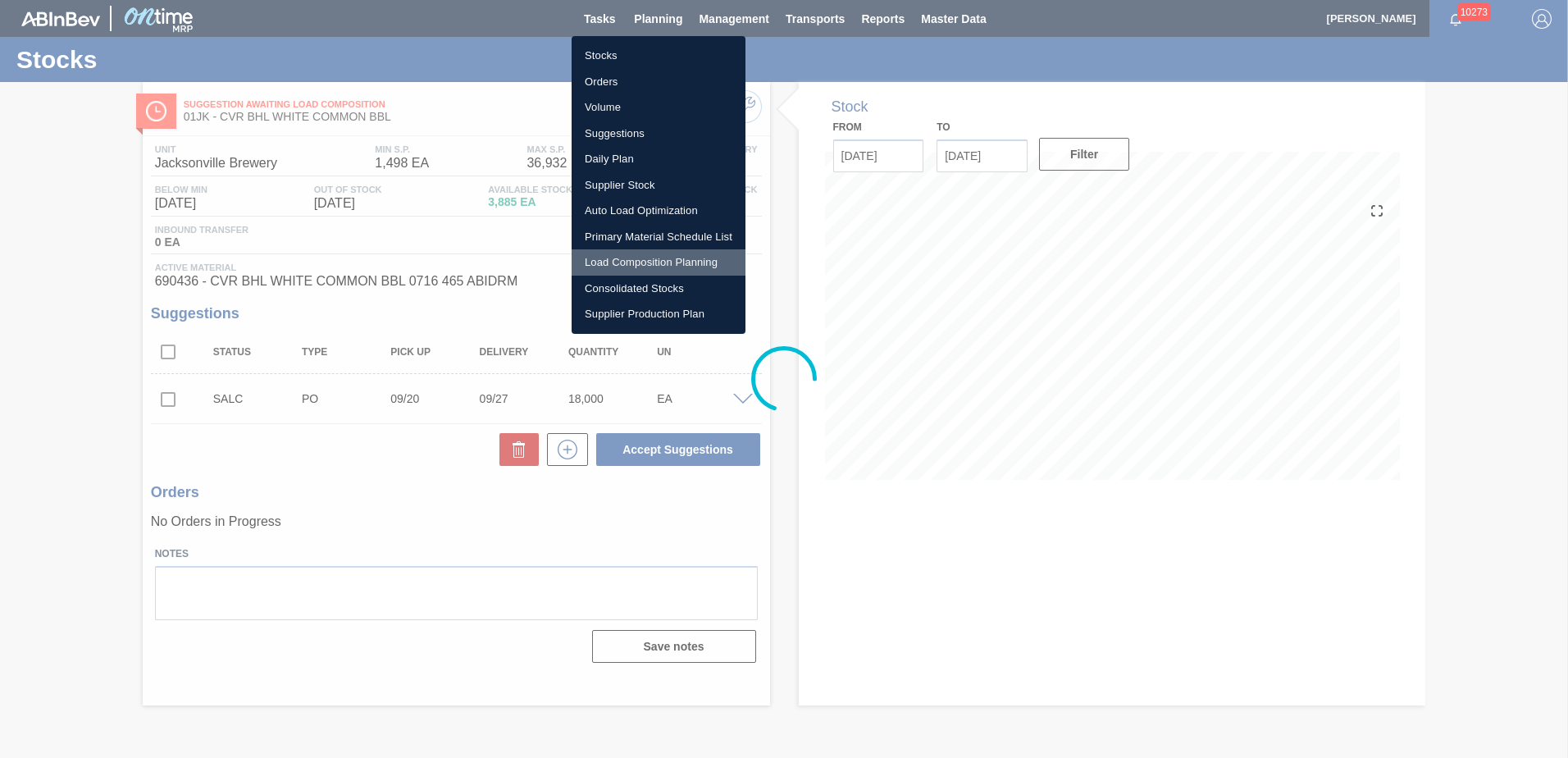
click at [648, 262] on li "Load Composition Planning" at bounding box center [658, 263] width 174 height 27
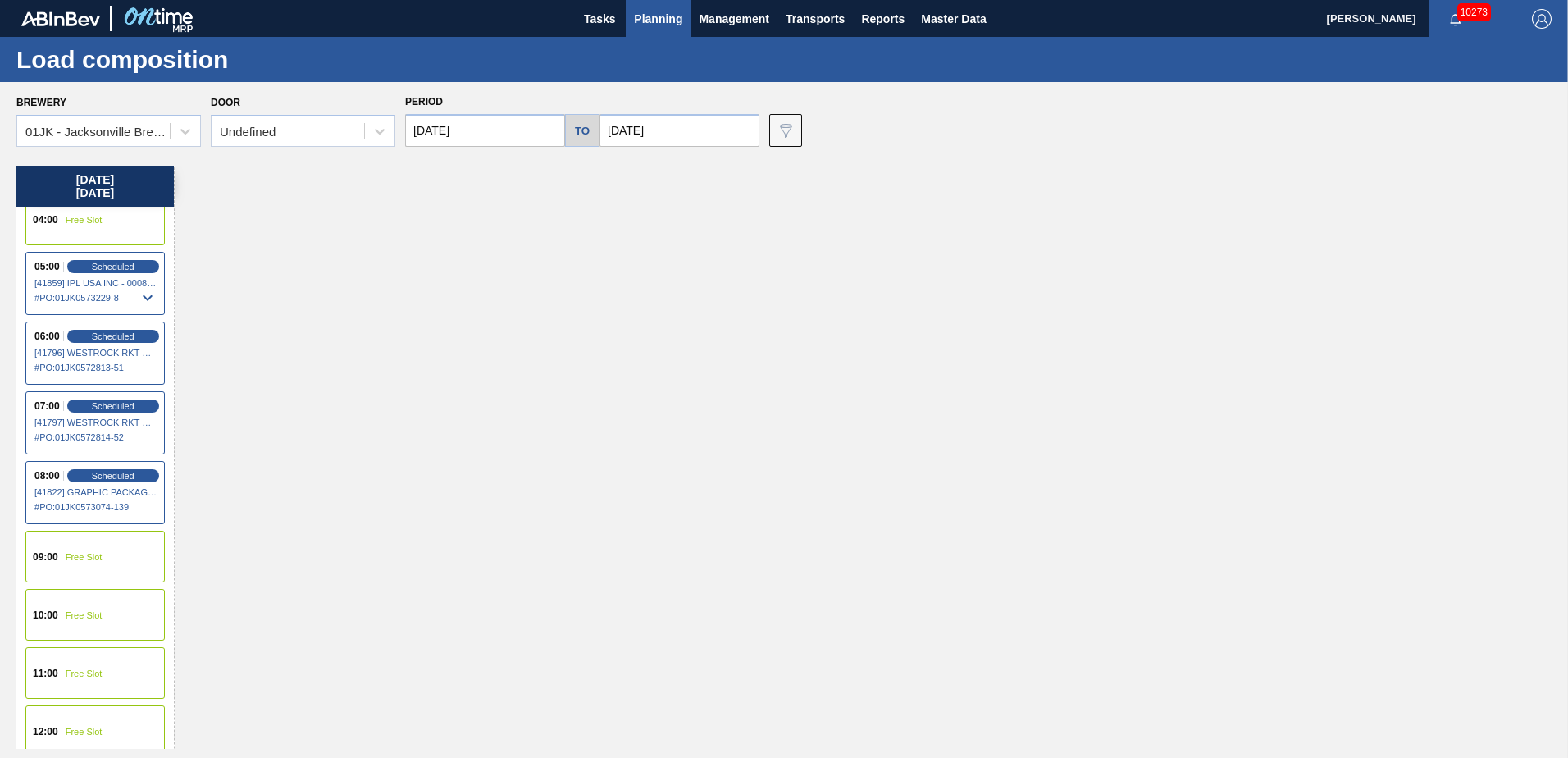
scroll to position [164, 0]
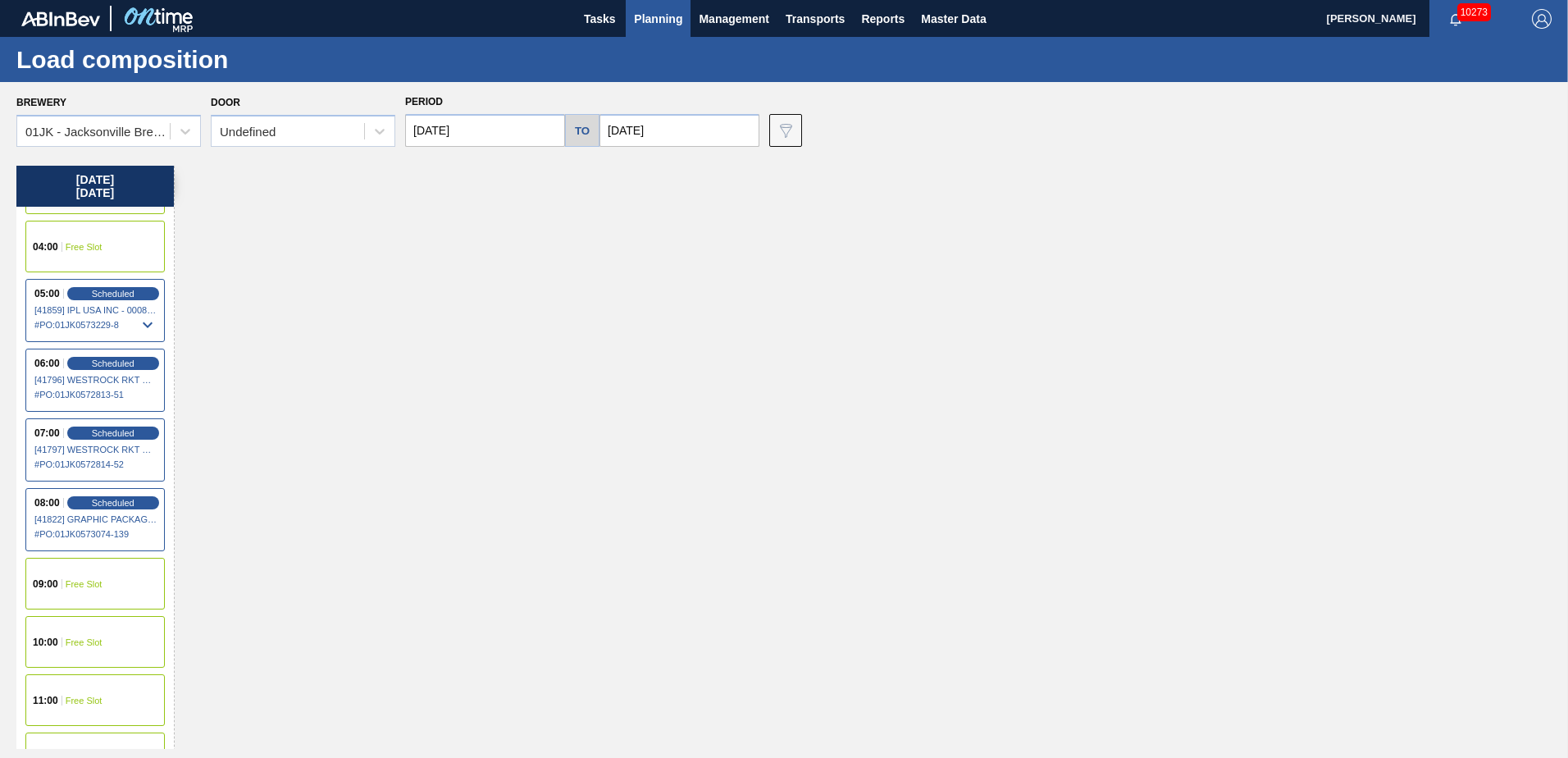
click at [116, 316] on span "# PO : 01JK0573229-8" at bounding box center [95, 325] width 123 height 20
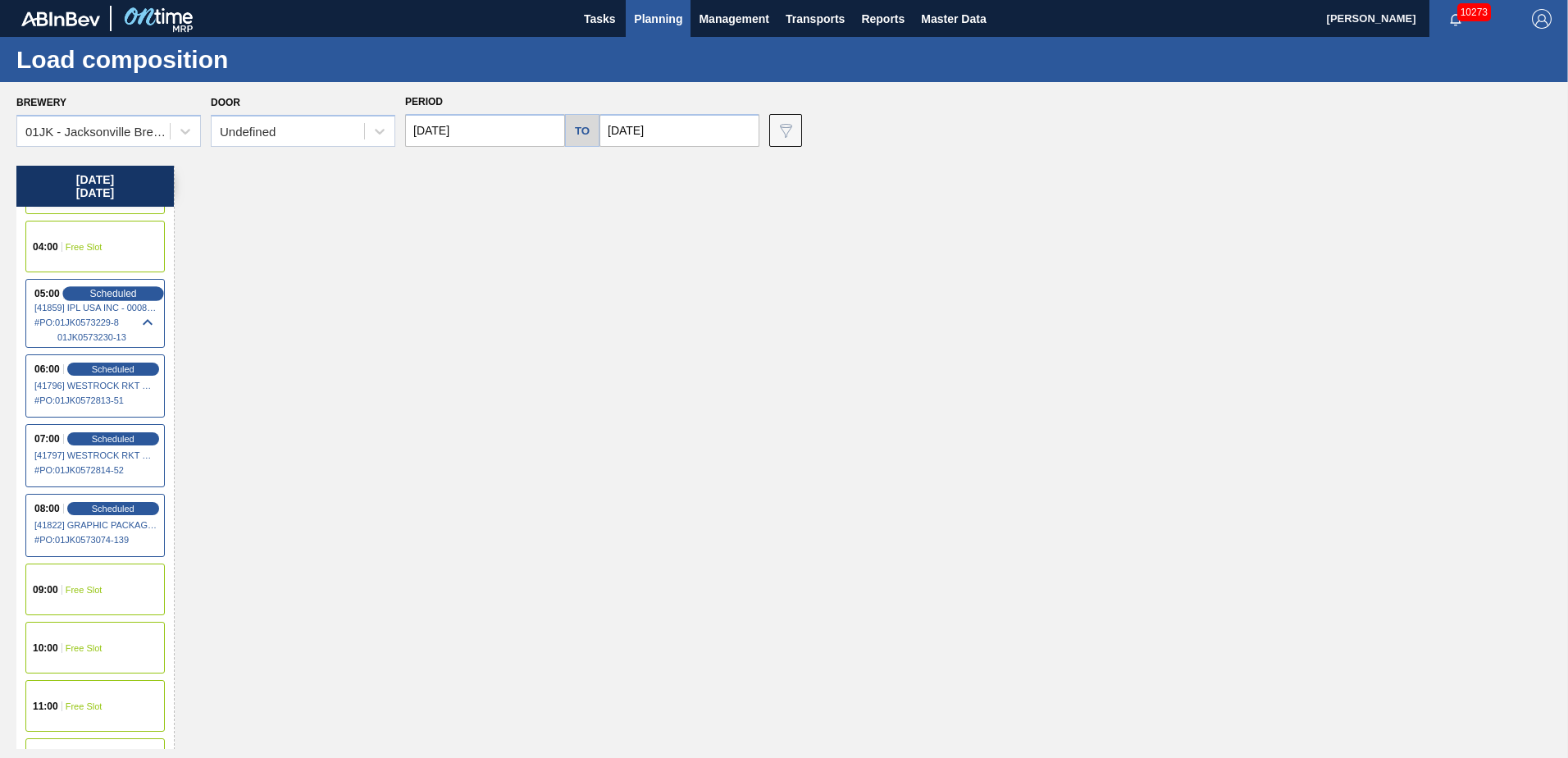
click at [124, 291] on span "Scheduled" at bounding box center [112, 292] width 47 height 10
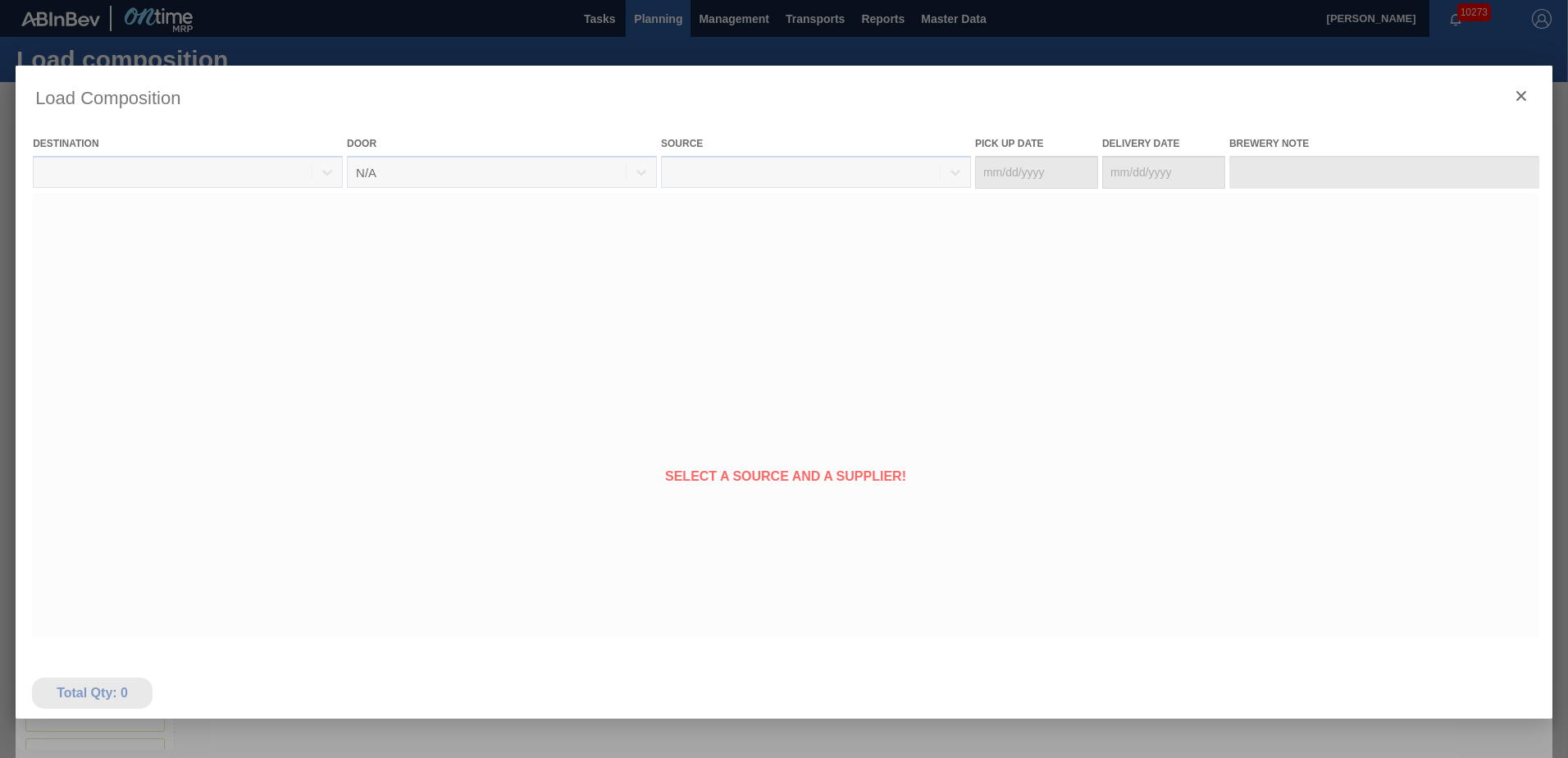
type Date "[DATE]"
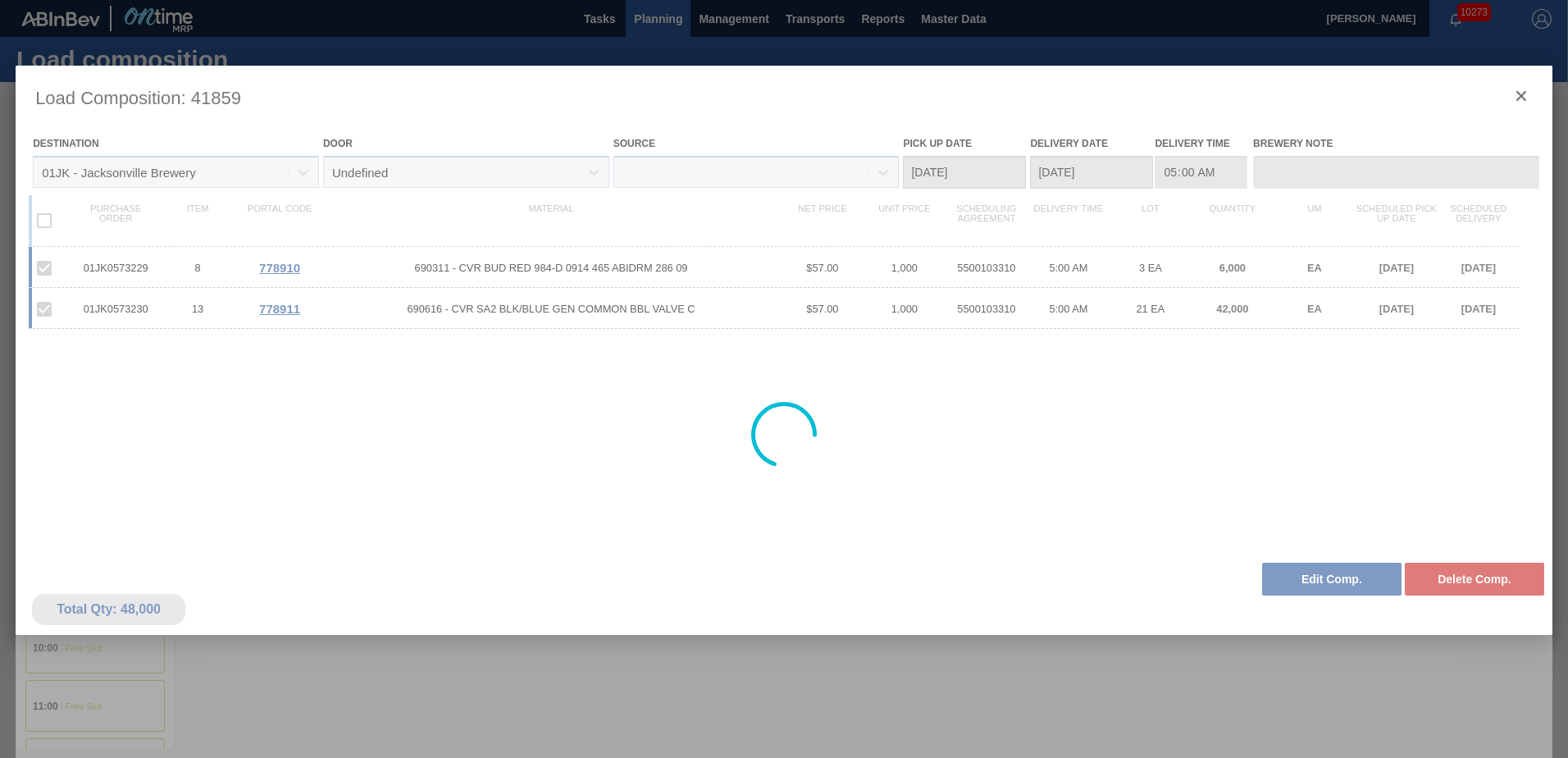
click at [1332, 579] on div at bounding box center [784, 434] width 1537 height 738
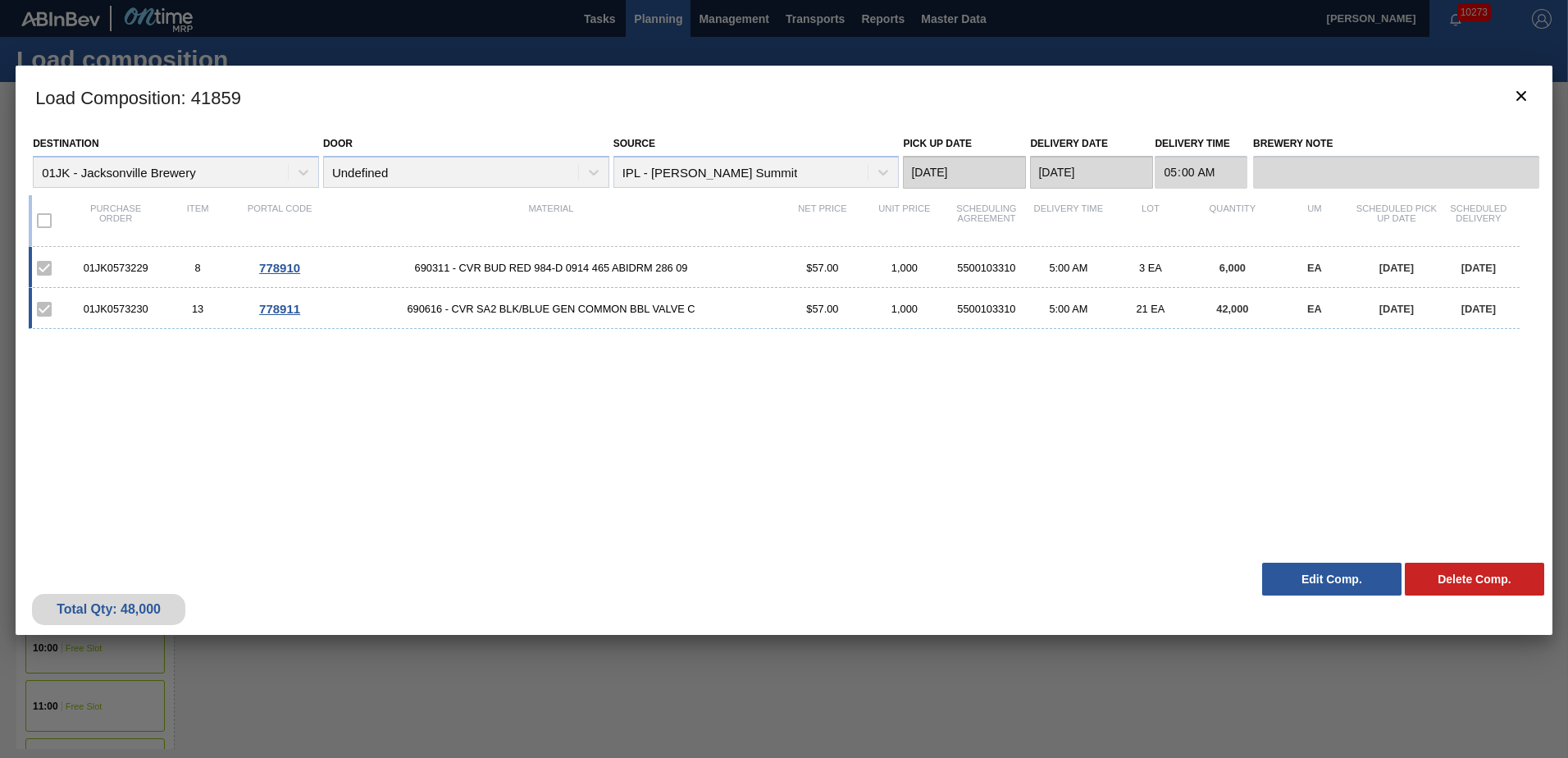
click at [1332, 579] on button "Edit Comp." at bounding box center [1332, 579] width 139 height 32
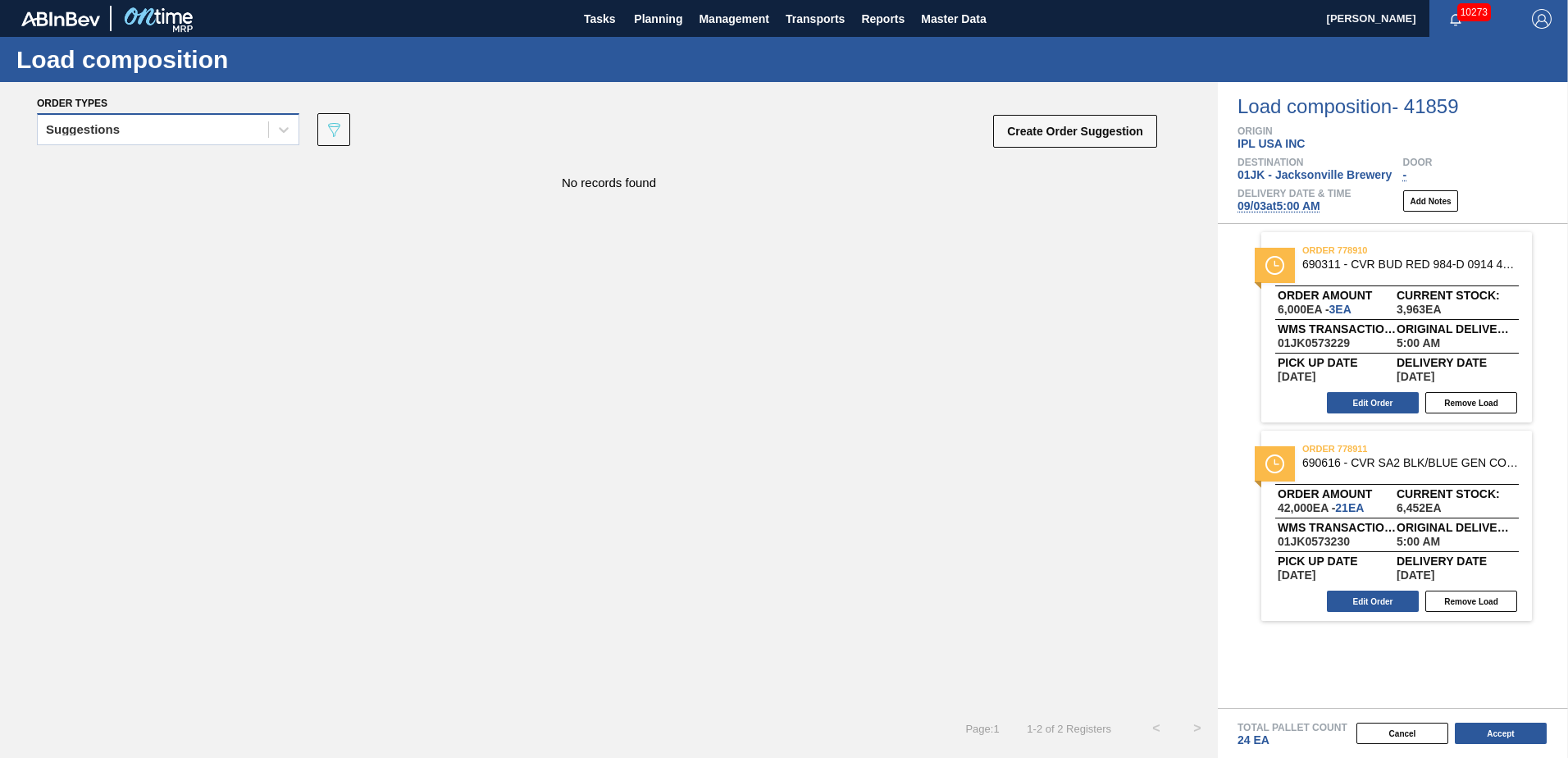
click at [211, 128] on div "Suggestions" at bounding box center [153, 130] width 230 height 24
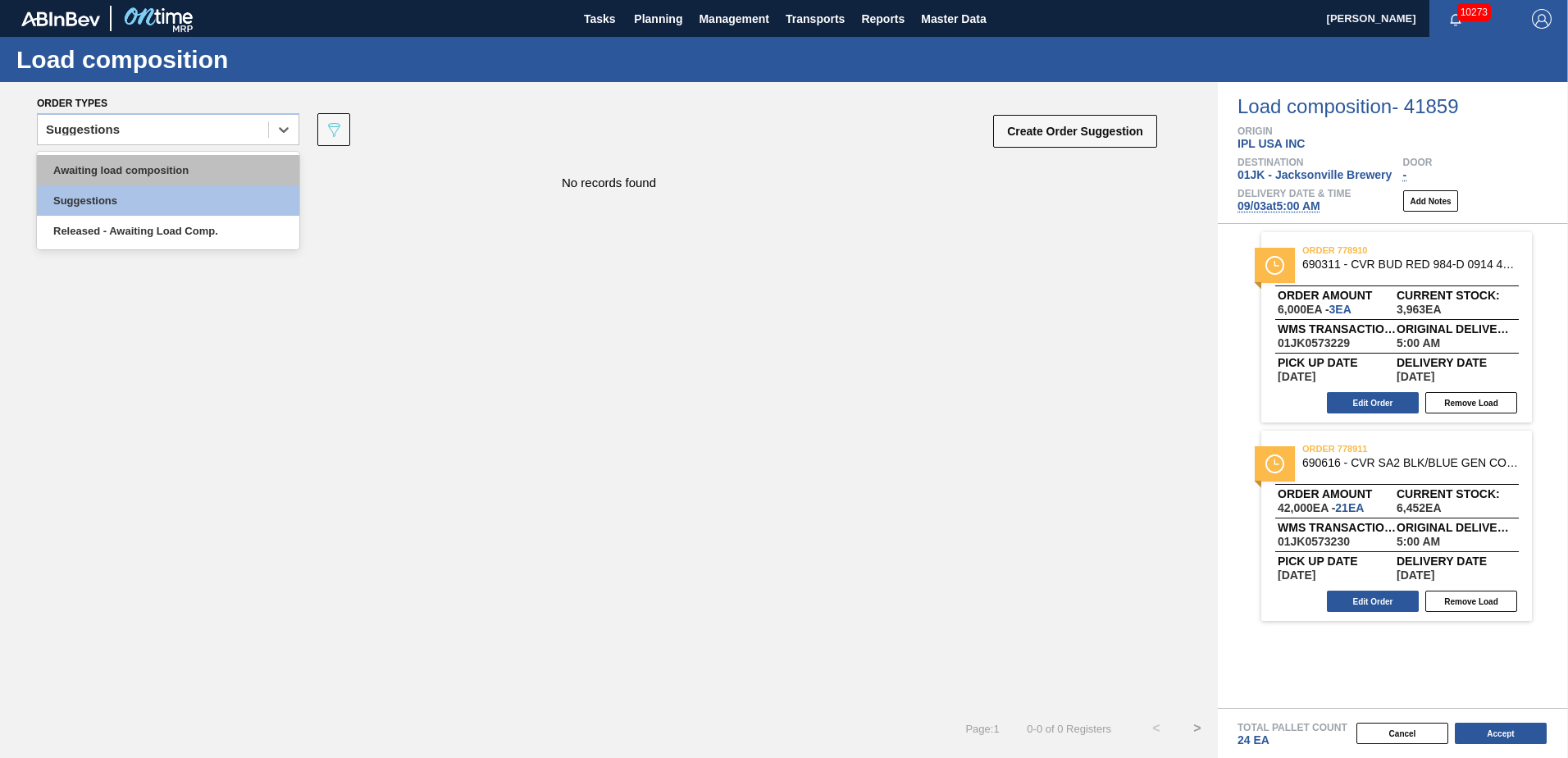
click at [216, 165] on div "Awaiting load composition" at bounding box center [169, 170] width 263 height 30
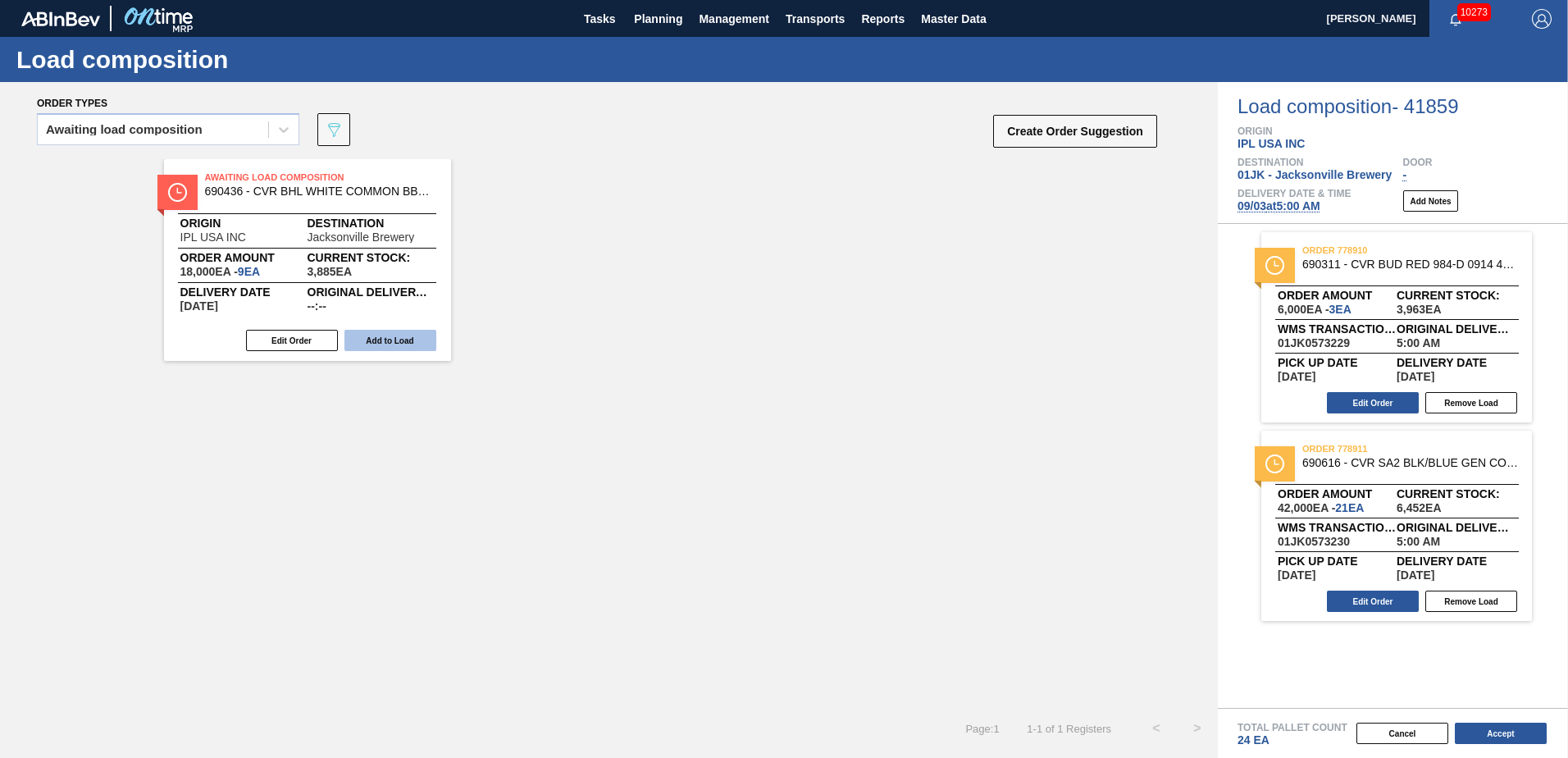
click at [414, 337] on button "Add to Load" at bounding box center [390, 340] width 91 height 21
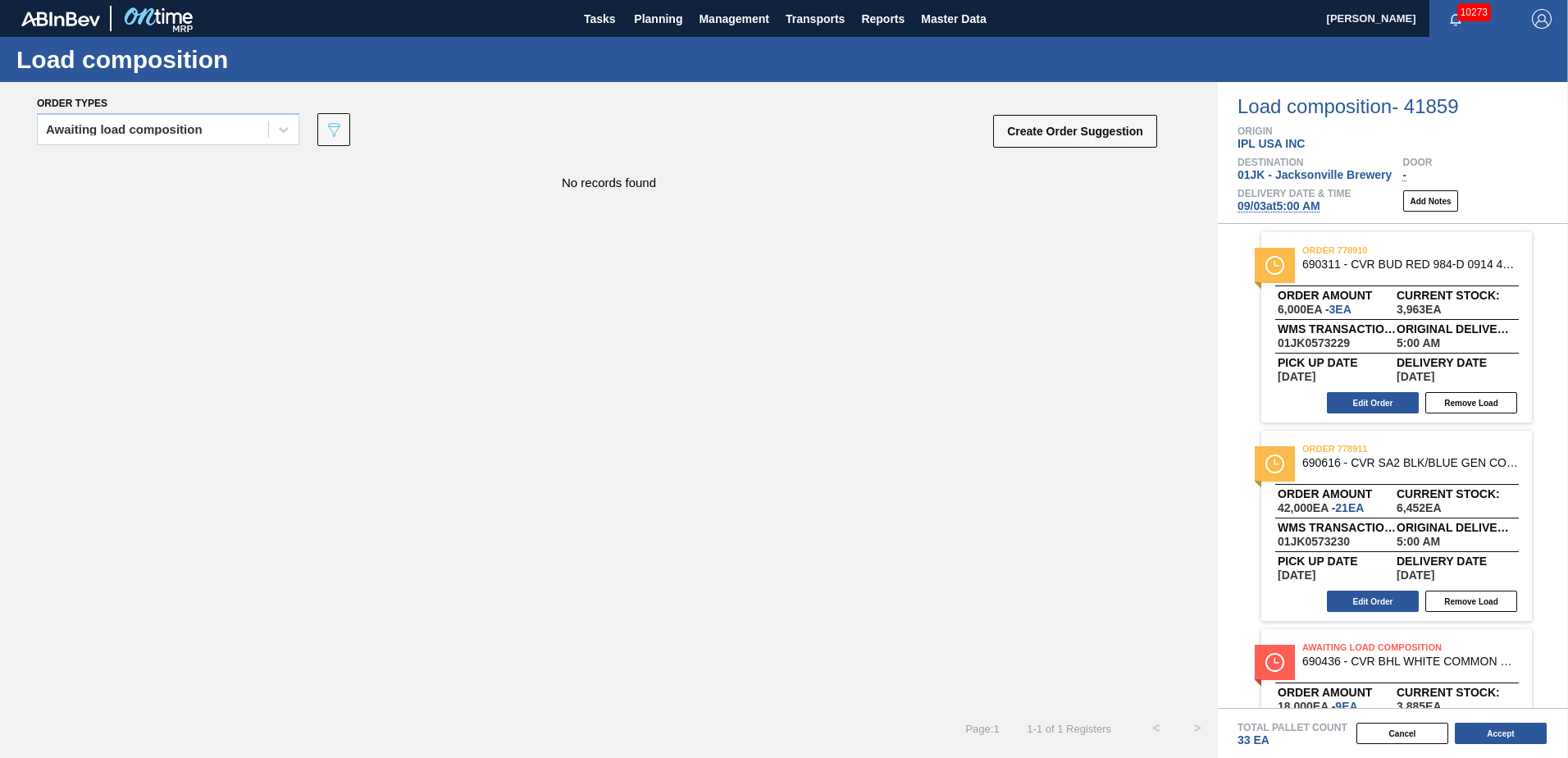
scroll to position [120, 0]
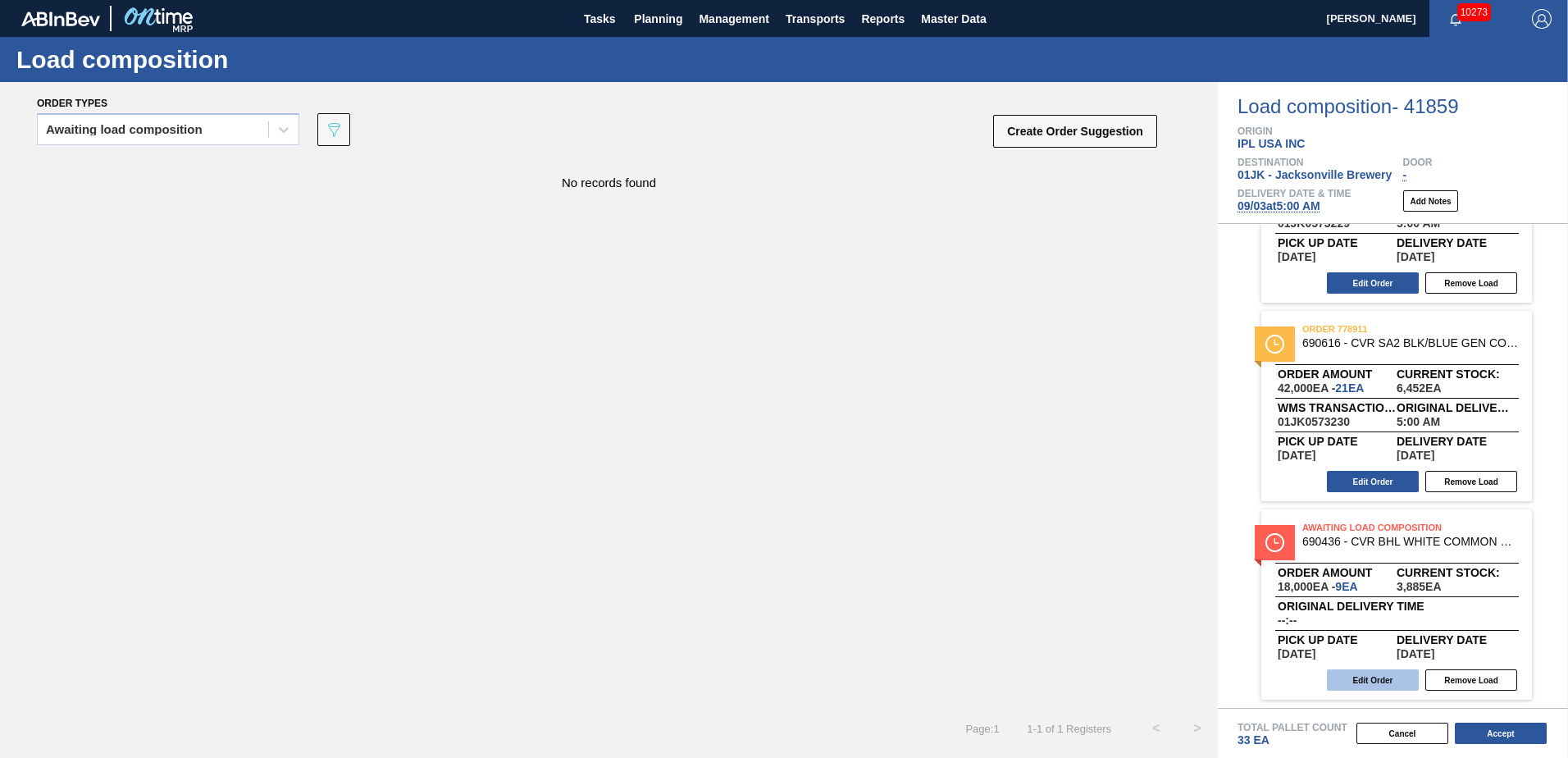
click at [1392, 687] on button "Edit Order" at bounding box center [1373, 680] width 91 height 21
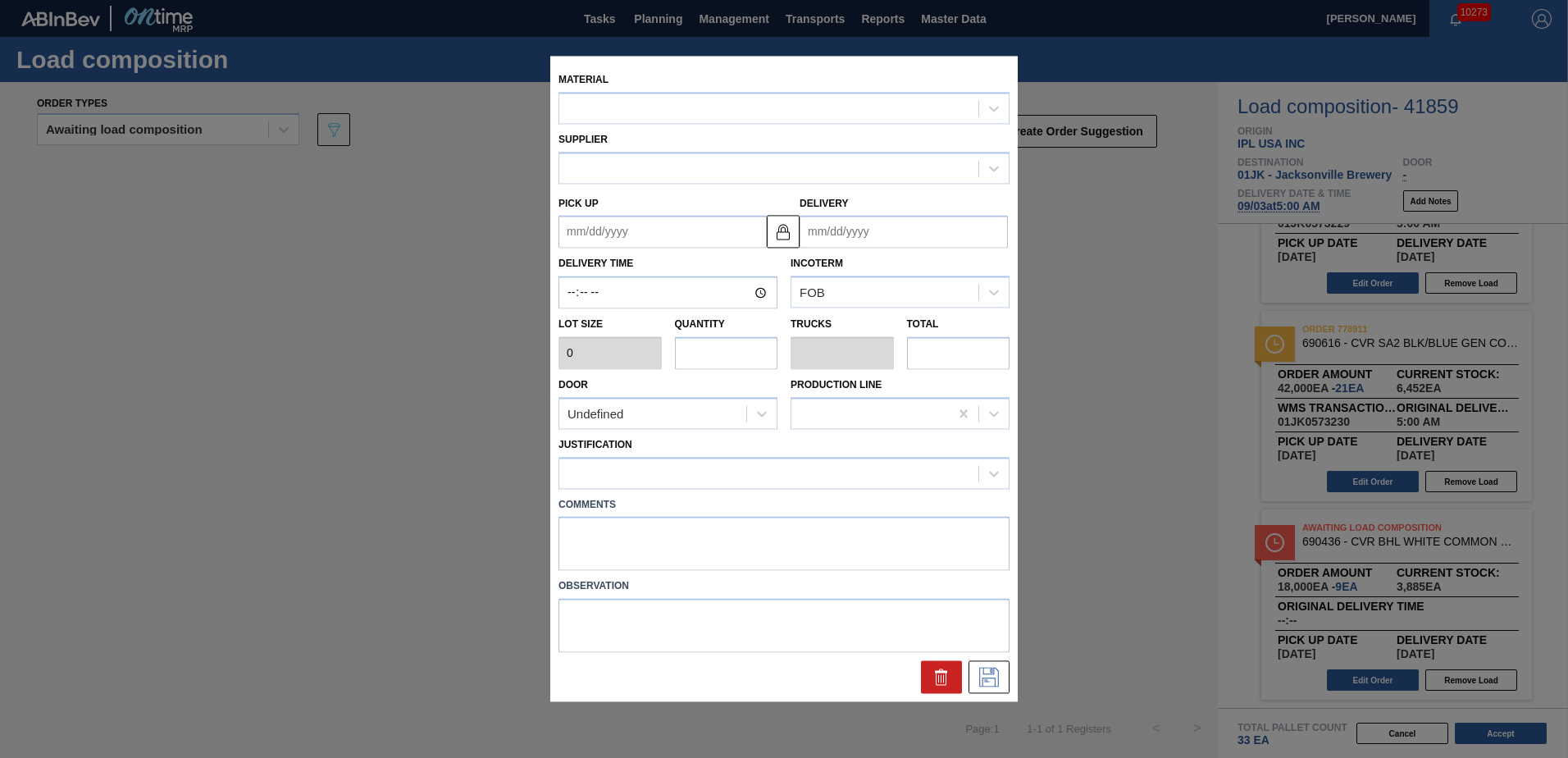
type input "2,000"
type input "9"
type input "0.18"
type input "18,000"
type up "[DATE]"
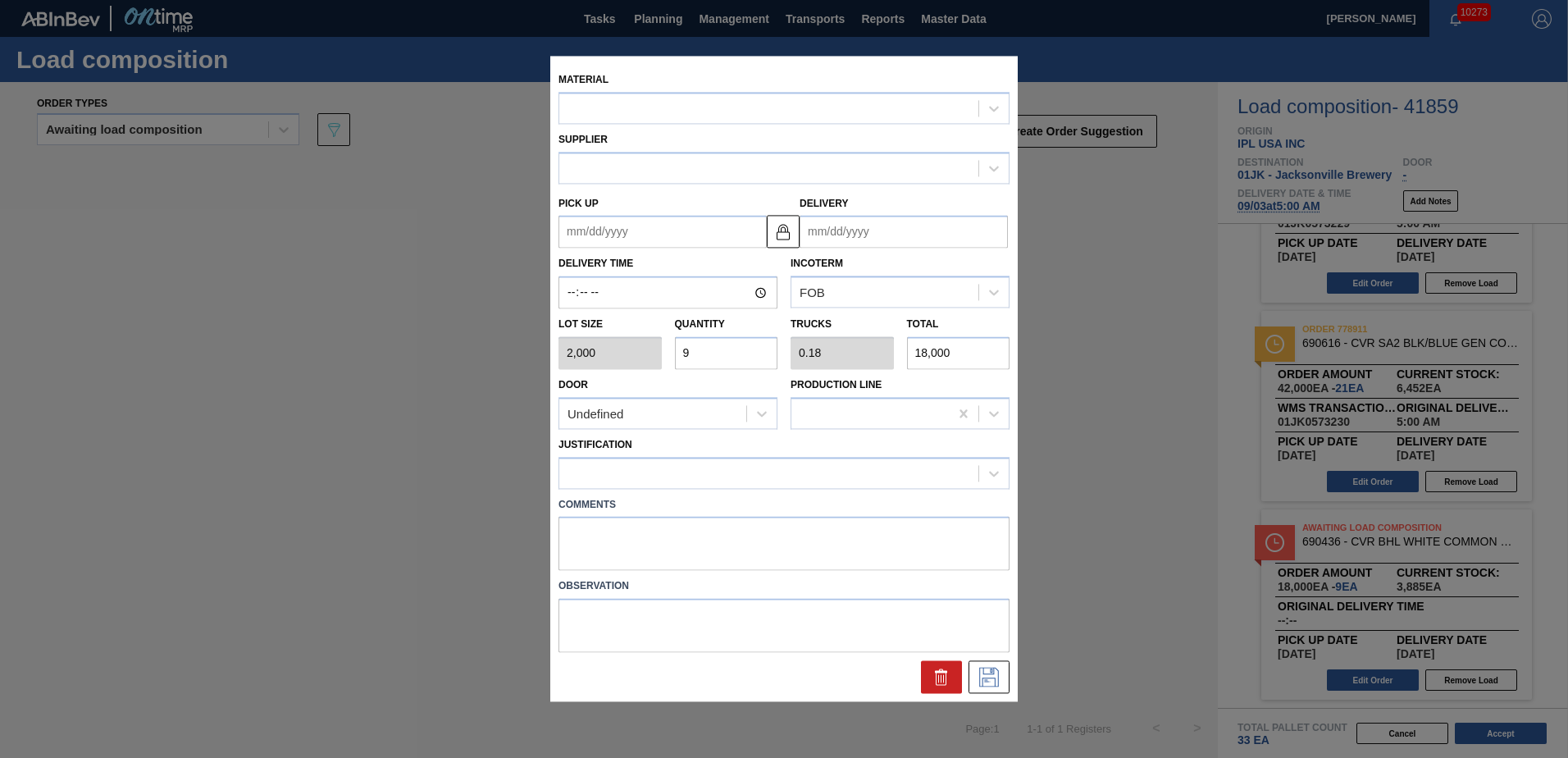
type input "[DATE]"
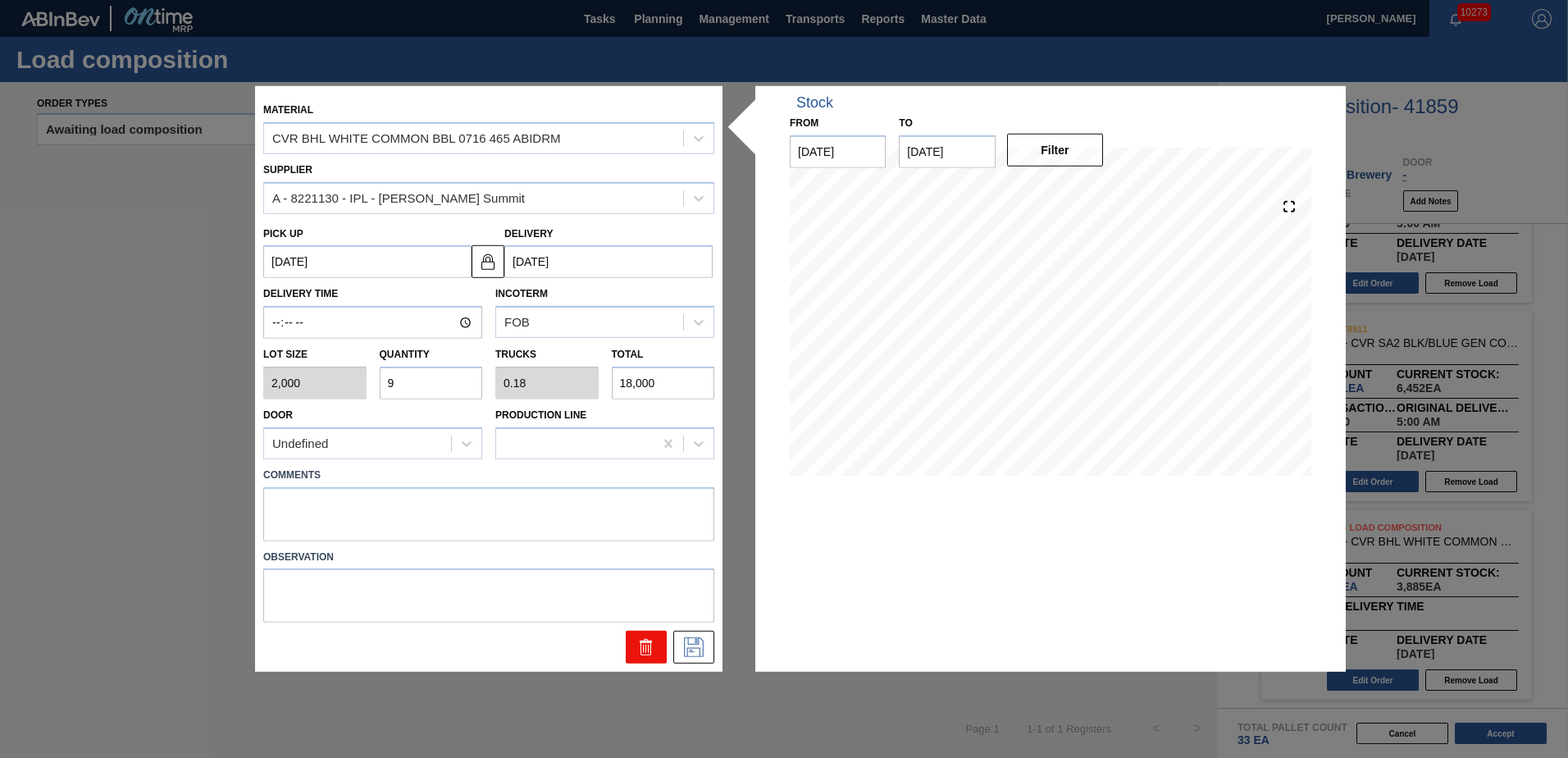
click at [659, 650] on button at bounding box center [645, 647] width 41 height 32
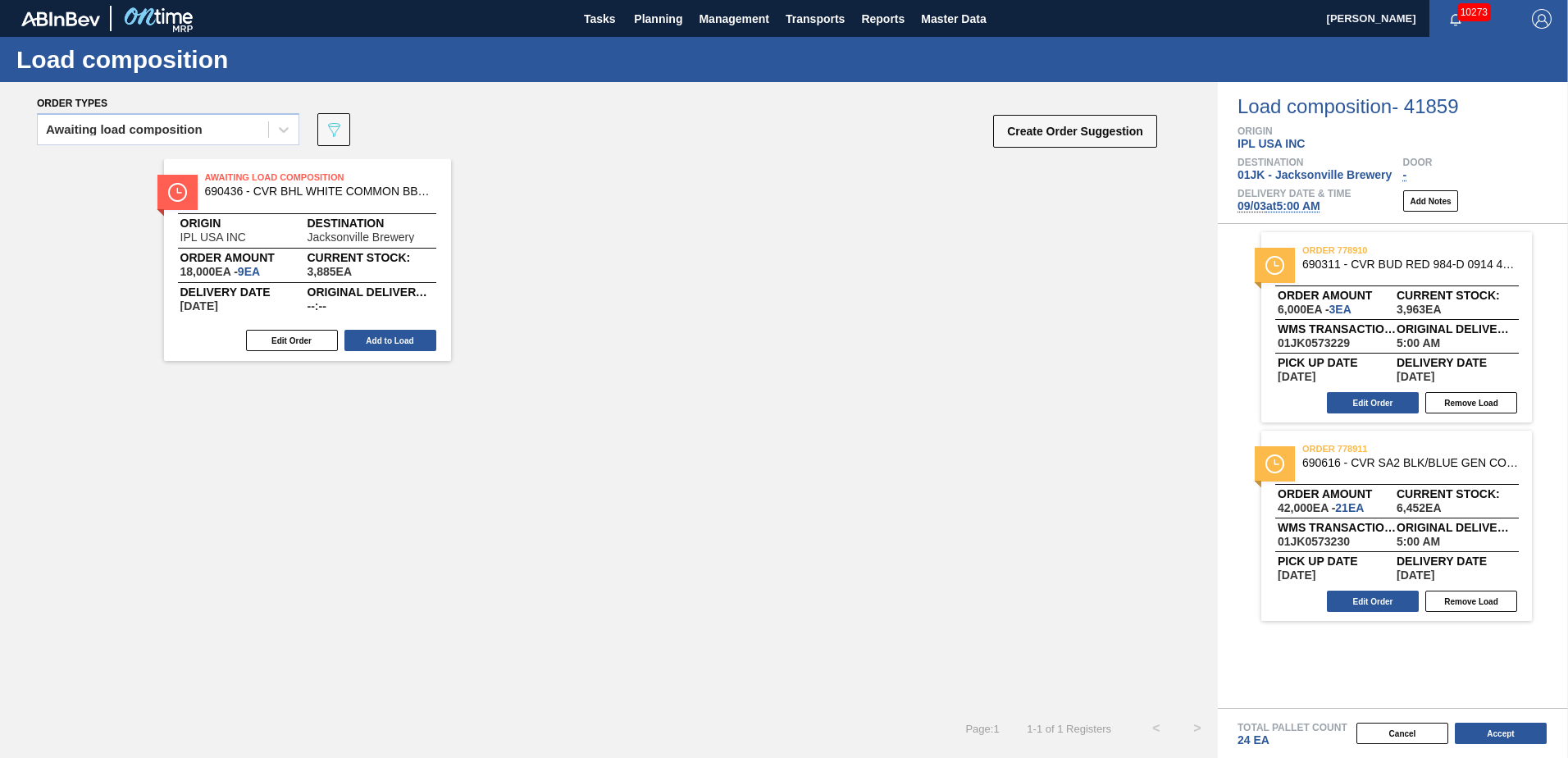
scroll to position [0, 0]
click at [399, 338] on button "Add to Load" at bounding box center [390, 340] width 91 height 21
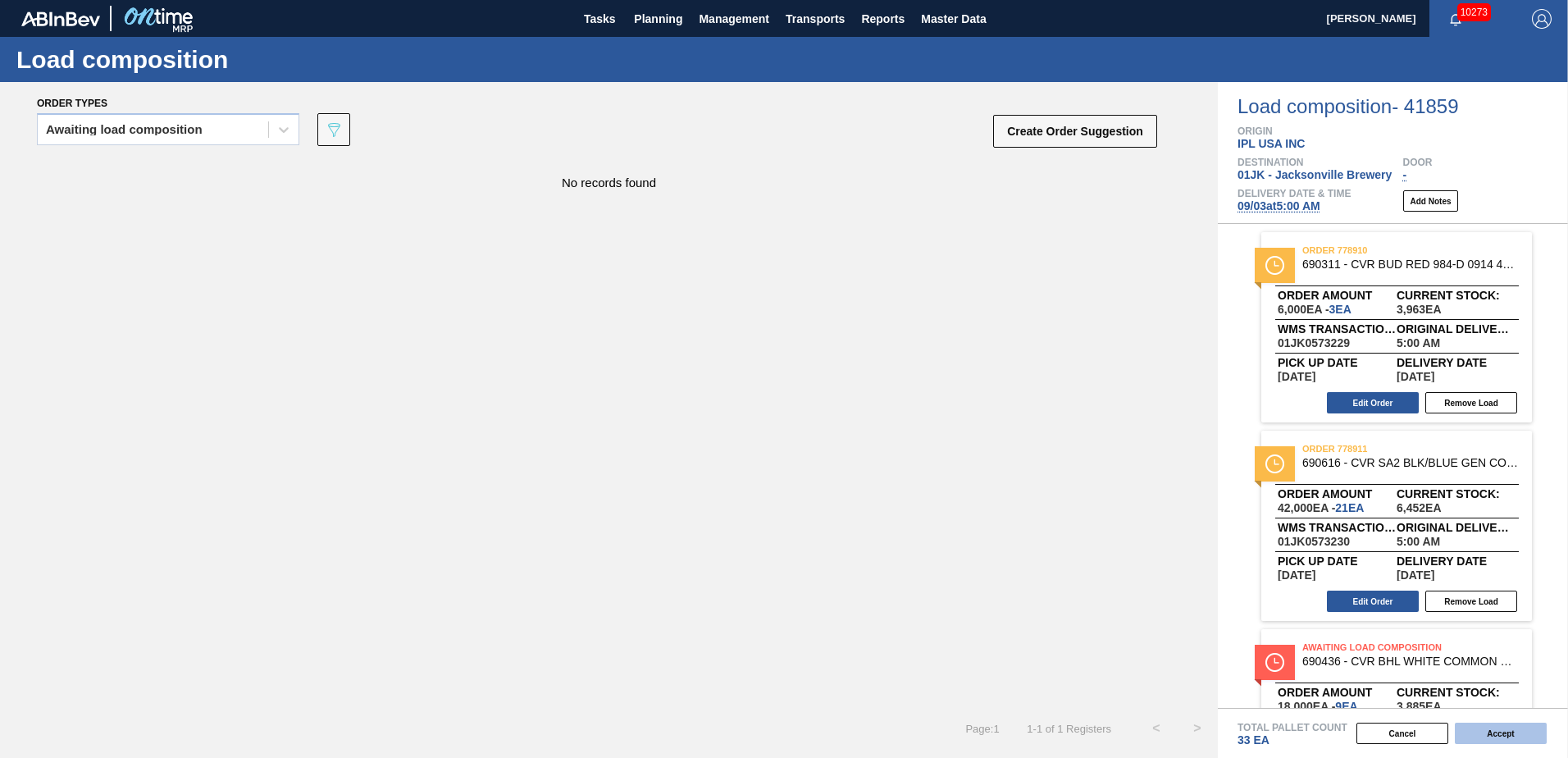
click at [1476, 728] on button "Accept" at bounding box center [1500, 733] width 91 height 21
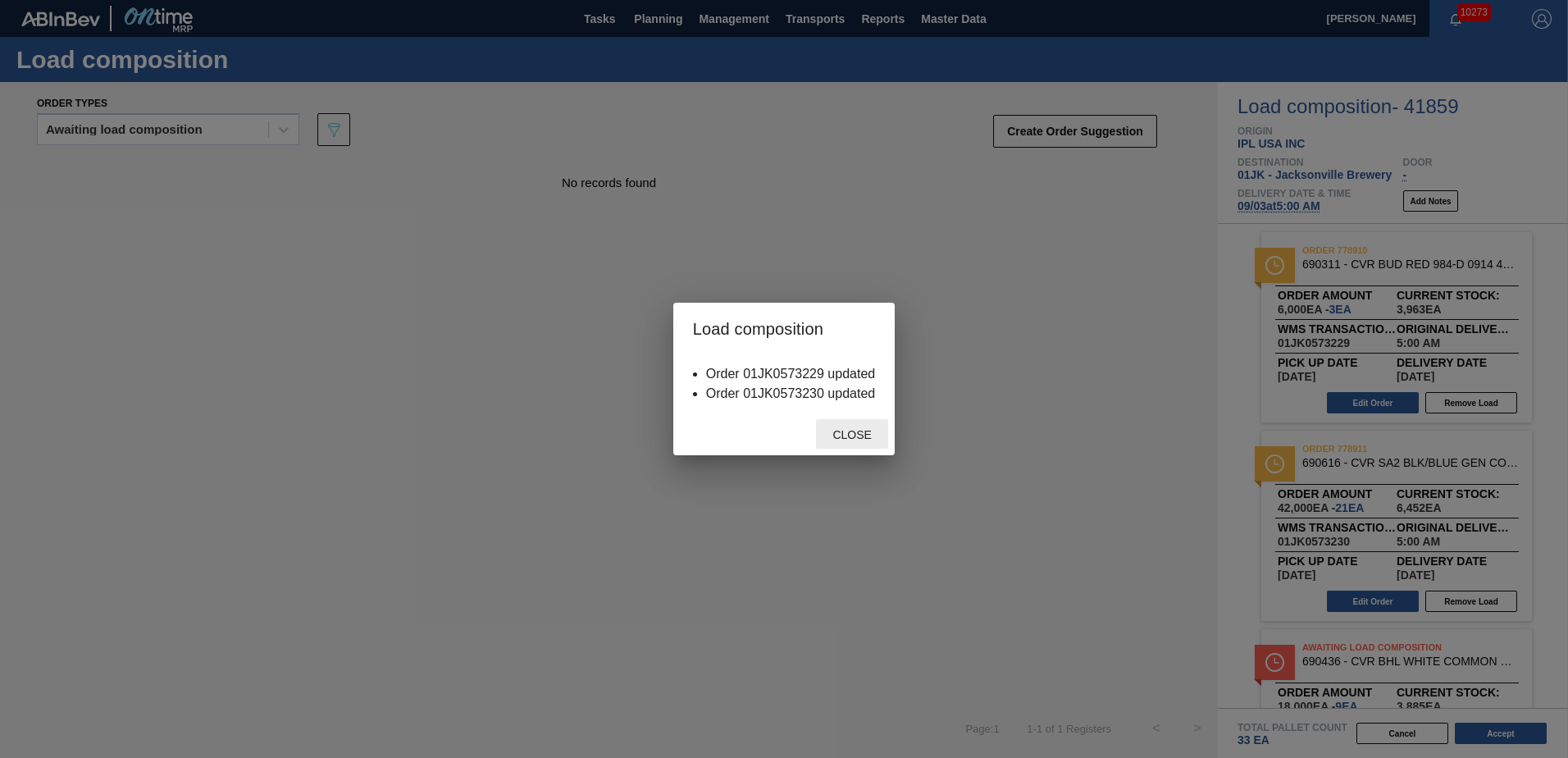
click at [863, 435] on span "Close" at bounding box center [852, 435] width 65 height 13
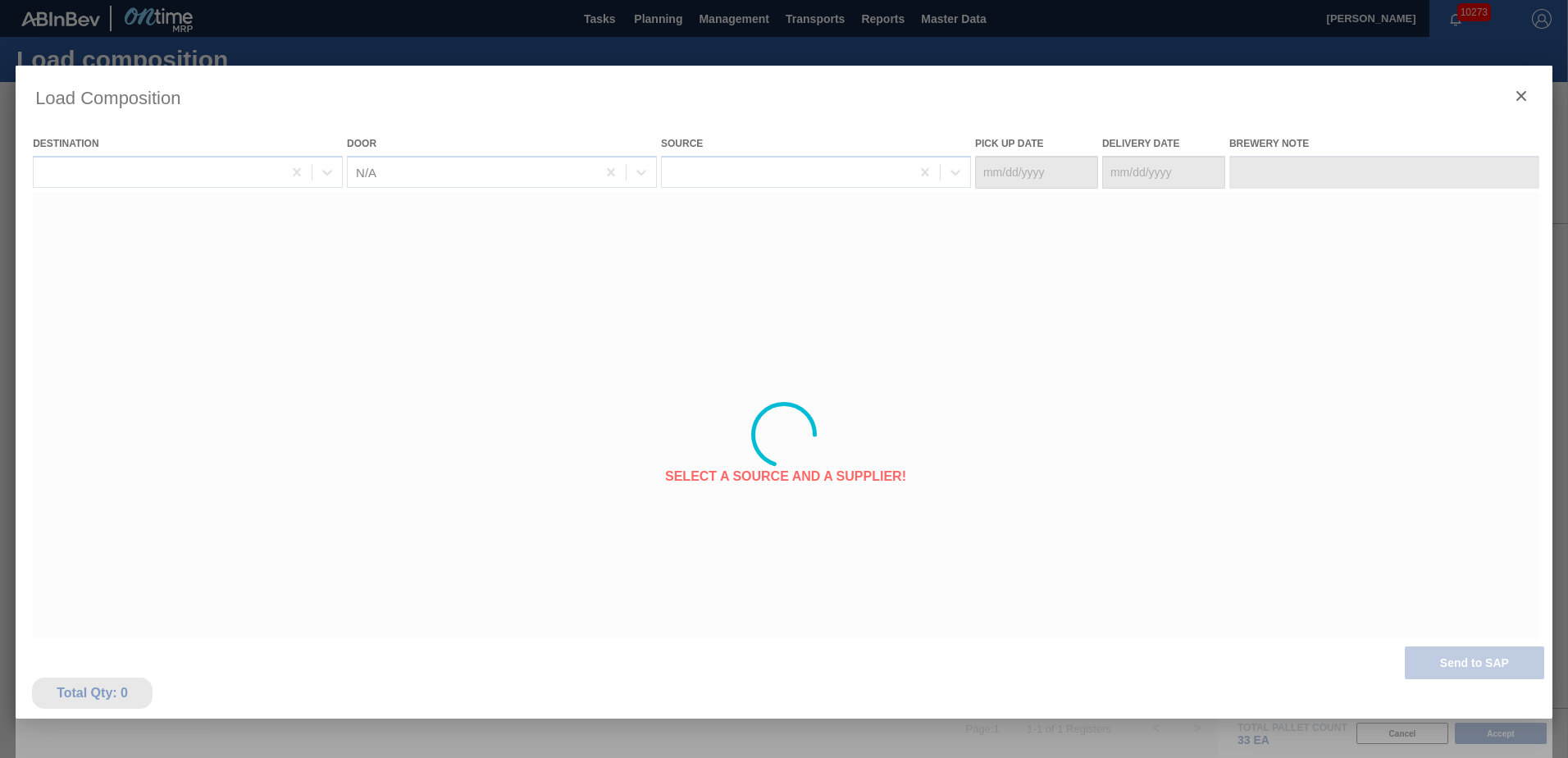
type Date "[DATE]"
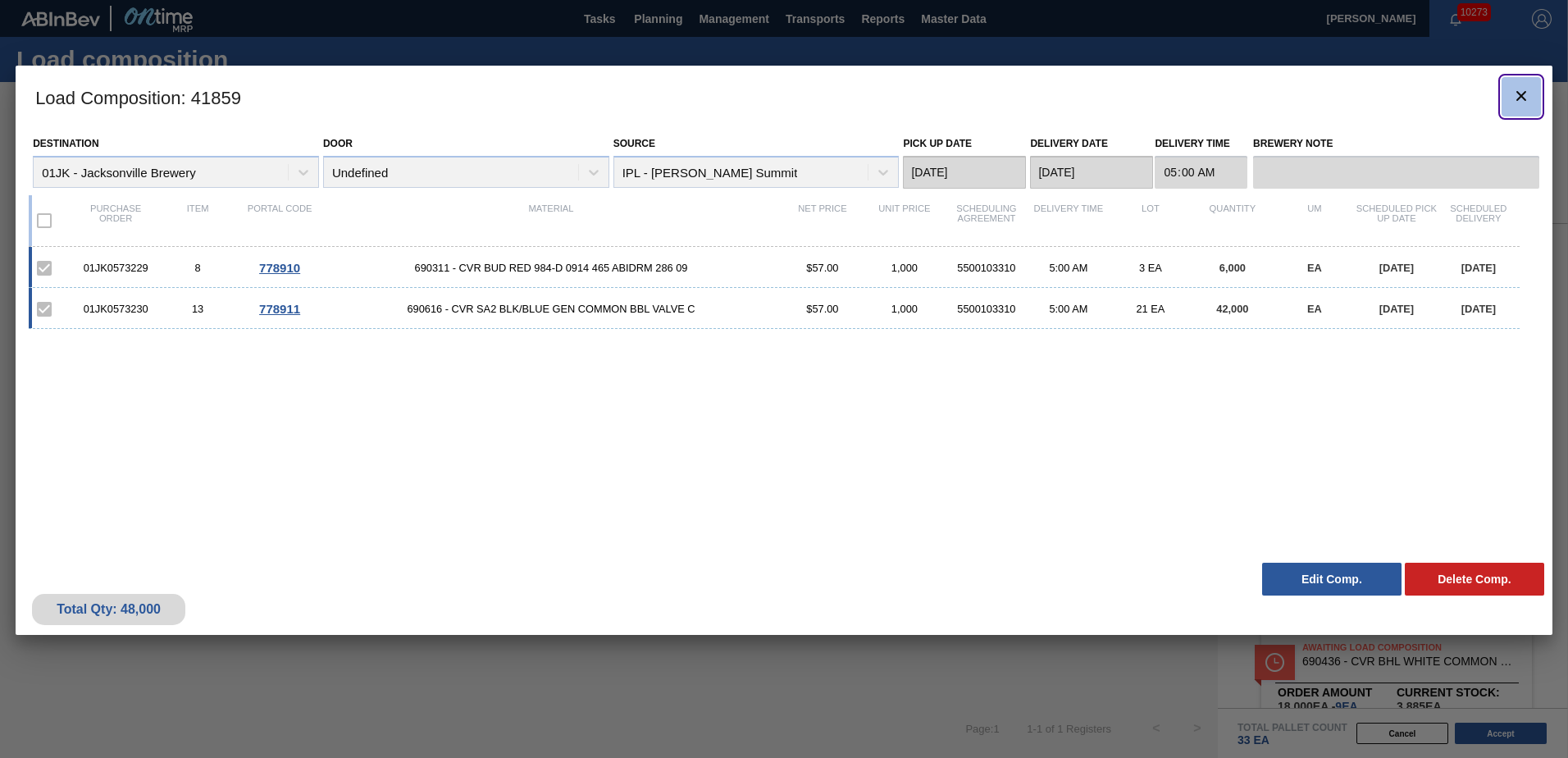
click at [1510, 98] on button "botão de ícone" at bounding box center [1520, 96] width 39 height 39
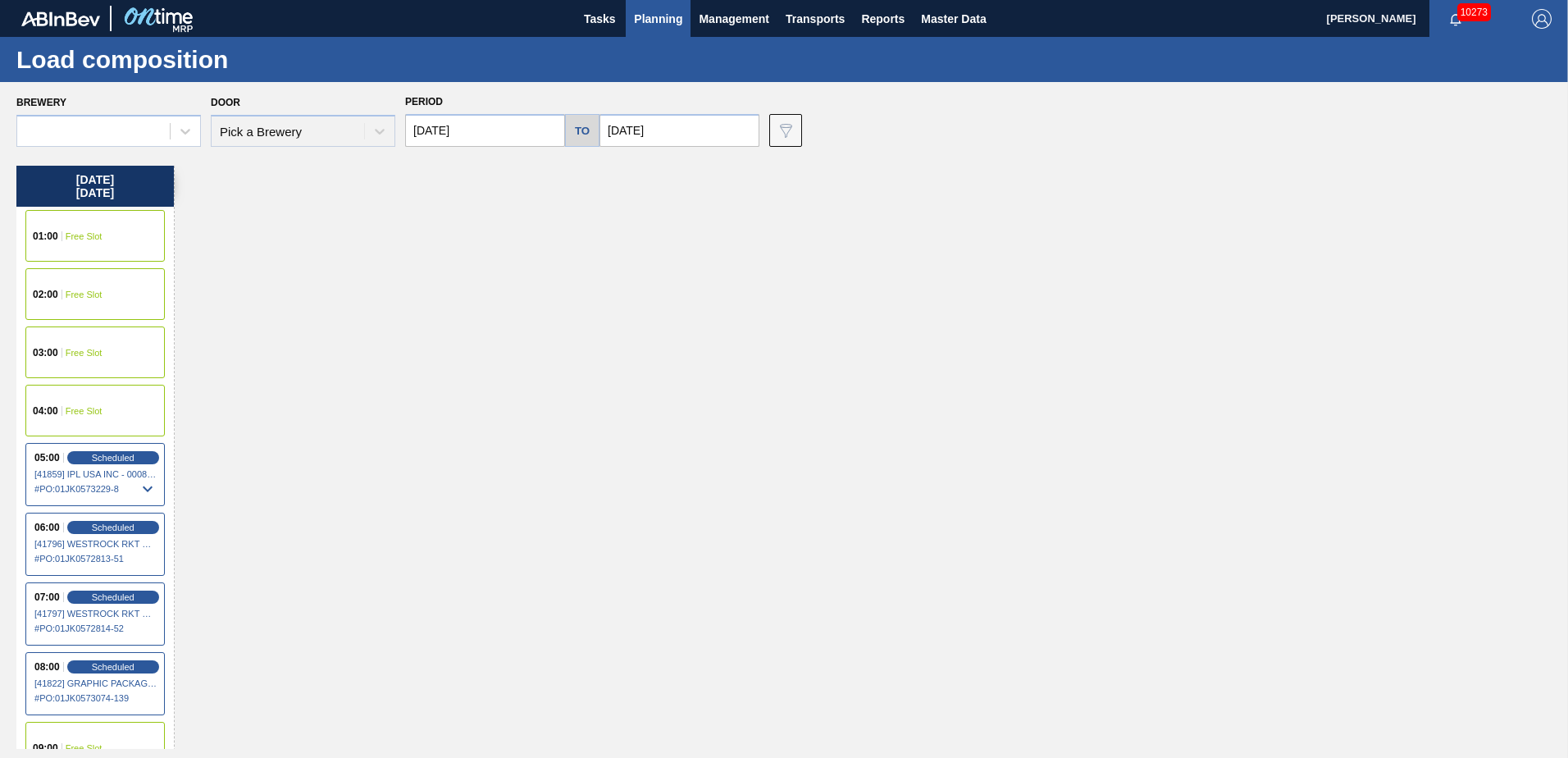
drag, startPoint x: 943, startPoint y: 336, endPoint x: 908, endPoint y: 349, distance: 37.3
click at [943, 336] on div "[DATE] 01:00 Free Slot 02:00 Free Slot 03:00 Free Slot 04:00 Free Slot 05:00 Sc…" at bounding box center [787, 457] width 1543 height 583
click at [112, 452] on span "Scheduled" at bounding box center [112, 457] width 47 height 10
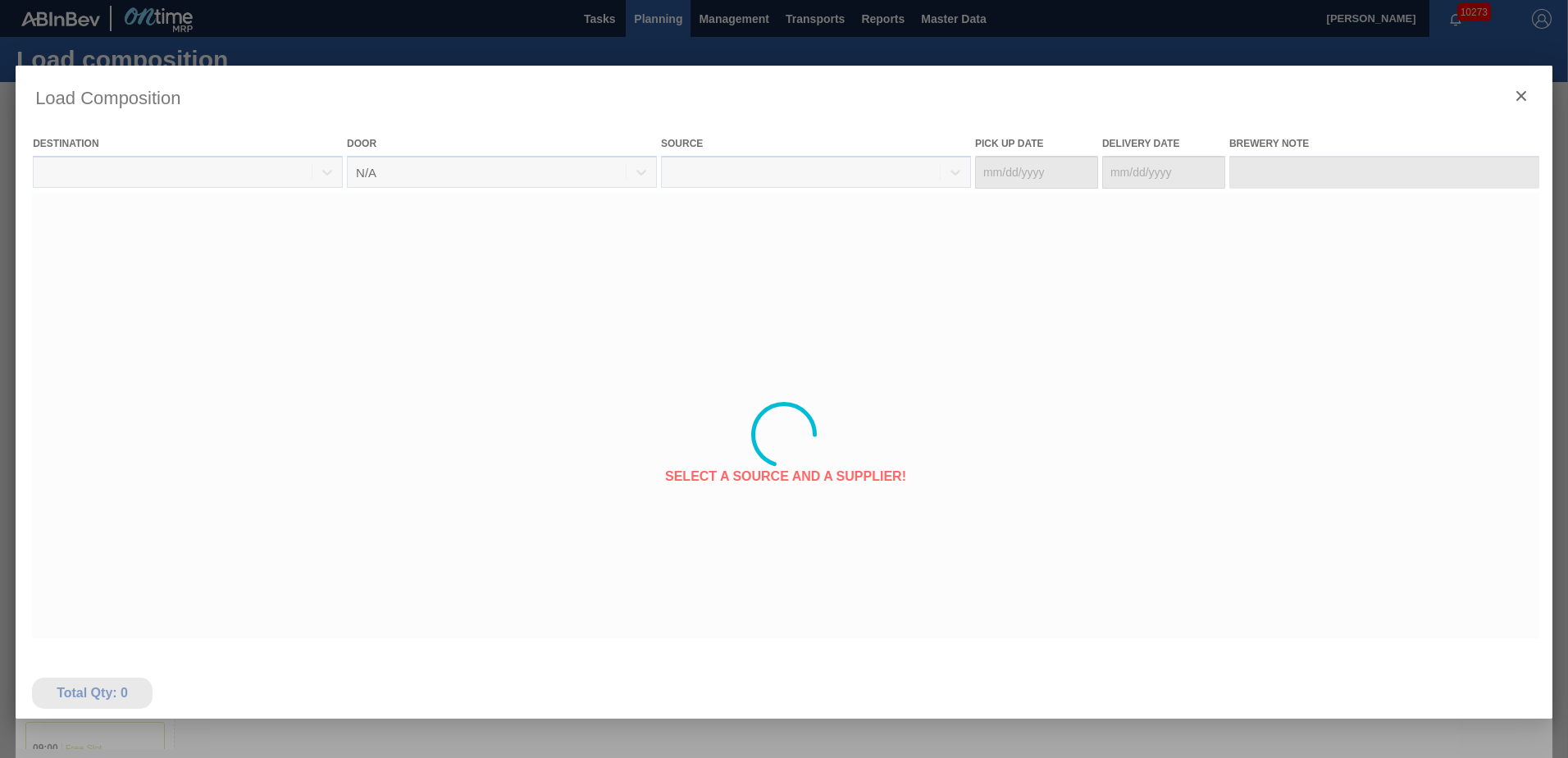
type Date "[DATE]"
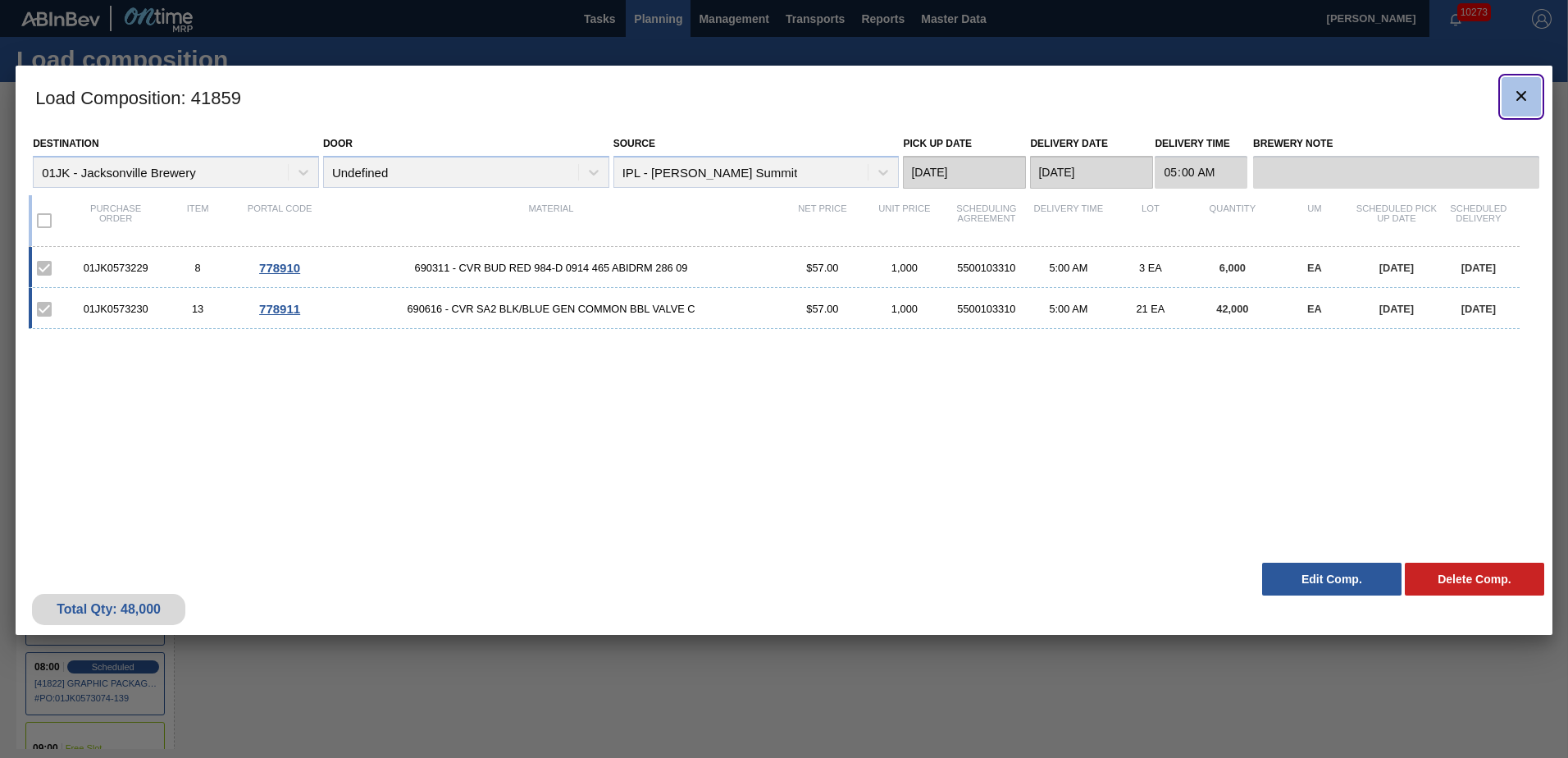
click at [1512, 99] on icon "botão de ícone" at bounding box center [1521, 95] width 20 height 20
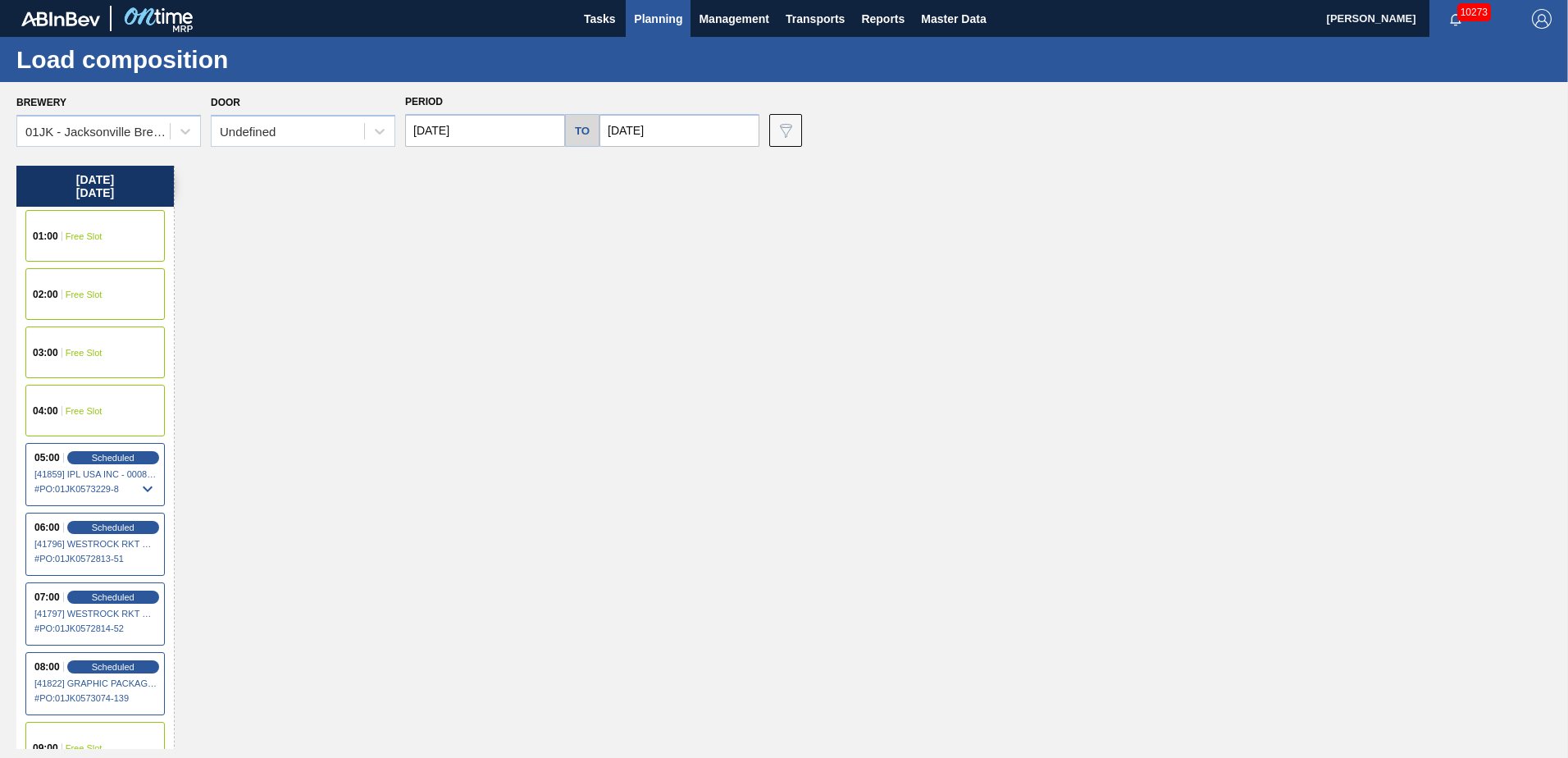
drag, startPoint x: 138, startPoint y: 463, endPoint x: 137, endPoint y: 473, distance: 10.0
click at [137, 463] on div "Scheduled" at bounding box center [113, 458] width 91 height 13
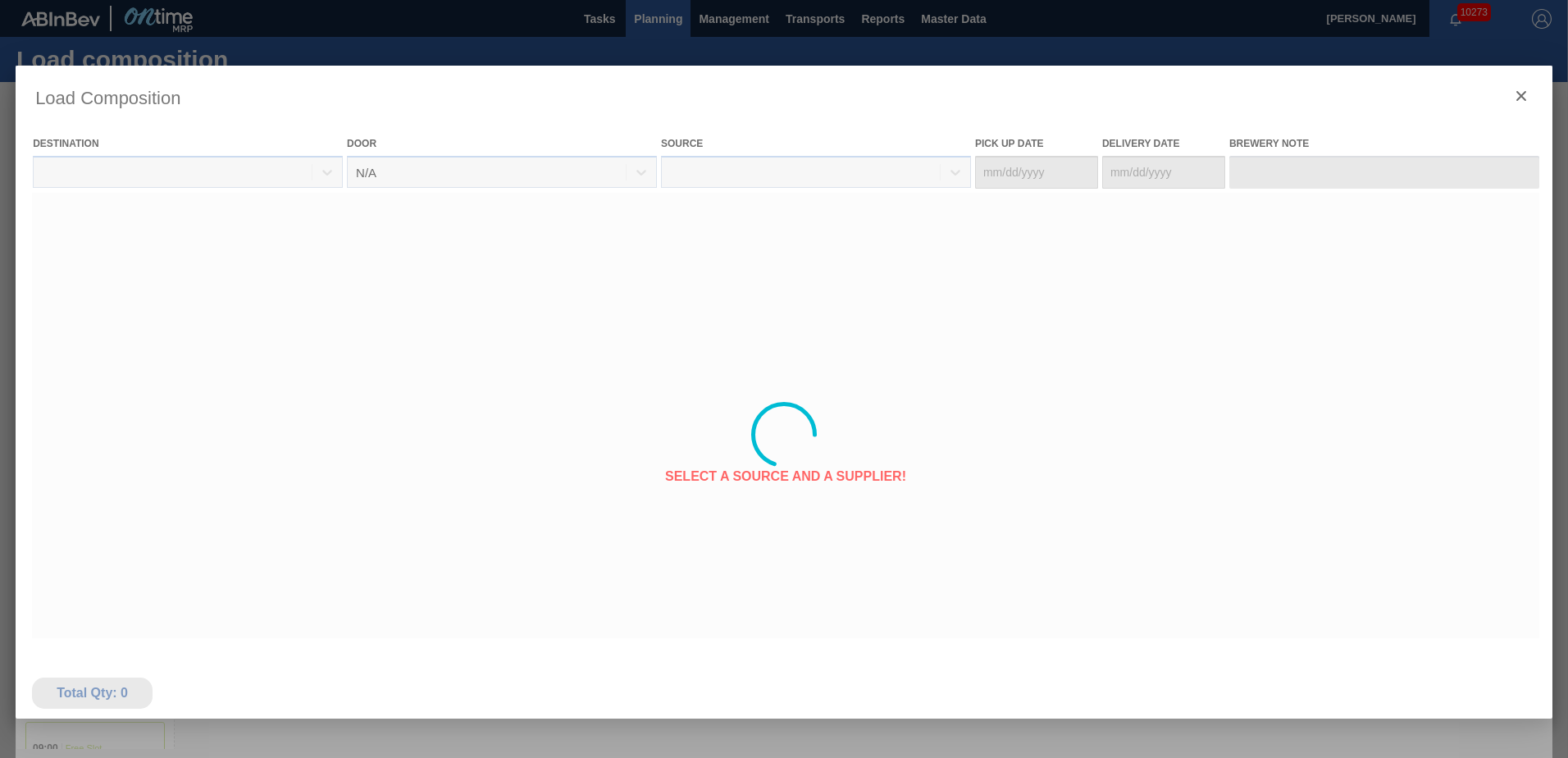
type Date "[DATE]"
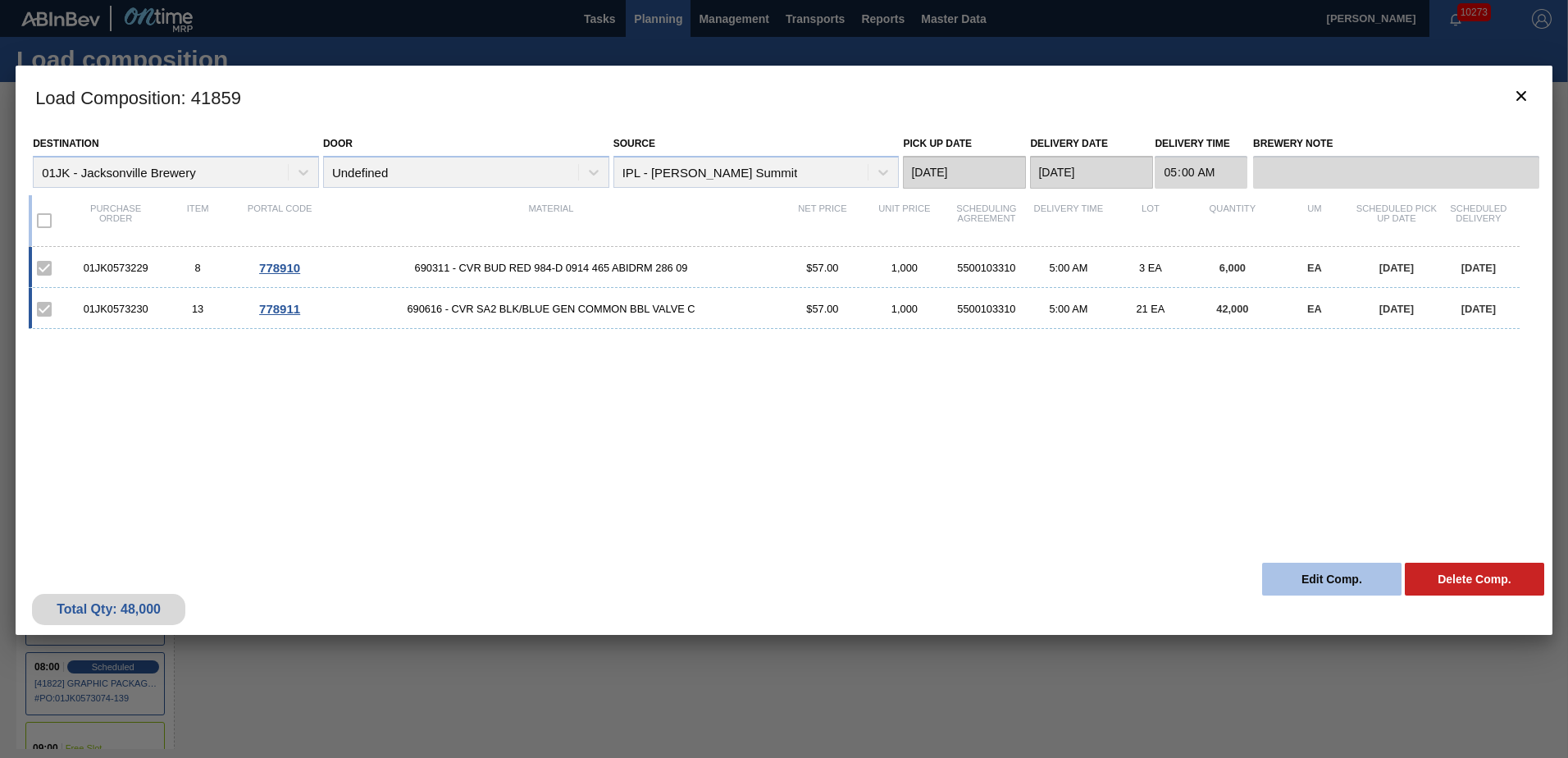
click at [1310, 586] on button "Edit Comp." at bounding box center [1332, 579] width 139 height 32
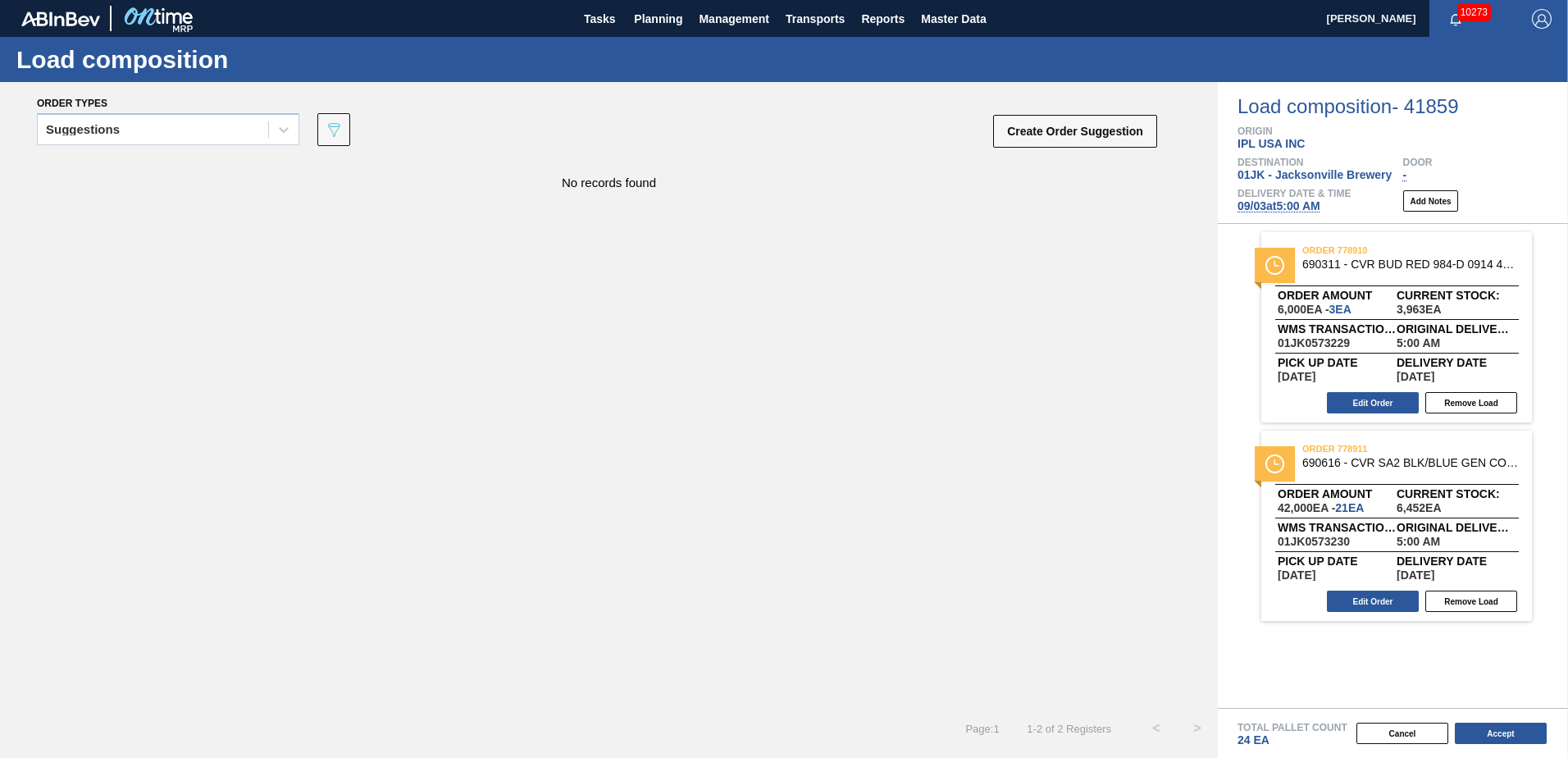
click at [385, 285] on div "No records found" at bounding box center [608, 433] width 1218 height 549
click at [98, 119] on div "Suggestions" at bounding box center [153, 130] width 230 height 24
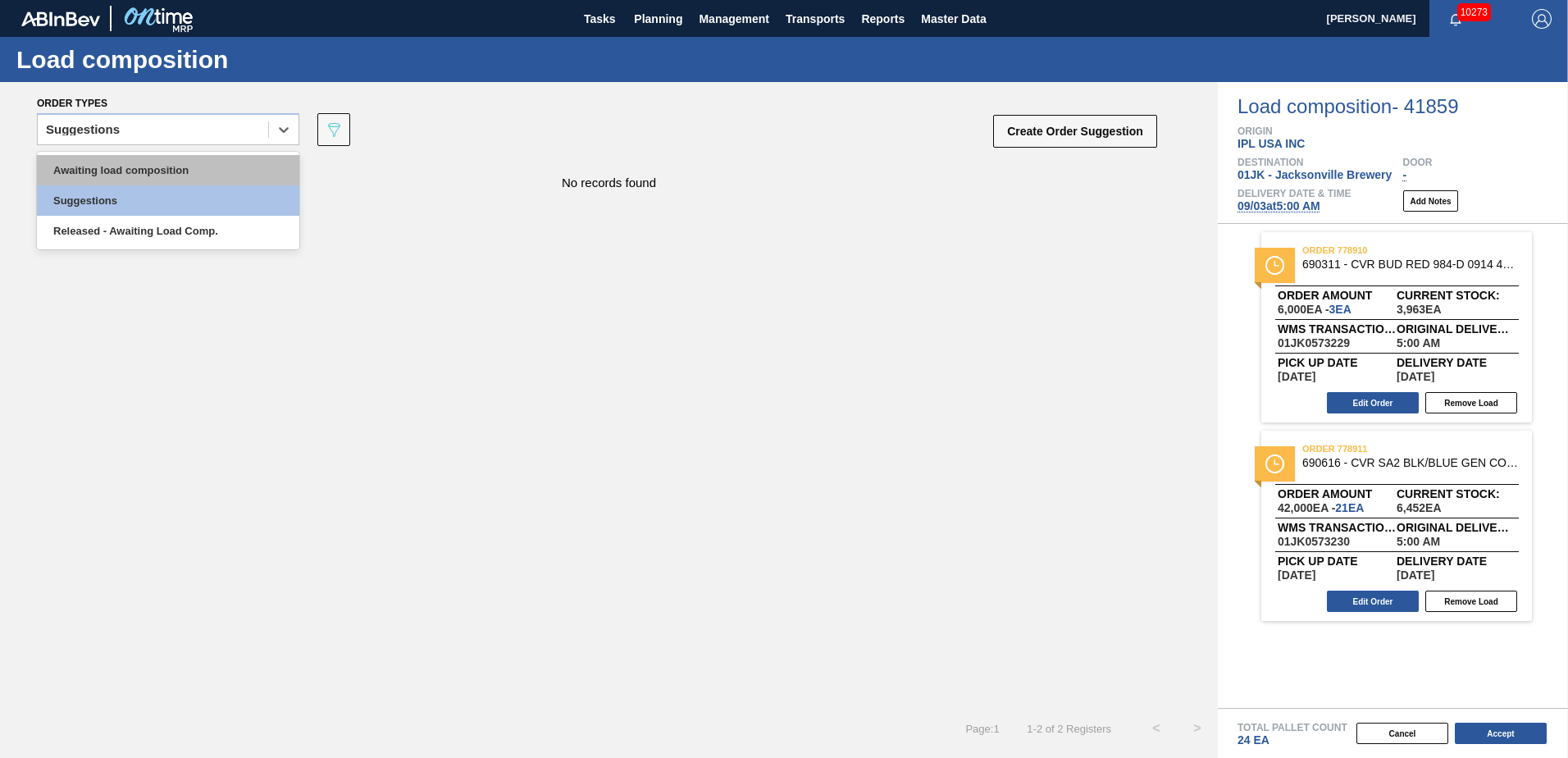
click at [126, 161] on div "Awaiting load composition" at bounding box center [169, 170] width 263 height 30
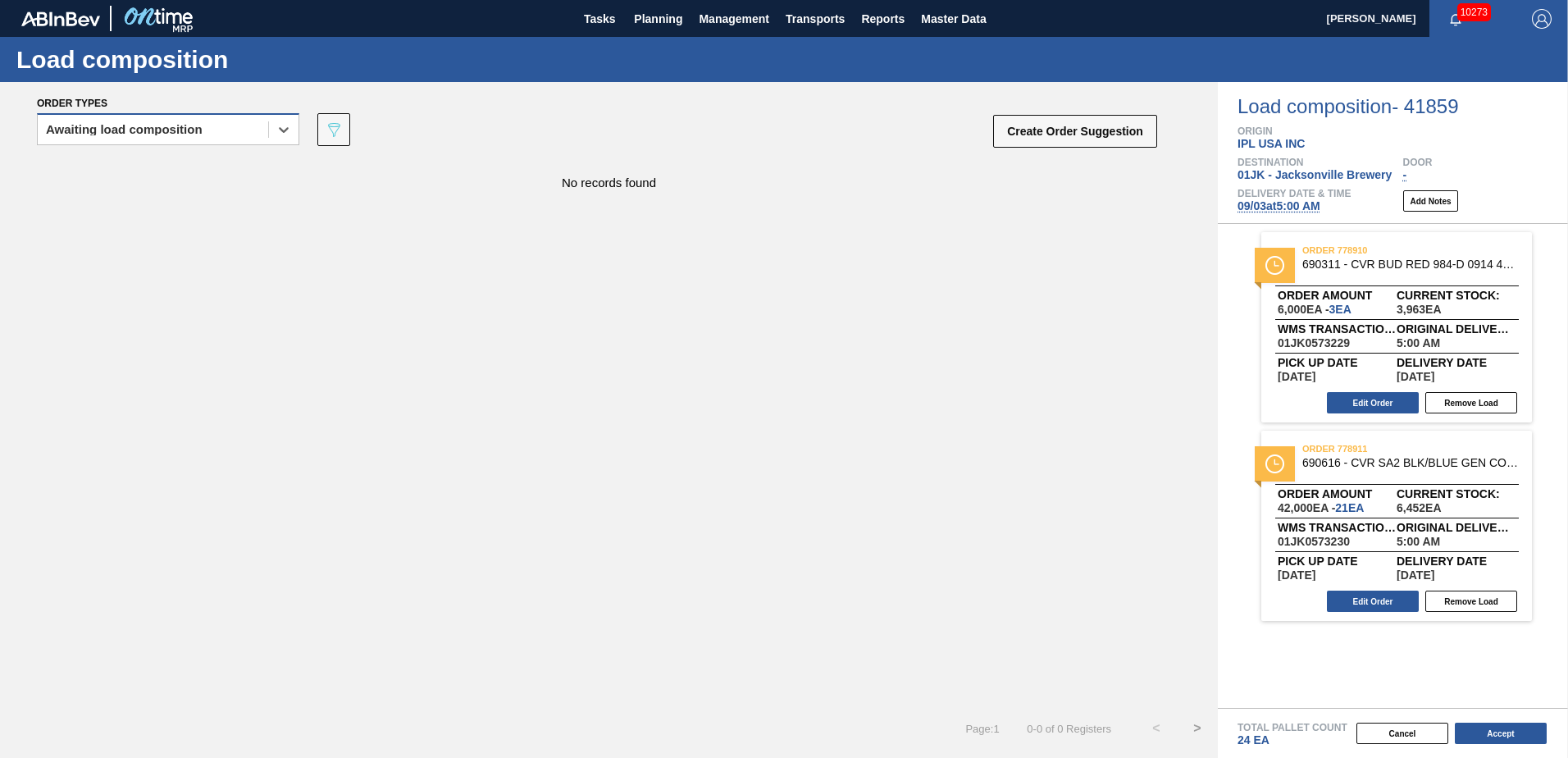
click at [189, 130] on div "Awaiting load composition" at bounding box center [124, 130] width 157 height 11
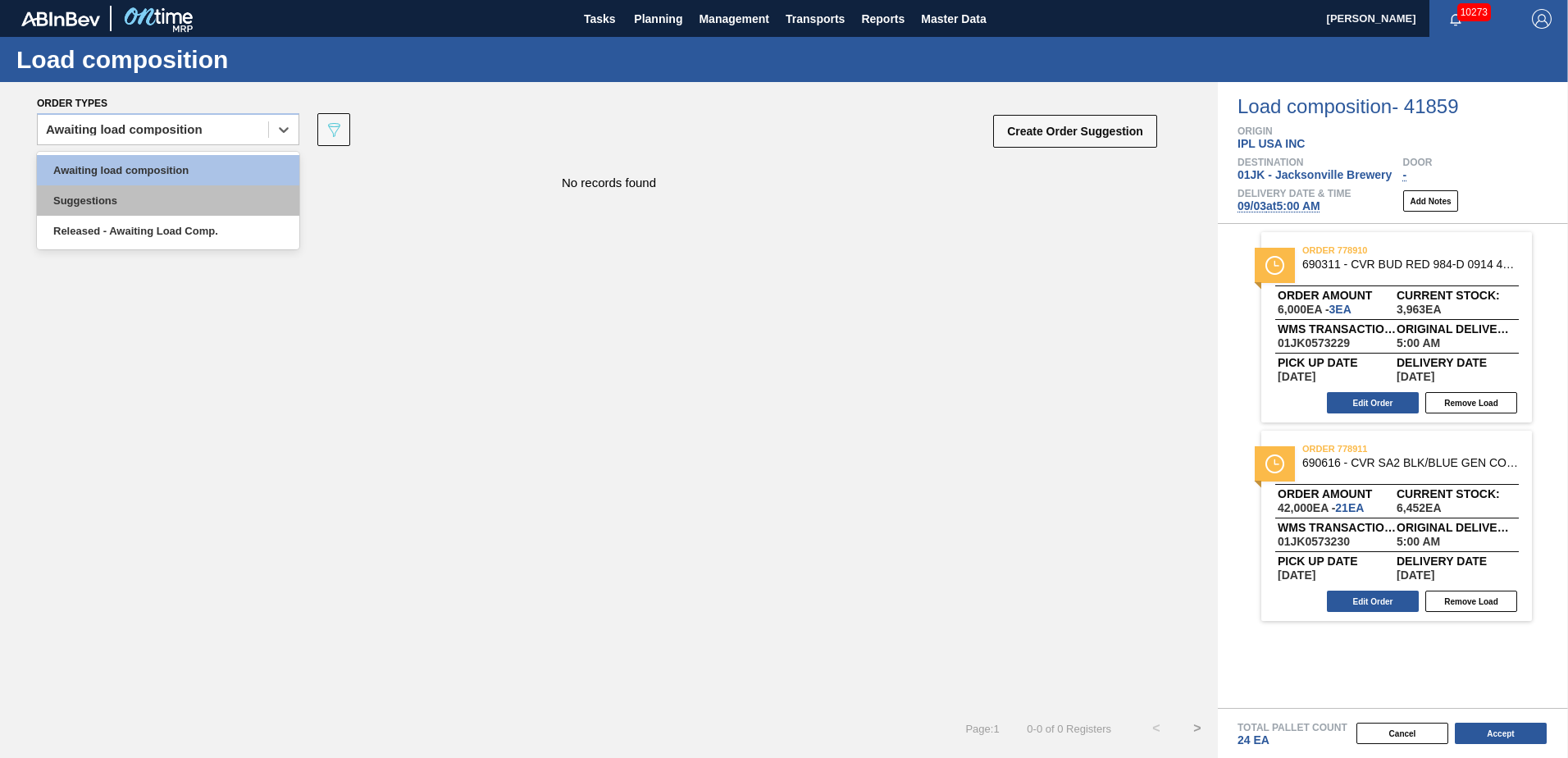
click at [173, 214] on div "Suggestions" at bounding box center [169, 201] width 263 height 30
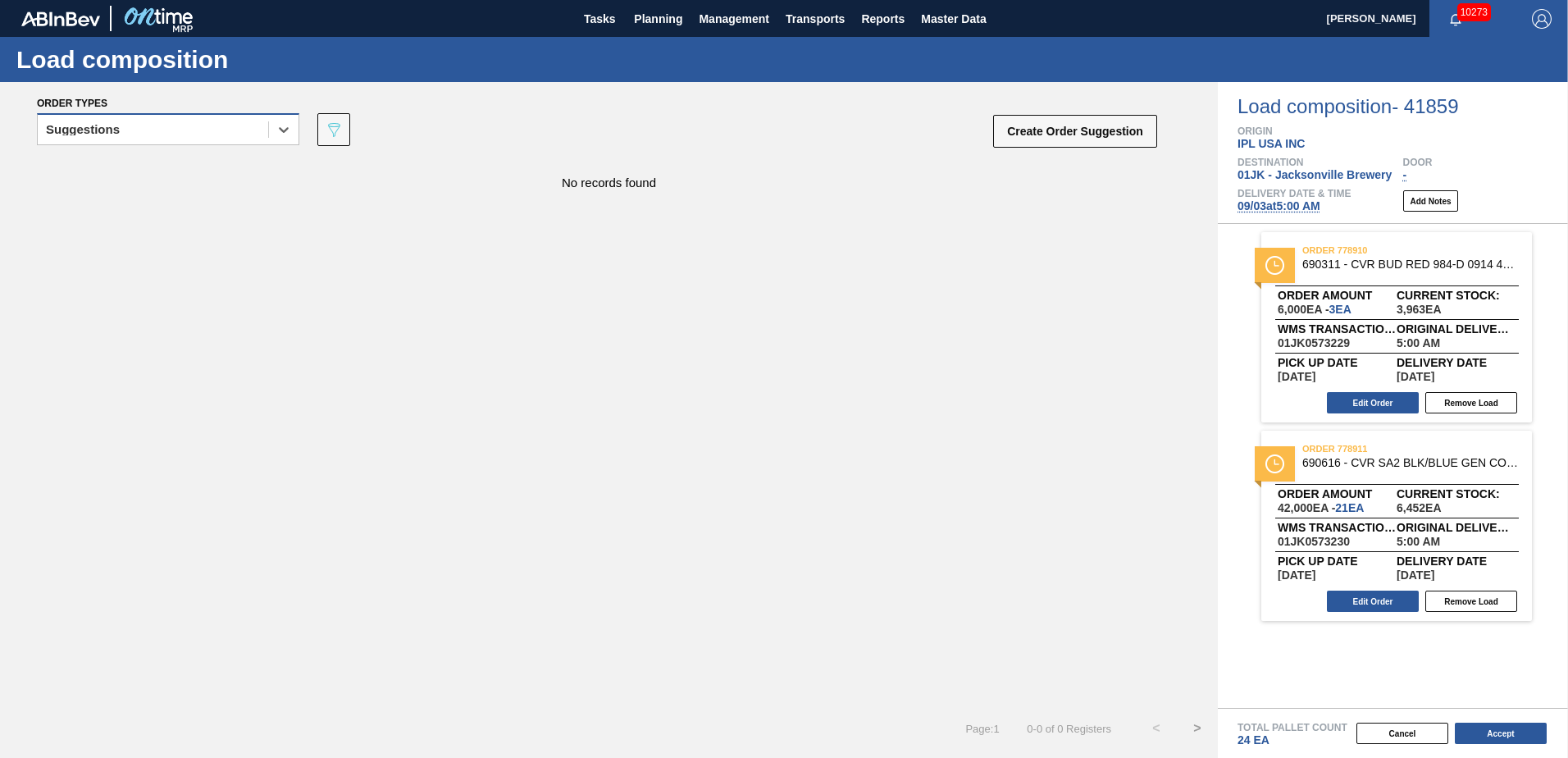
drag, startPoint x: 155, startPoint y: 134, endPoint x: 157, endPoint y: 145, distance: 11.2
click at [157, 145] on div "Suggestions" at bounding box center [169, 130] width 263 height 32
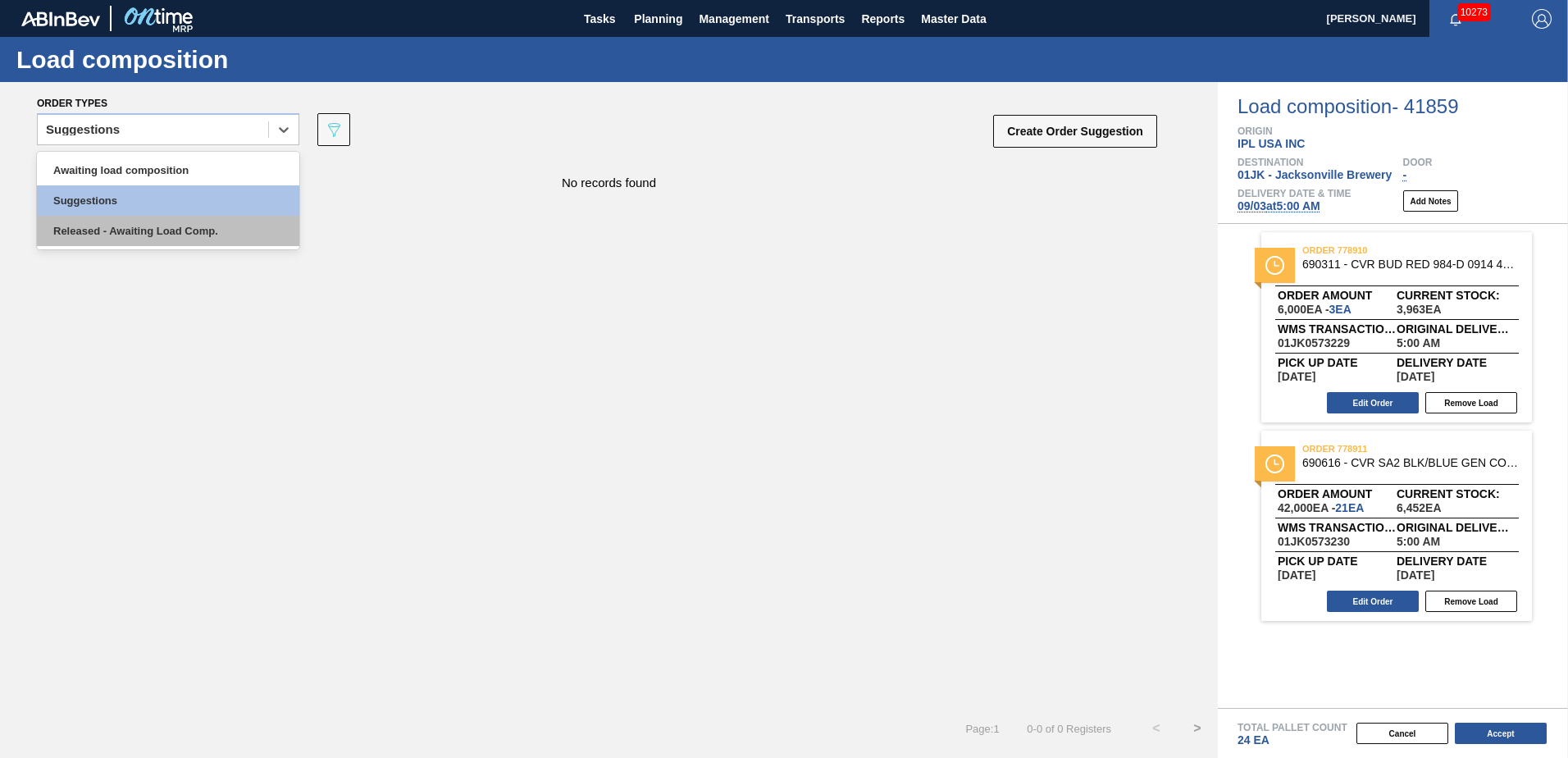
click at [175, 238] on div "Released - Awaiting Load Comp." at bounding box center [169, 231] width 263 height 30
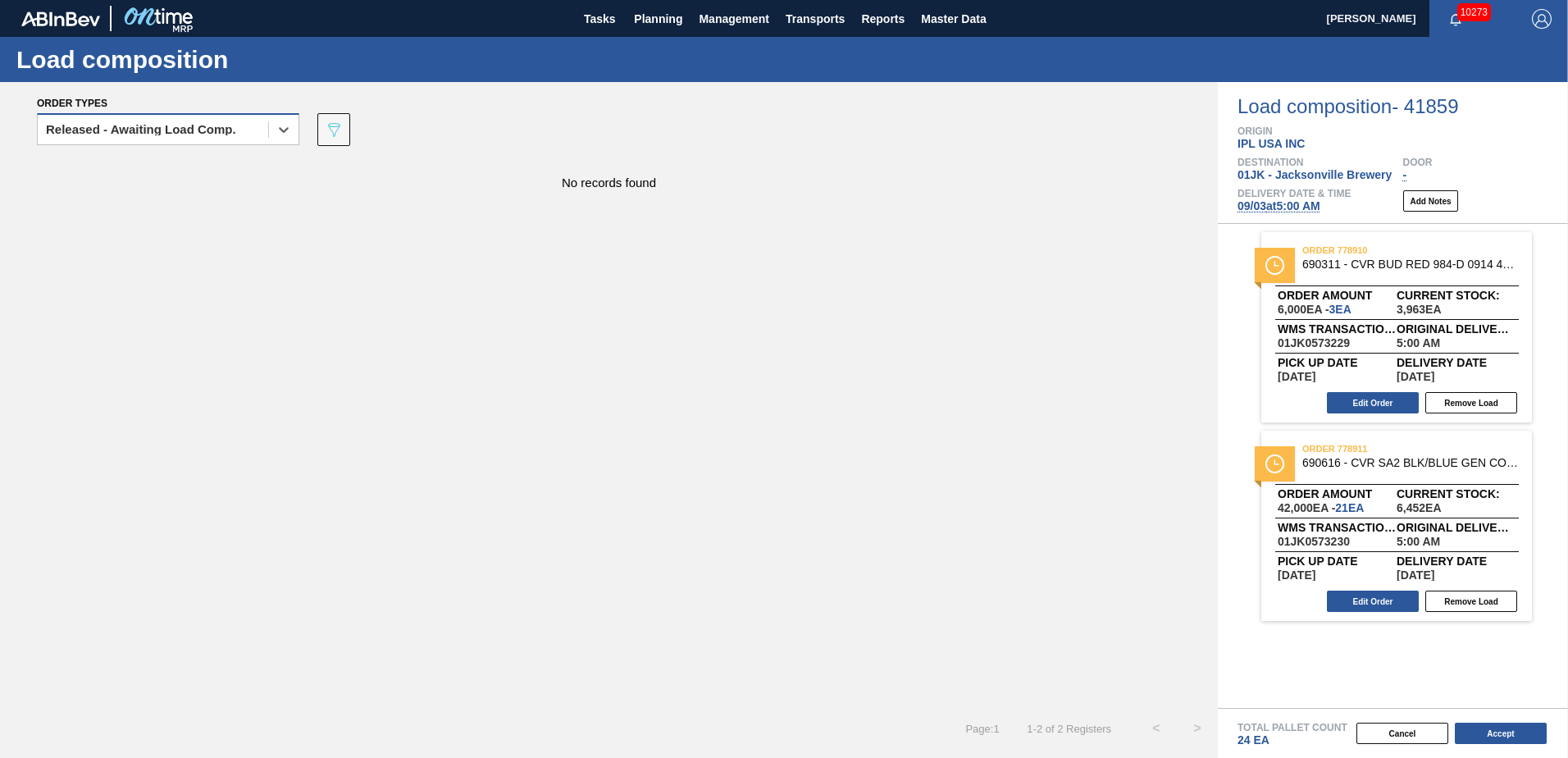
click at [190, 125] on div "Released - Awaiting Load Comp." at bounding box center [141, 130] width 190 height 11
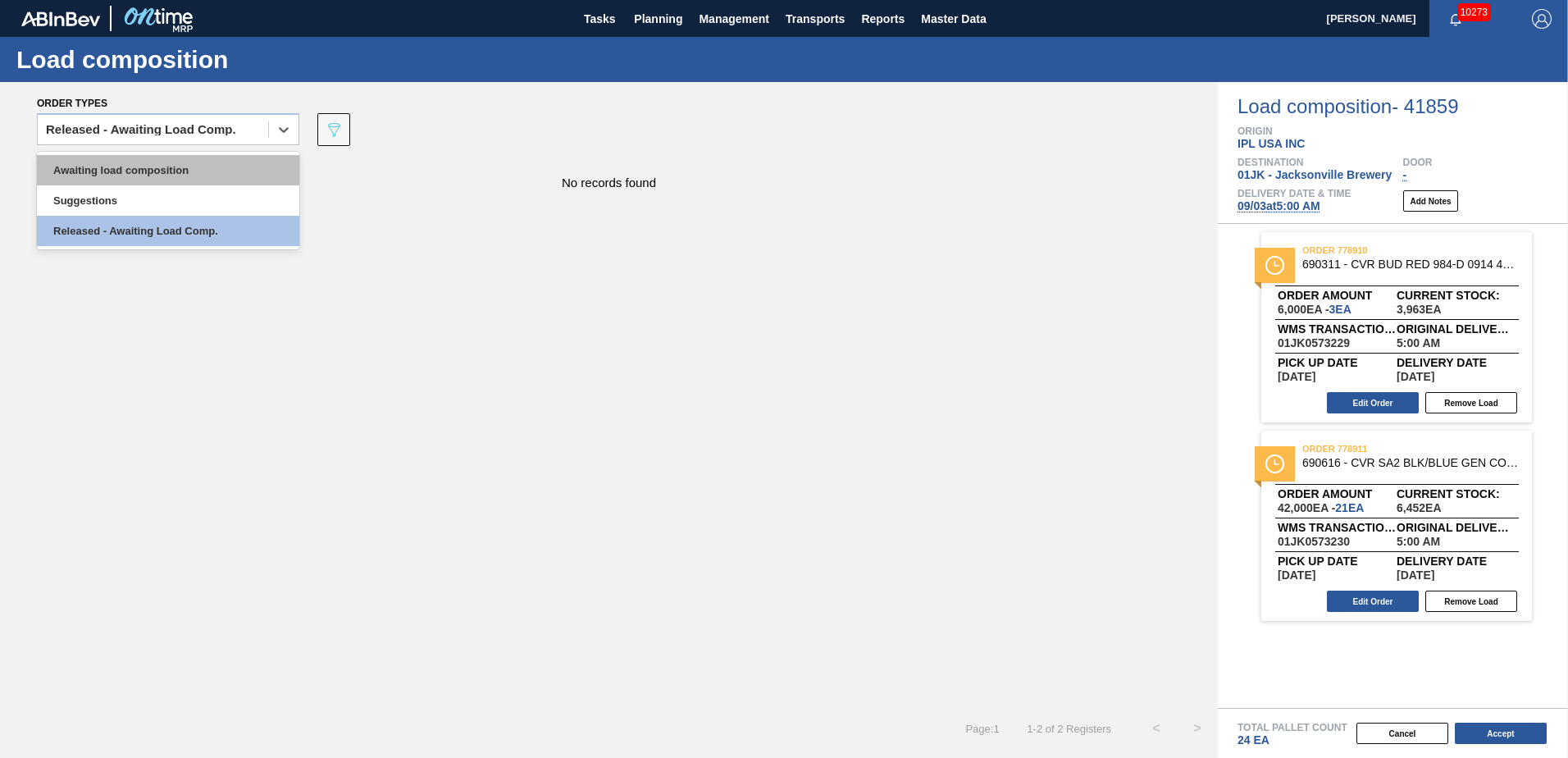
click at [163, 171] on div "Awaiting load composition" at bounding box center [169, 170] width 263 height 30
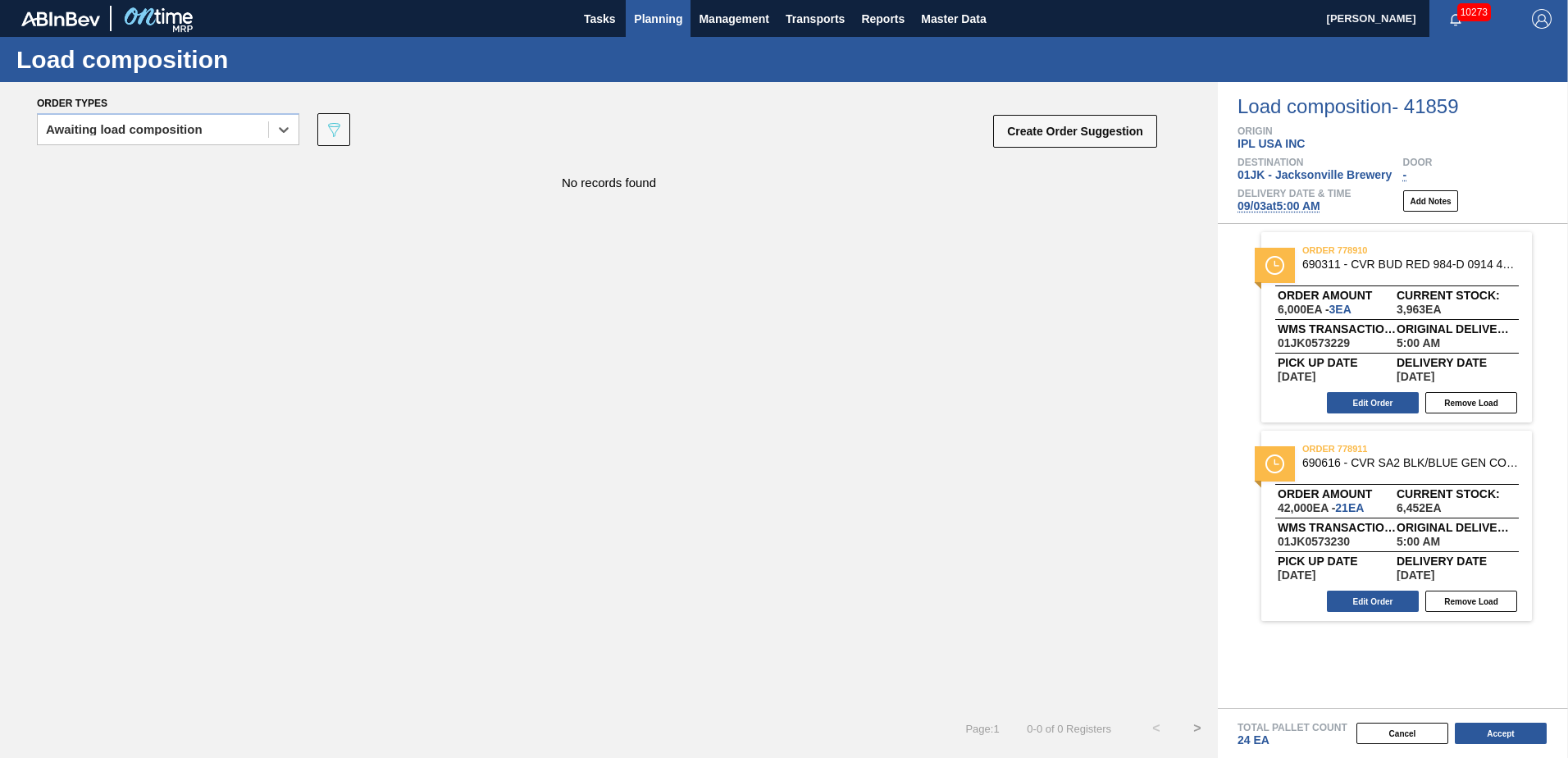
click at [657, 30] on button "Planning" at bounding box center [658, 18] width 65 height 37
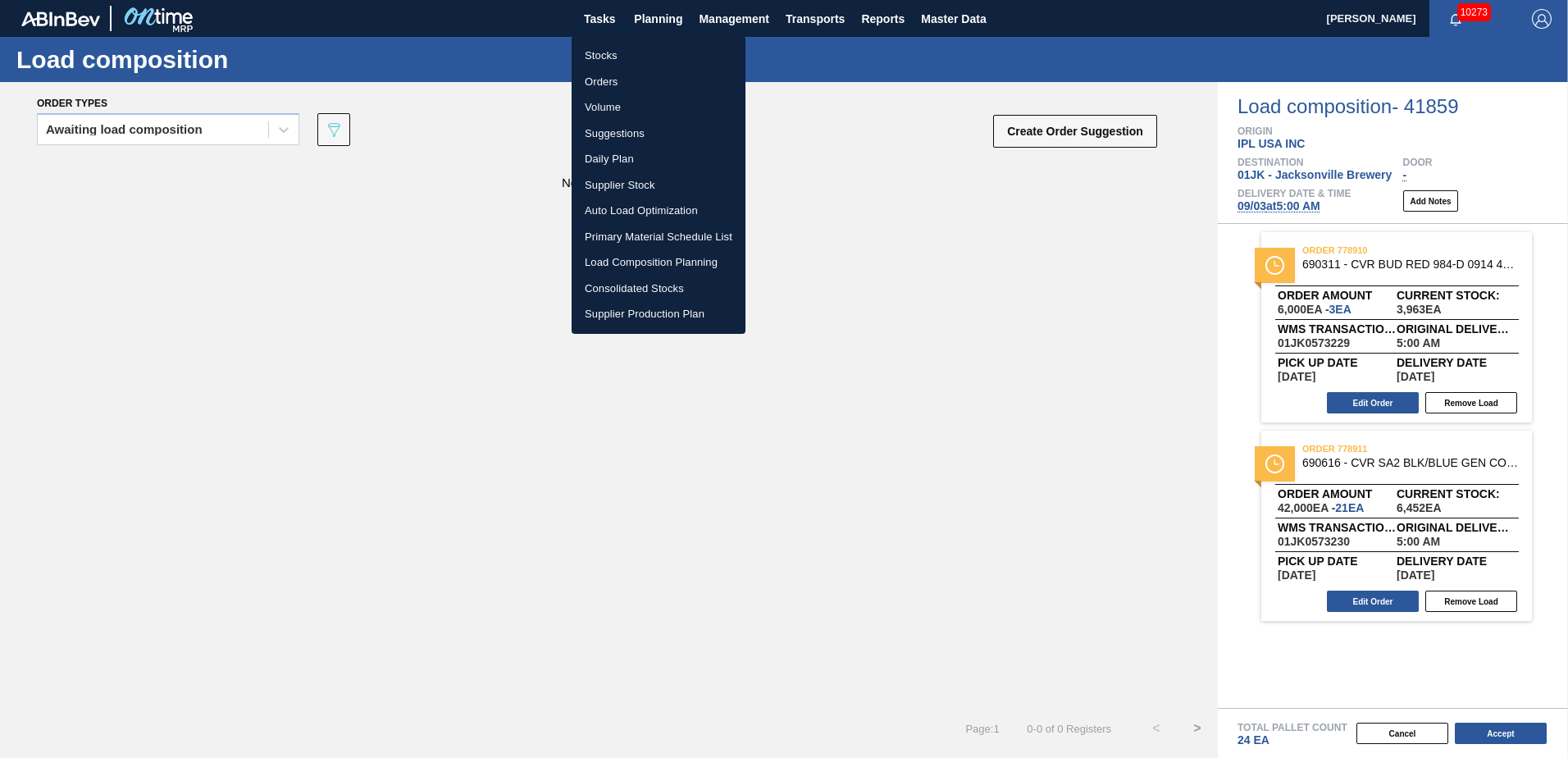
drag, startPoint x: 631, startPoint y: 62, endPoint x: 636, endPoint y: 72, distance: 11.2
click at [631, 62] on li "Stocks" at bounding box center [658, 56] width 174 height 27
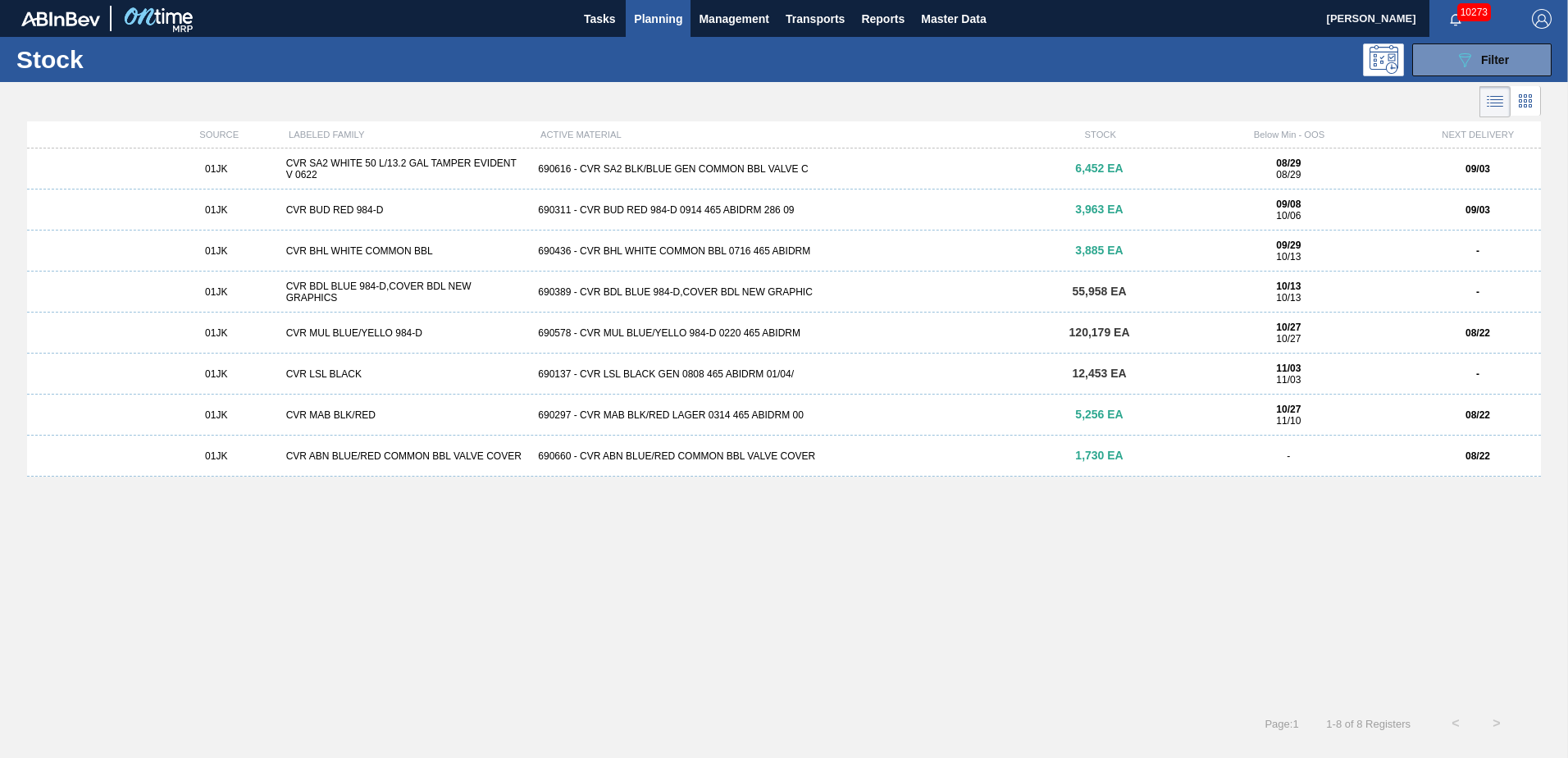
click at [1020, 256] on div "690436 - CVR BHL WHITE COMMON BBL 0716 465 ABIDRM" at bounding box center [784, 251] width 505 height 11
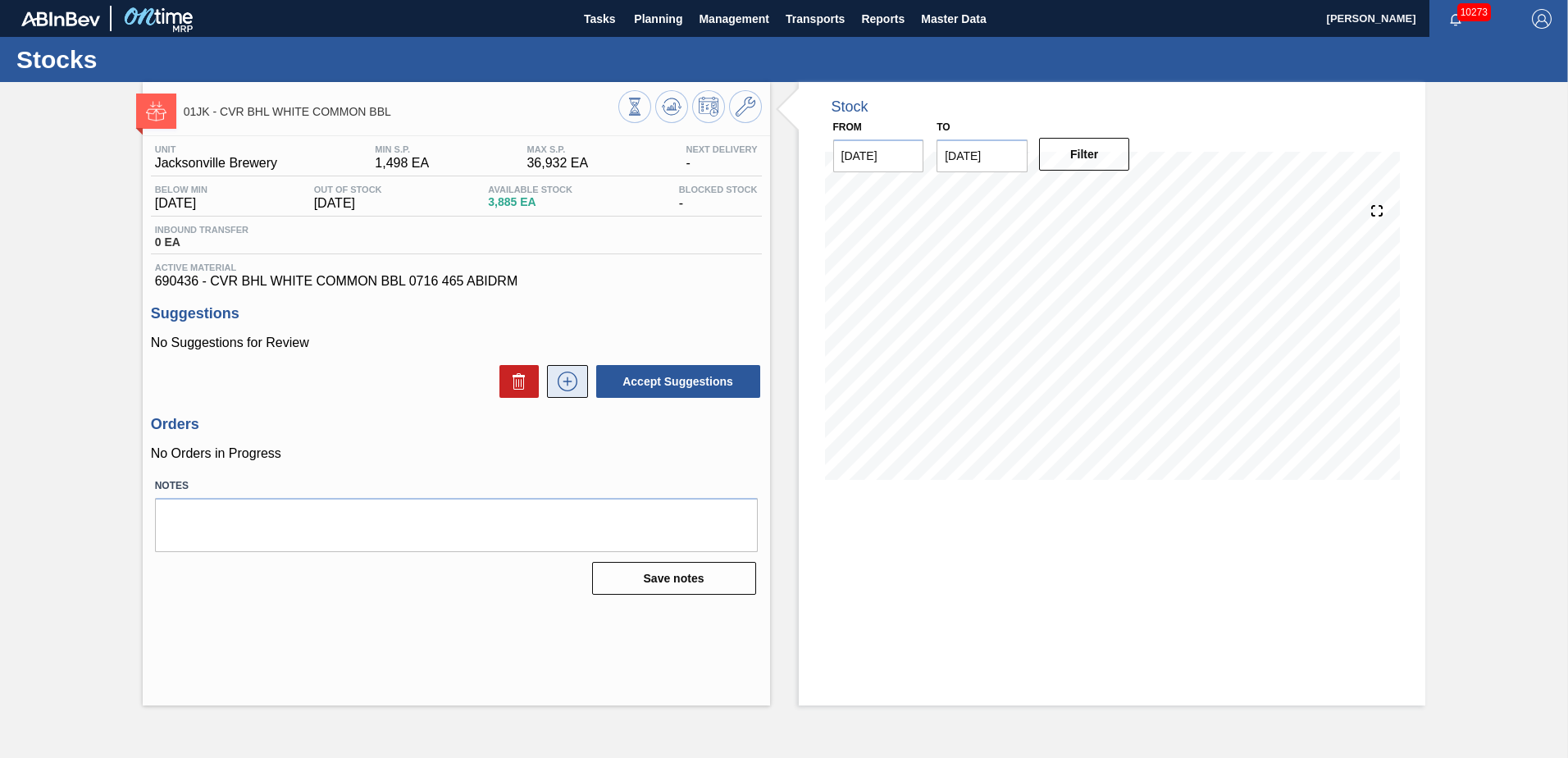
click at [555, 378] on icon at bounding box center [567, 381] width 27 height 20
